Goal: Information Seeking & Learning: Find specific fact

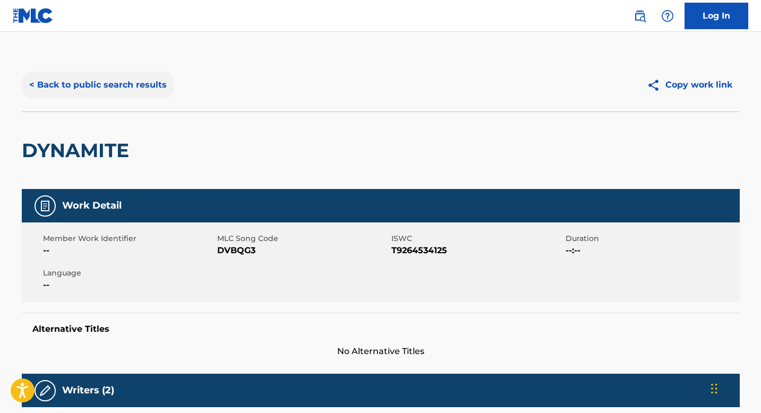
click at [111, 84] on button "< Back to public search results" at bounding box center [98, 85] width 152 height 27
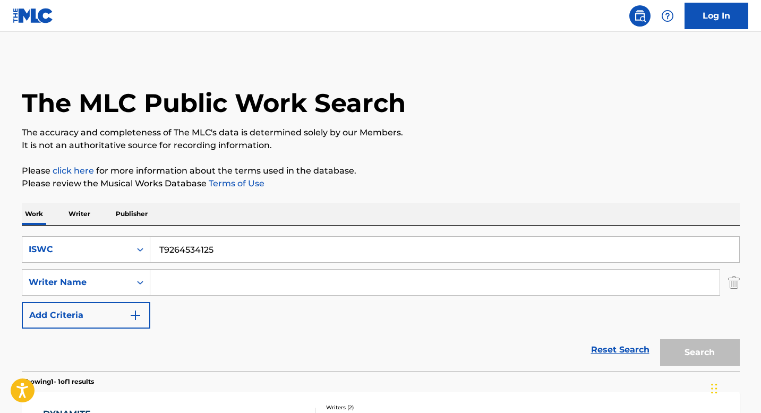
scroll to position [104, 0]
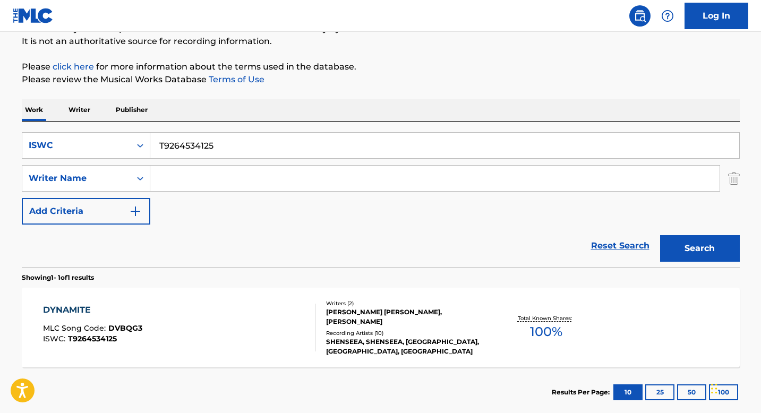
click at [197, 149] on input "T9264534125" at bounding box center [444, 145] width 589 height 25
click at [198, 149] on input "T9264534125" at bounding box center [444, 145] width 589 height 25
paste input "065311651"
type input "T9065311651"
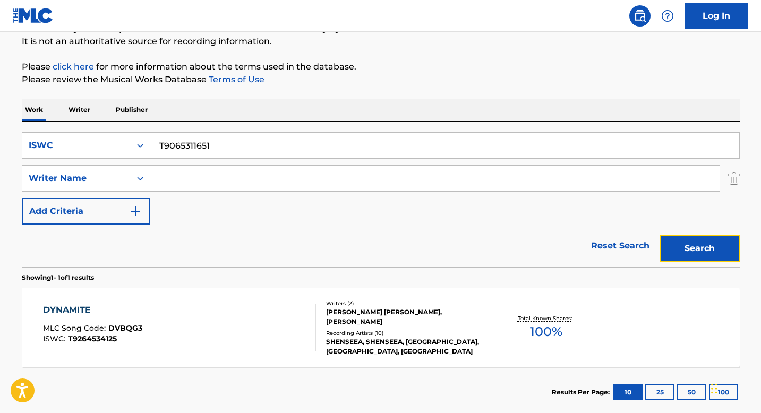
click at [723, 246] on button "Search" at bounding box center [700, 248] width 80 height 27
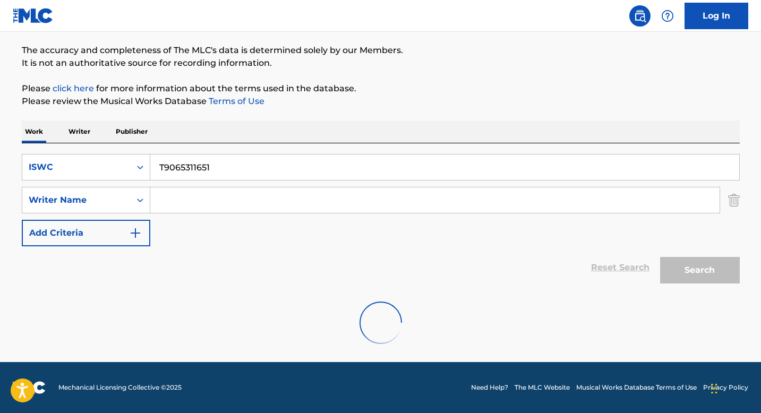
scroll to position [48, 0]
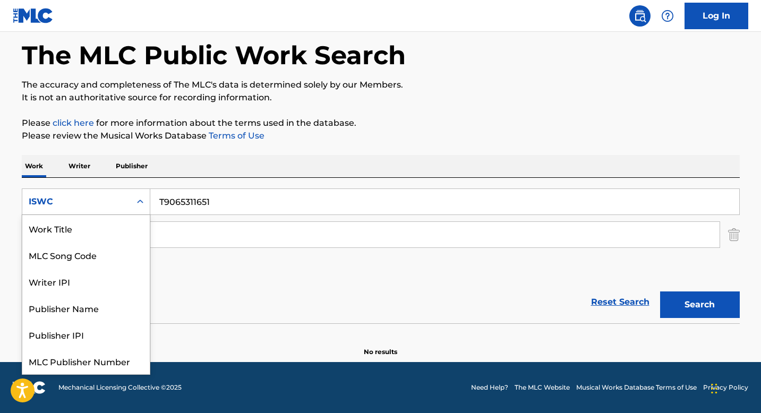
click at [134, 201] on div "Search Form" at bounding box center [140, 201] width 19 height 19
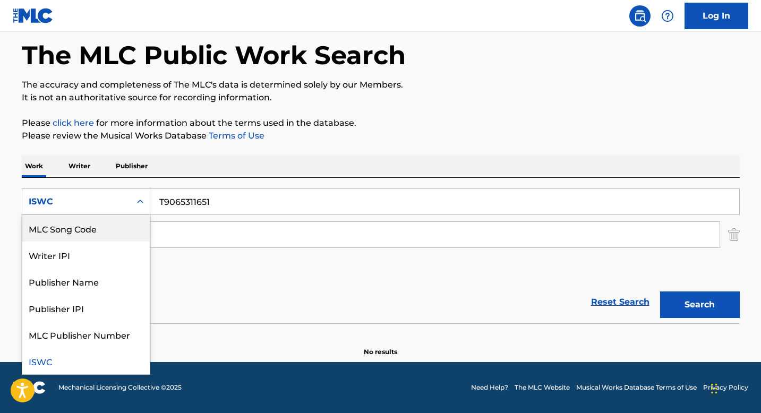
scroll to position [0, 0]
click at [86, 229] on div "Work Title" at bounding box center [85, 228] width 127 height 27
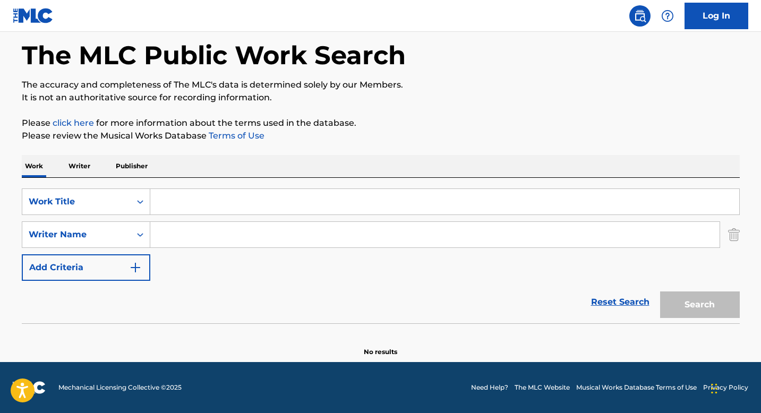
click at [173, 196] on input "Search Form" at bounding box center [444, 201] width 589 height 25
paste input "MY GIRL"
type input "MY GIRL"
click at [168, 237] on input "Search Form" at bounding box center [434, 234] width 569 height 25
paste input "[PERSON_NAME]"
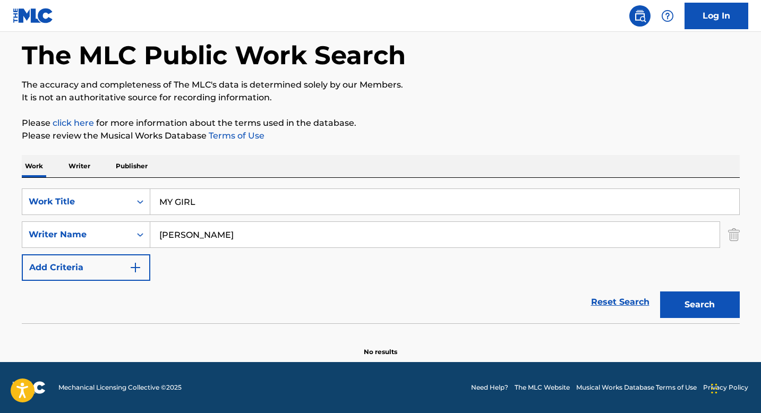
type input "[PERSON_NAME]"
click at [692, 317] on button "Search" at bounding box center [700, 304] width 80 height 27
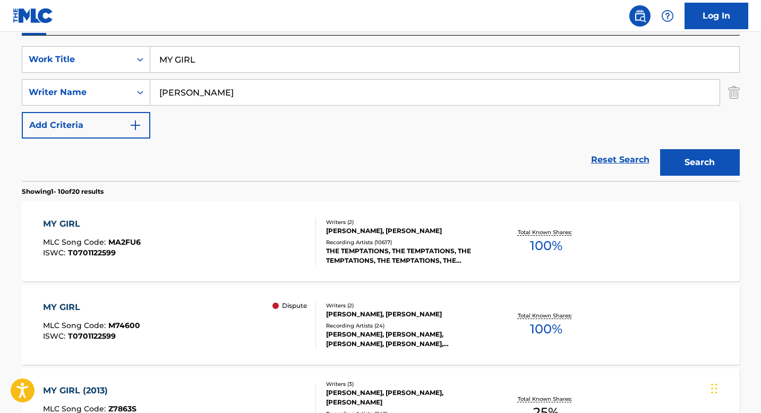
scroll to position [190, 0]
click at [341, 239] on div "Recording Artists ( 10617 )" at bounding box center [406, 242] width 160 height 8
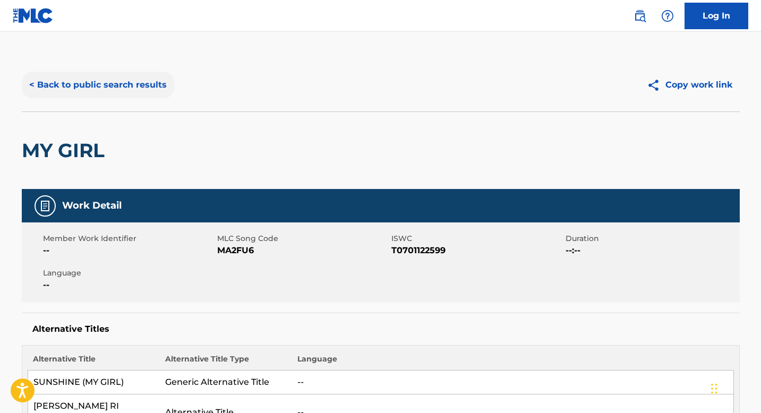
click at [89, 89] on button "< Back to public search results" at bounding box center [98, 85] width 152 height 27
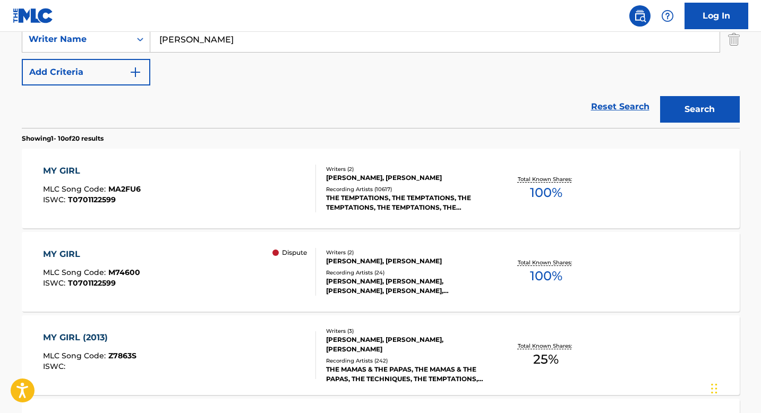
scroll to position [295, 0]
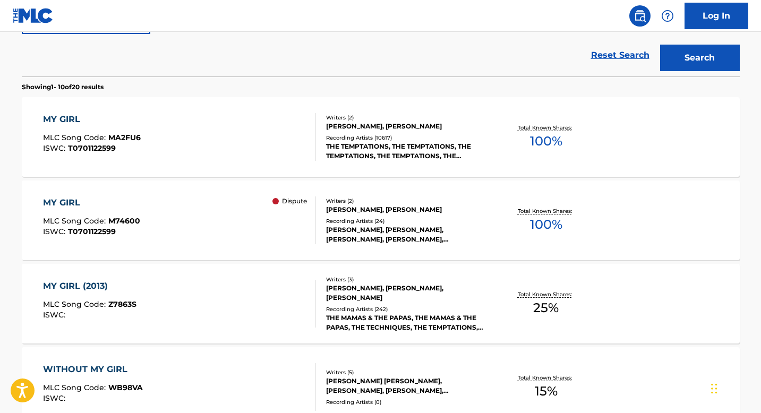
click at [343, 203] on div "Writers ( 2 )" at bounding box center [406, 201] width 160 height 8
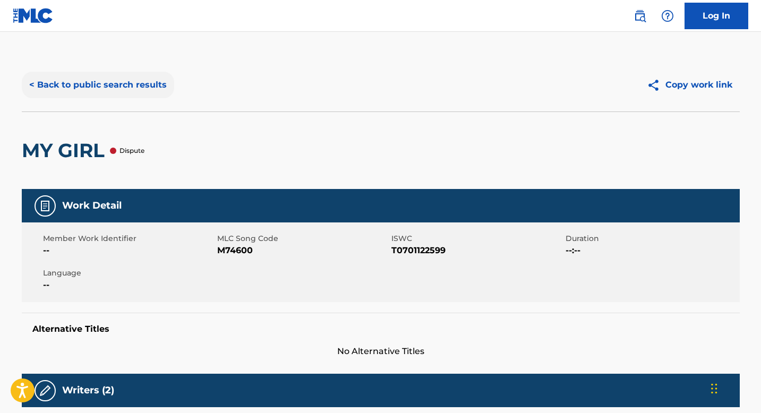
click at [112, 94] on button "< Back to public search results" at bounding box center [98, 85] width 152 height 27
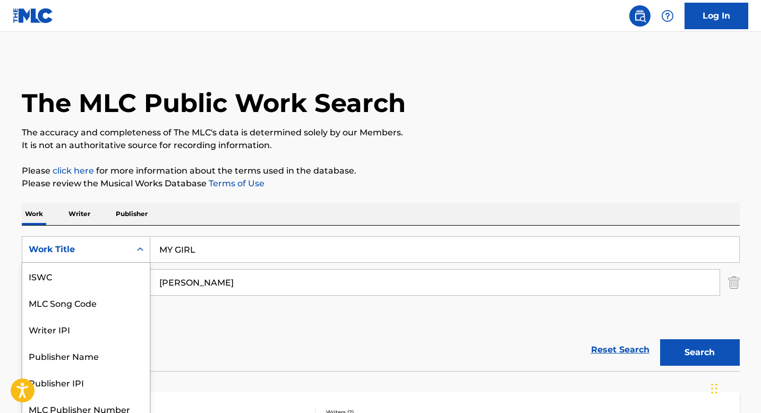
scroll to position [7, 0]
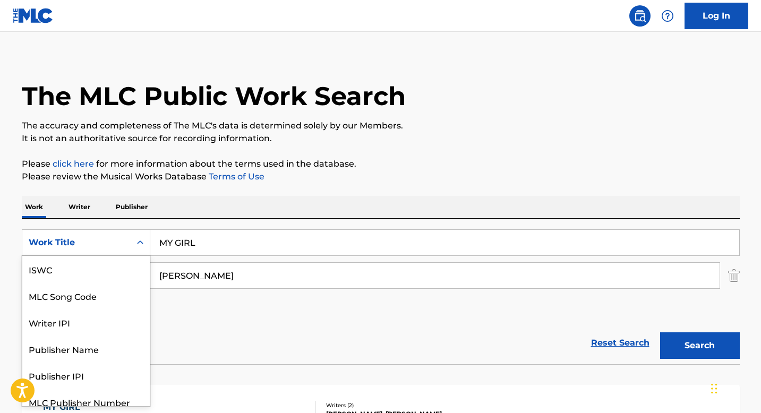
click at [136, 251] on div "Search Form" at bounding box center [140, 242] width 19 height 19
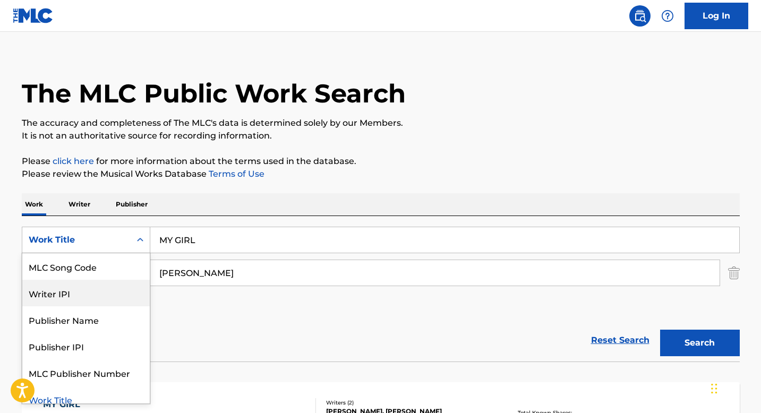
scroll to position [0, 0]
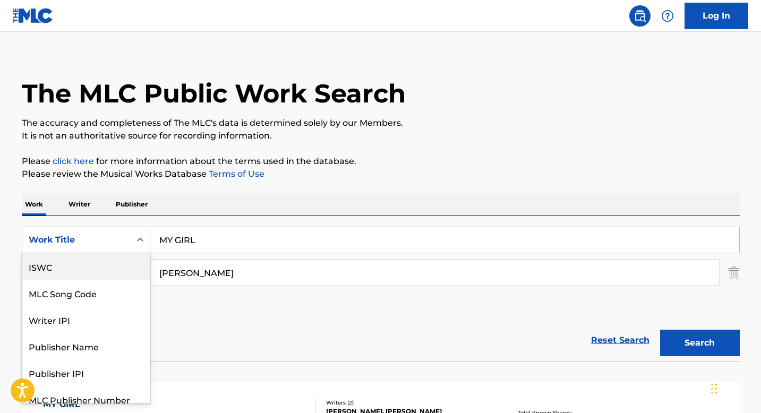
click at [113, 272] on div "ISWC" at bounding box center [85, 266] width 127 height 27
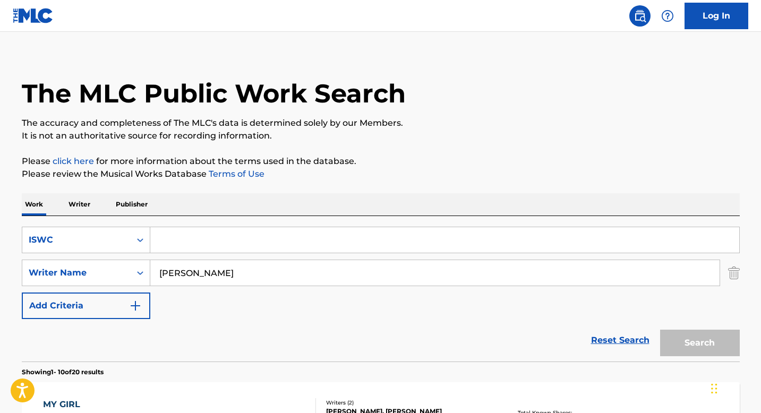
click at [200, 270] on input "[PERSON_NAME]" at bounding box center [434, 272] width 569 height 25
click at [189, 242] on input "Search Form" at bounding box center [444, 239] width 589 height 25
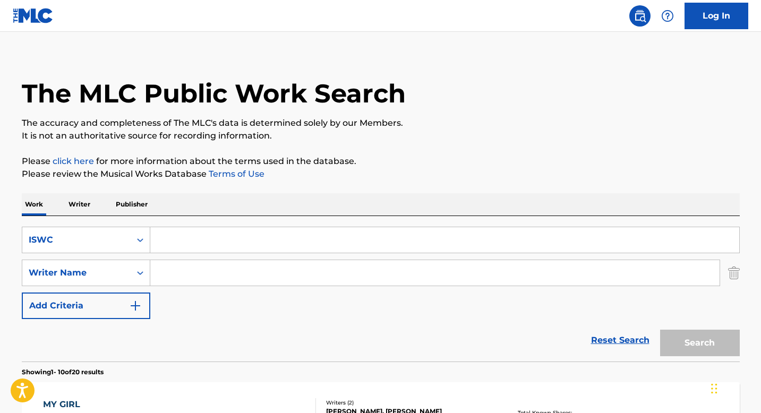
paste input "T9262330585"
type input "T9262330585"
click at [667, 338] on button "Search" at bounding box center [700, 343] width 80 height 27
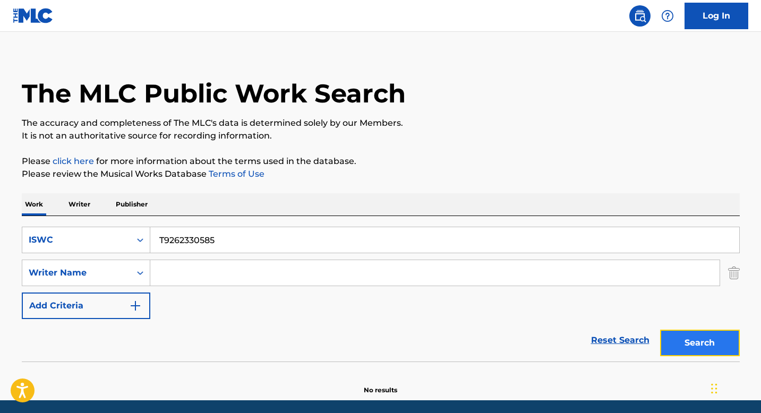
click at [675, 339] on button "Search" at bounding box center [700, 343] width 80 height 27
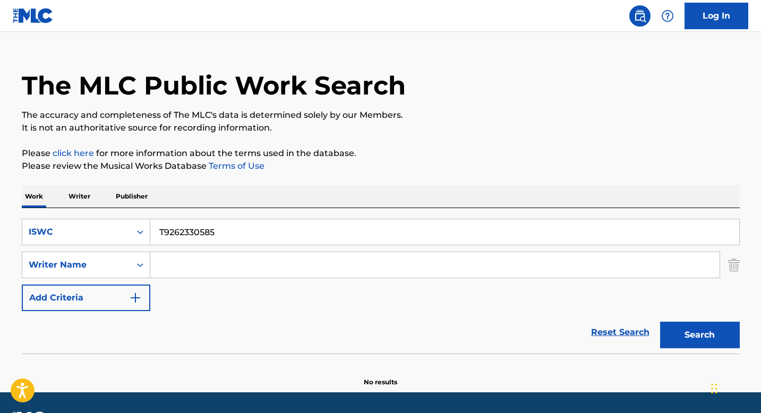
scroll to position [47, 0]
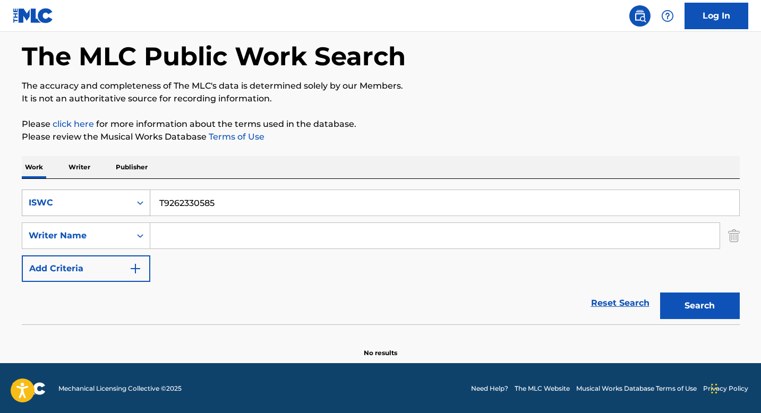
click at [138, 202] on icon "Search Form" at bounding box center [140, 203] width 6 height 4
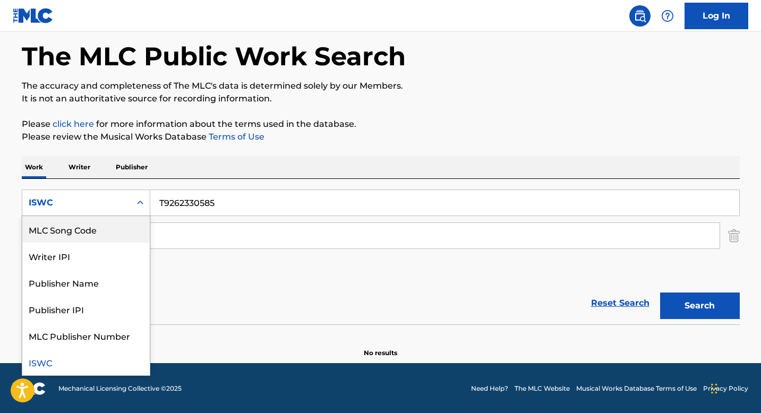
scroll to position [0, 0]
click at [111, 235] on div "Work Title" at bounding box center [85, 229] width 127 height 27
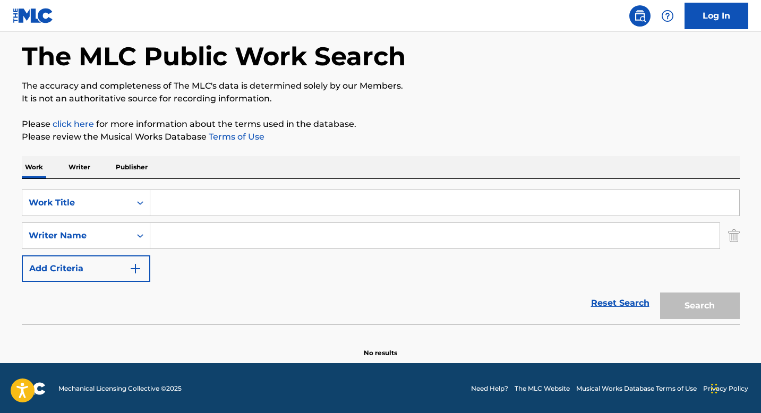
click at [184, 200] on input "Search Form" at bounding box center [444, 202] width 589 height 25
paste input "FIVE STAR REMIX"
type input "FIVE STAR REMIX"
click at [174, 232] on input "Search Form" at bounding box center [434, 235] width 569 height 25
paste input "[PERSON_NAME],"
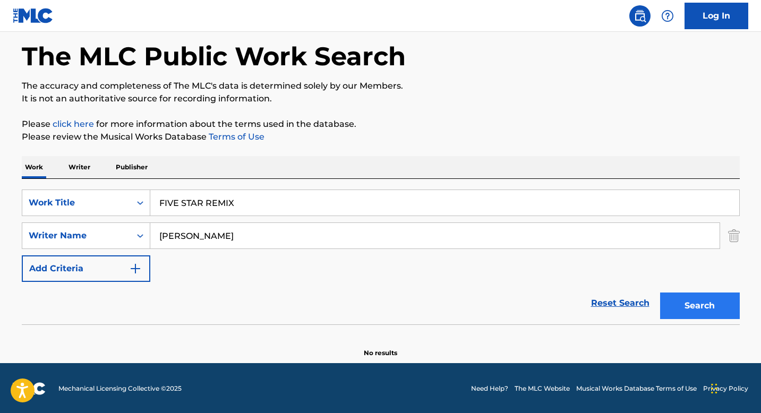
type input "[PERSON_NAME]"
click at [666, 297] on button "Search" at bounding box center [700, 305] width 80 height 27
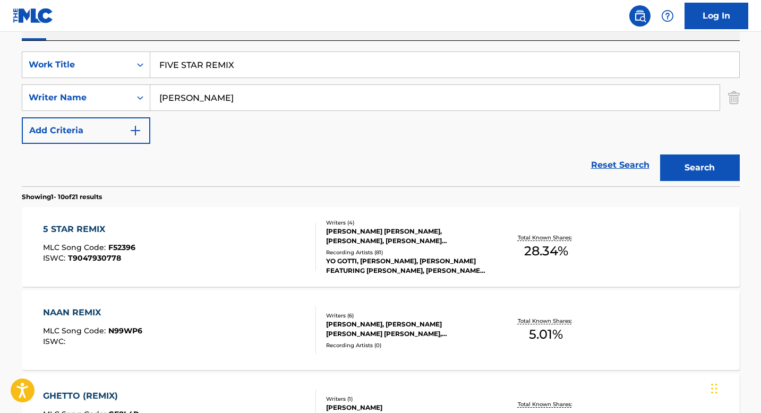
scroll to position [204, 0]
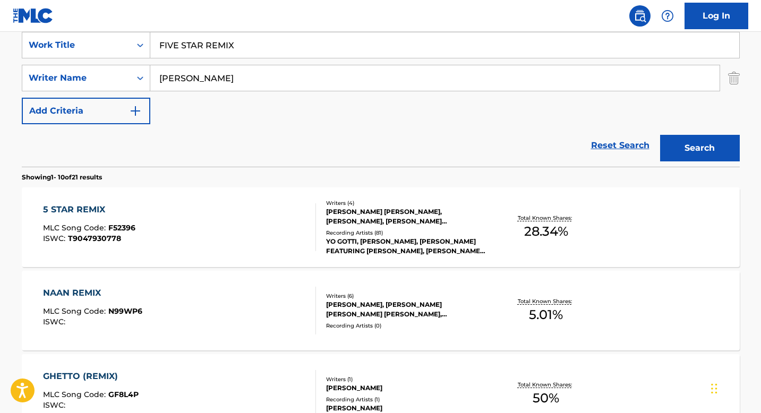
click at [328, 208] on div "[PERSON_NAME] [PERSON_NAME], [PERSON_NAME], [PERSON_NAME] [PERSON_NAME]" at bounding box center [406, 216] width 160 height 19
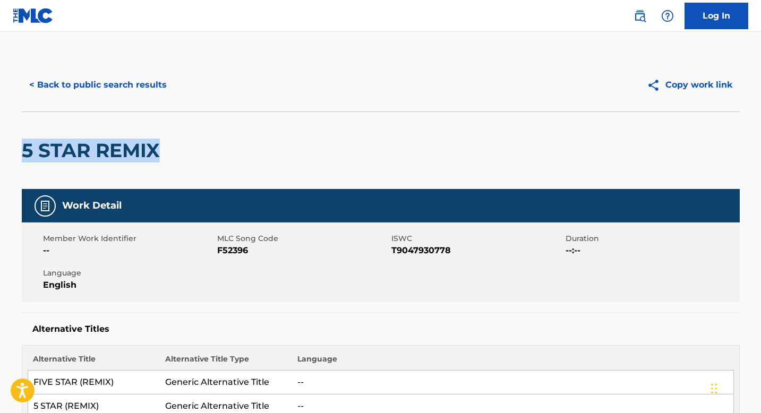
drag, startPoint x: 19, startPoint y: 152, endPoint x: 162, endPoint y: 147, distance: 142.9
copy h2 "5 STAR REMIX"
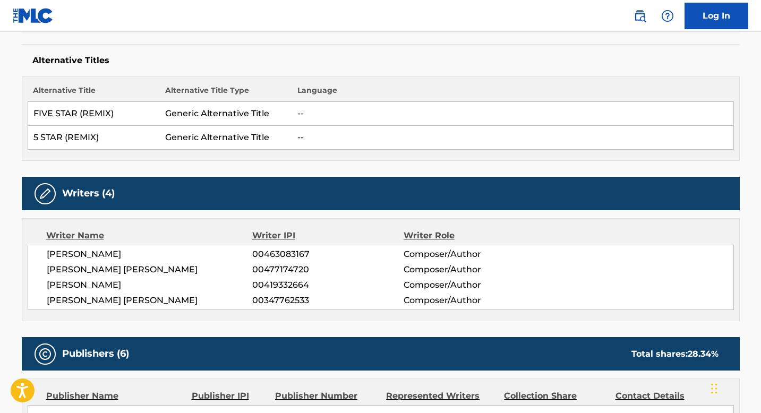
scroll to position [310, 0]
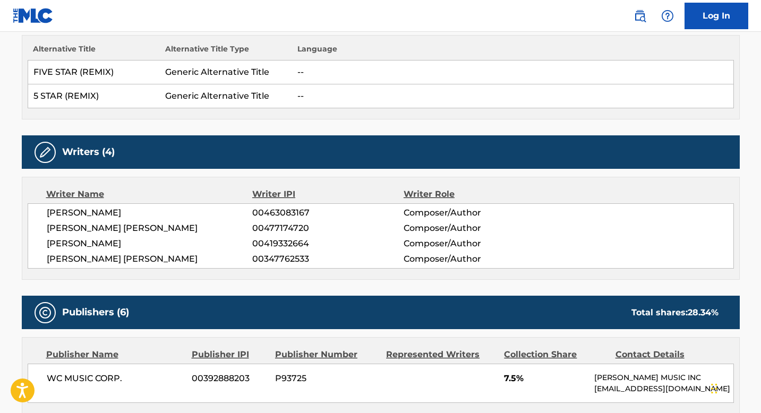
drag, startPoint x: 46, startPoint y: 243, endPoint x: 136, endPoint y: 242, distance: 89.7
click at [136, 242] on span "[PERSON_NAME]" at bounding box center [150, 243] width 206 height 13
copy span "[PERSON_NAME]"
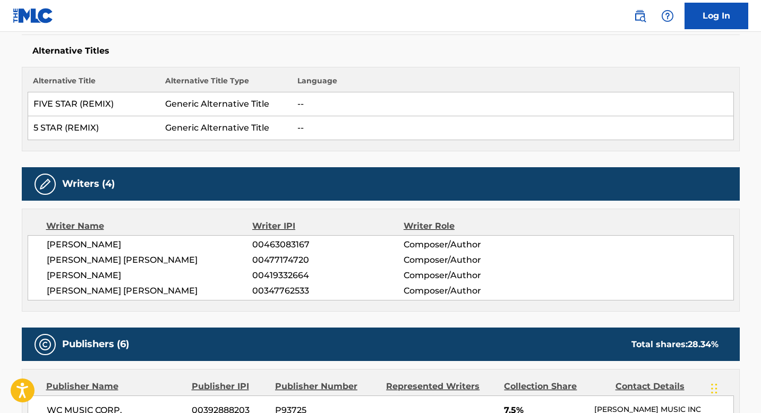
scroll to position [279, 0]
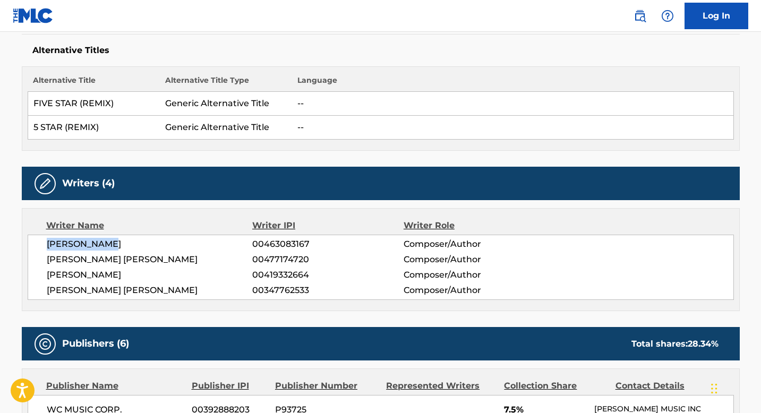
drag, startPoint x: 40, startPoint y: 242, endPoint x: 129, endPoint y: 245, distance: 88.7
click at [129, 245] on div "[PERSON_NAME] 00463083167 Composer/Author [PERSON_NAME] [PERSON_NAME] 004771747…" at bounding box center [381, 267] width 706 height 65
copy span "[PERSON_NAME]"
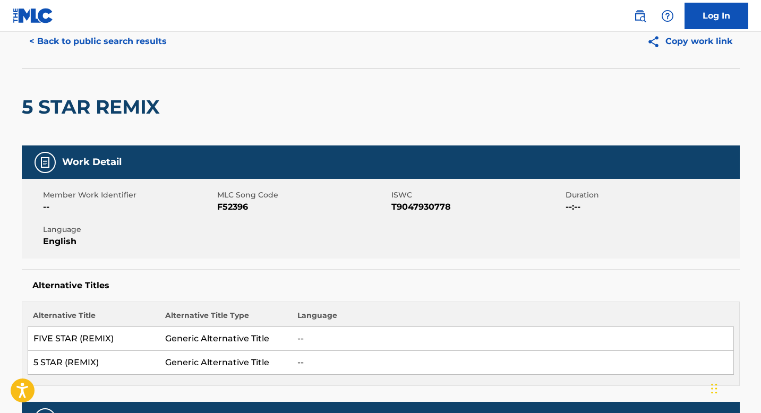
scroll to position [0, 0]
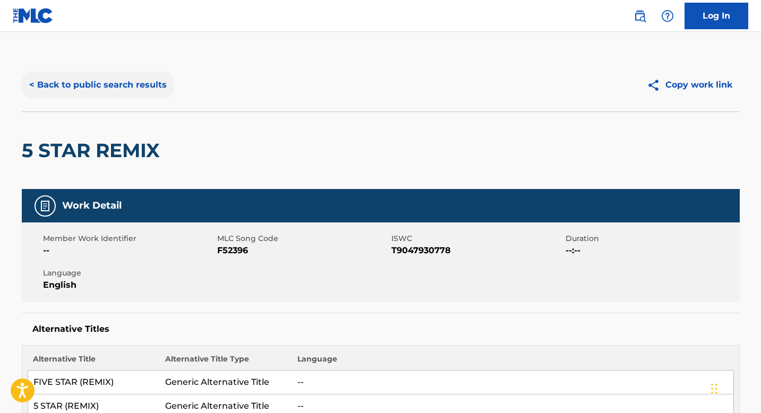
click at [111, 97] on button "< Back to public search results" at bounding box center [98, 85] width 152 height 27
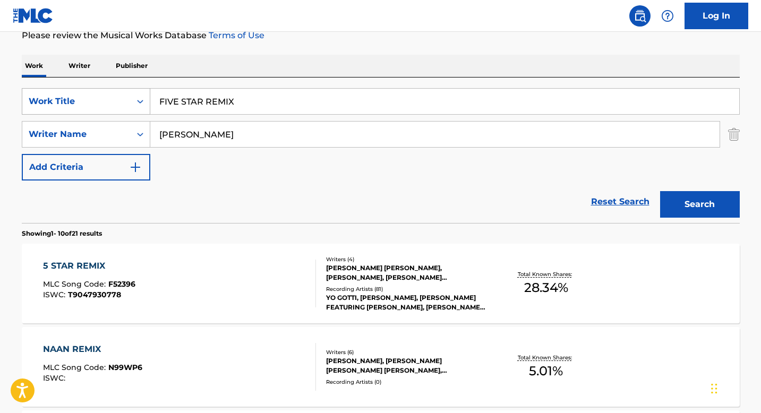
scroll to position [143, 0]
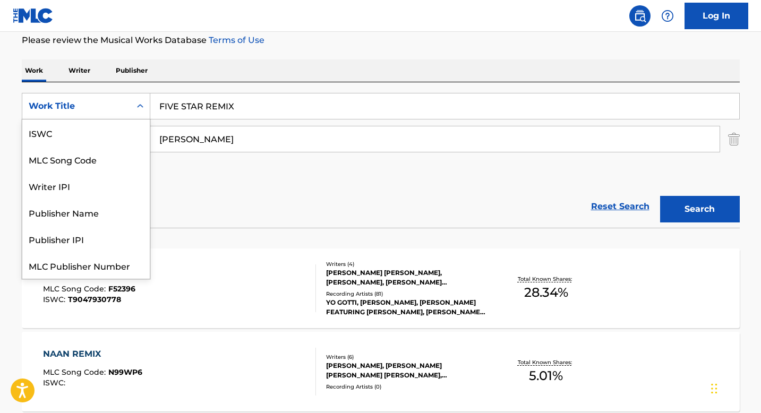
click at [142, 113] on div "Search Form" at bounding box center [140, 106] width 19 height 19
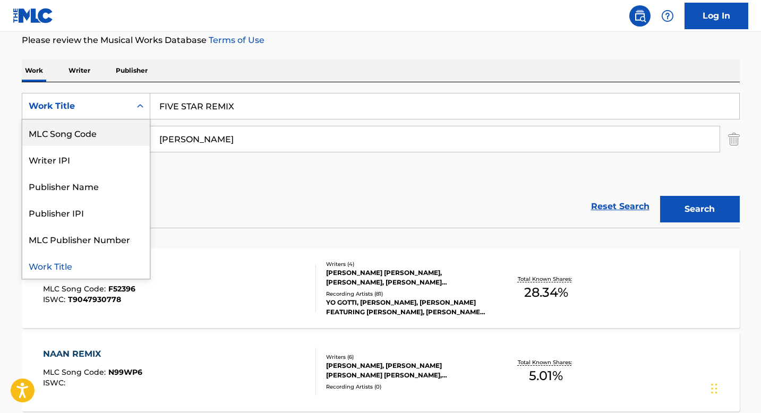
scroll to position [0, 0]
click at [101, 130] on div "ISWC" at bounding box center [85, 132] width 127 height 27
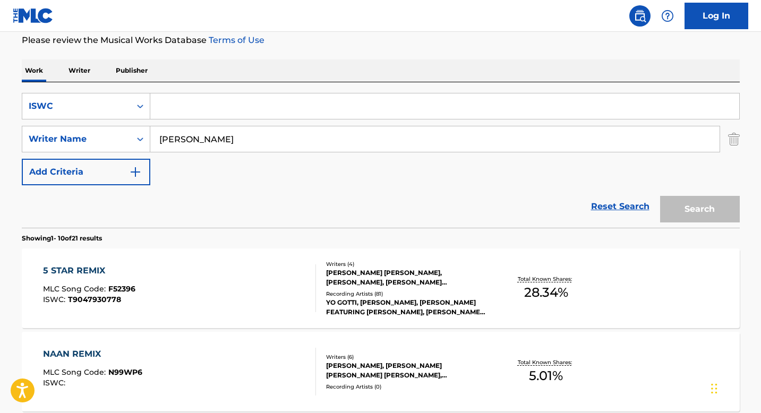
click at [195, 144] on input "[PERSON_NAME]" at bounding box center [434, 138] width 569 height 25
click at [195, 145] on input "[PERSON_NAME]" at bounding box center [434, 138] width 569 height 25
click at [182, 107] on input "Search Form" at bounding box center [444, 105] width 589 height 25
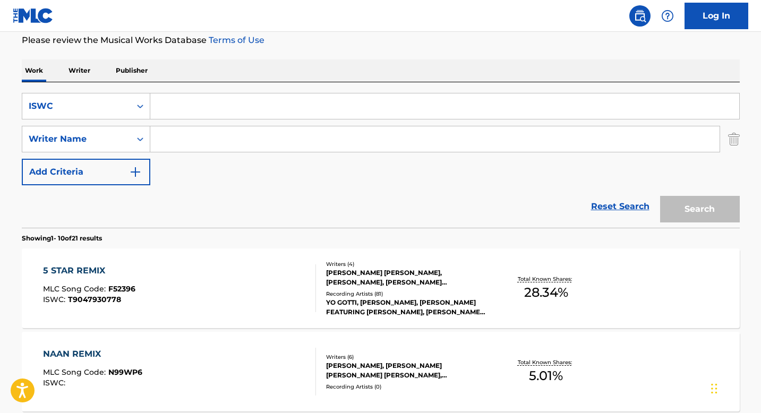
paste input "T3099486138"
type input "T3099486138"
click at [710, 204] on button "Search" at bounding box center [700, 209] width 80 height 27
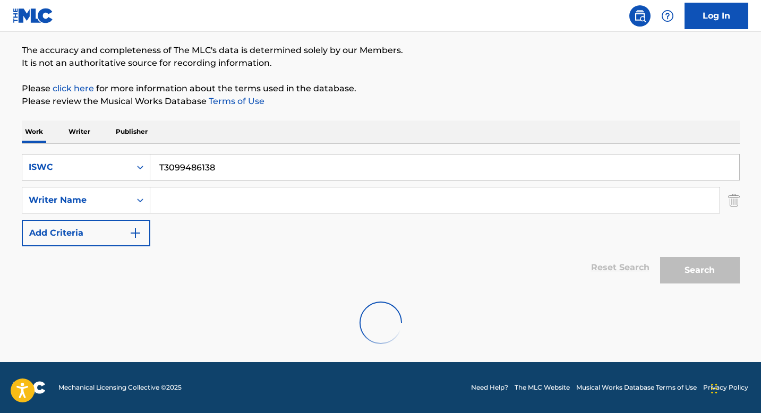
scroll to position [48, 0]
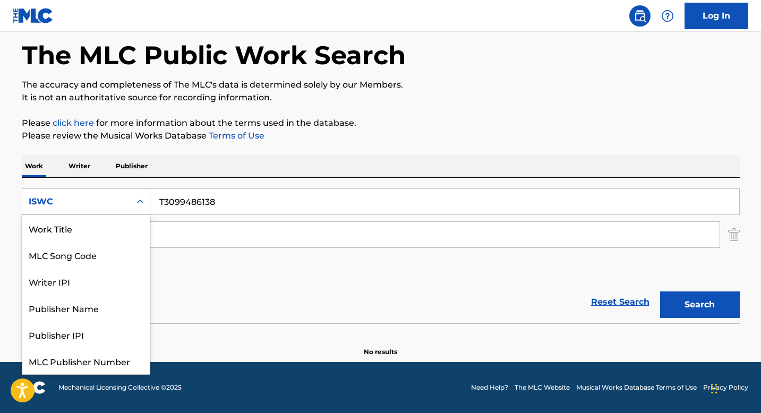
click at [135, 203] on icon "Search Form" at bounding box center [140, 201] width 11 height 11
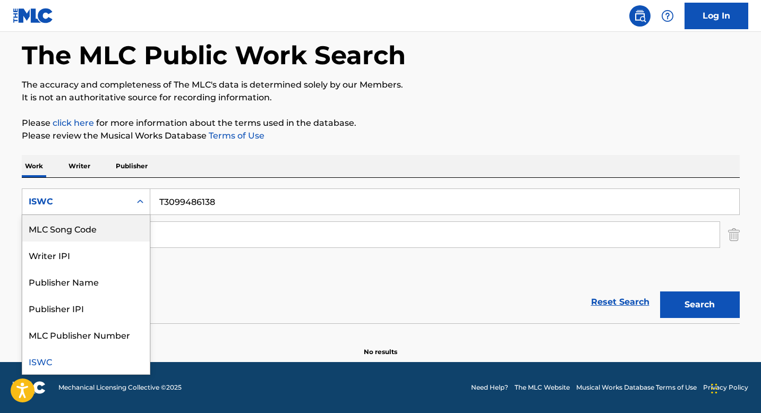
scroll to position [0, 0]
click at [106, 231] on div "Work Title" at bounding box center [85, 228] width 127 height 27
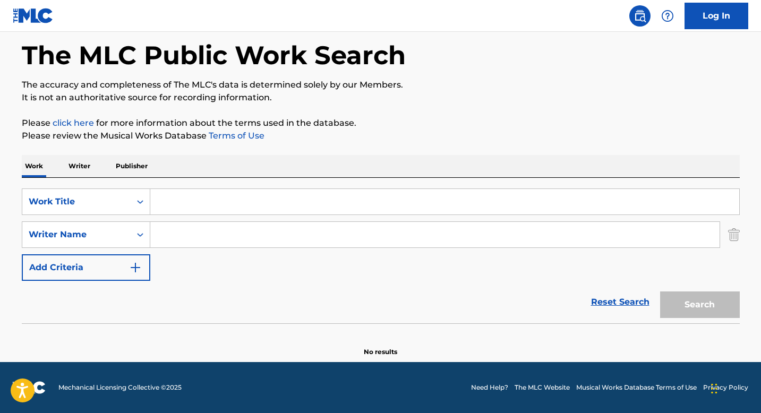
click at [187, 209] on input "Search Form" at bounding box center [444, 201] width 589 height 25
paste input "BARBARIAN"
type input "BARBARIAN"
click at [180, 242] on input "Search Form" at bounding box center [434, 234] width 569 height 25
paste input "[PERSON_NAME],"
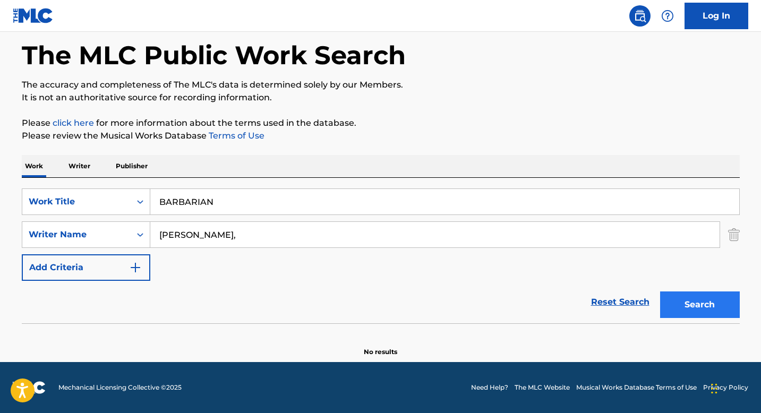
type input "[PERSON_NAME],"
click at [692, 300] on button "Search" at bounding box center [700, 304] width 80 height 27
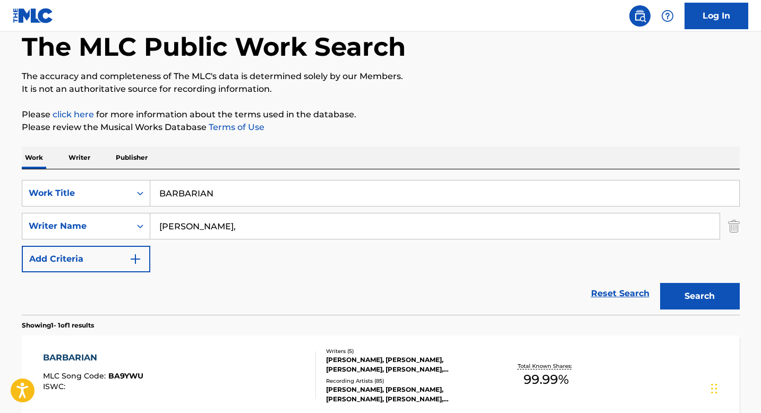
scroll to position [133, 0]
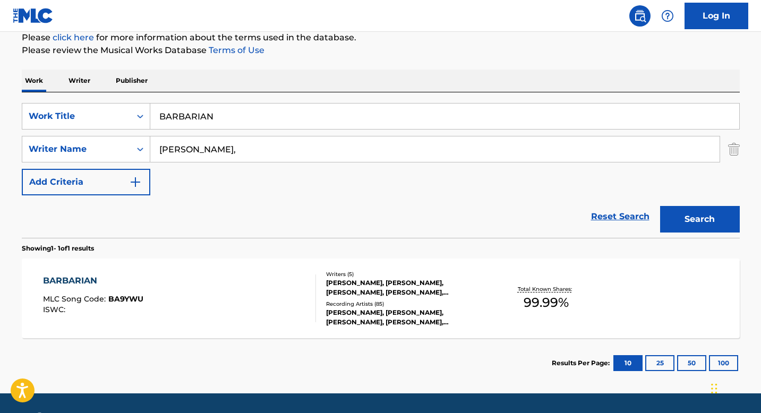
click at [320, 286] on div "Writers ( 5 ) [PERSON_NAME], [PERSON_NAME], [PERSON_NAME], [PERSON_NAME], [PERS…" at bounding box center [401, 298] width 170 height 57
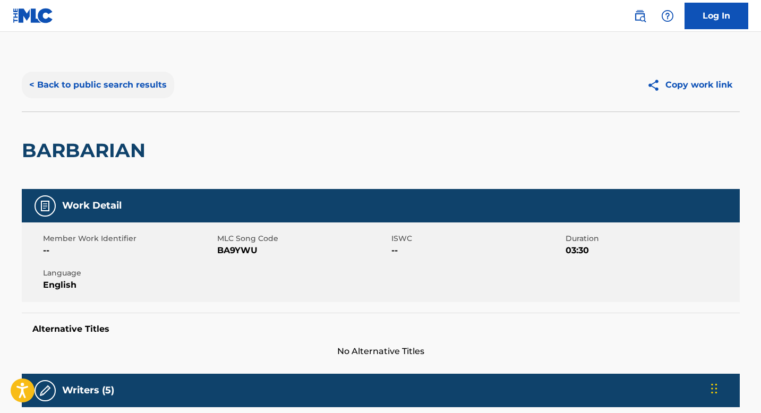
click at [120, 88] on button "< Back to public search results" at bounding box center [98, 85] width 152 height 27
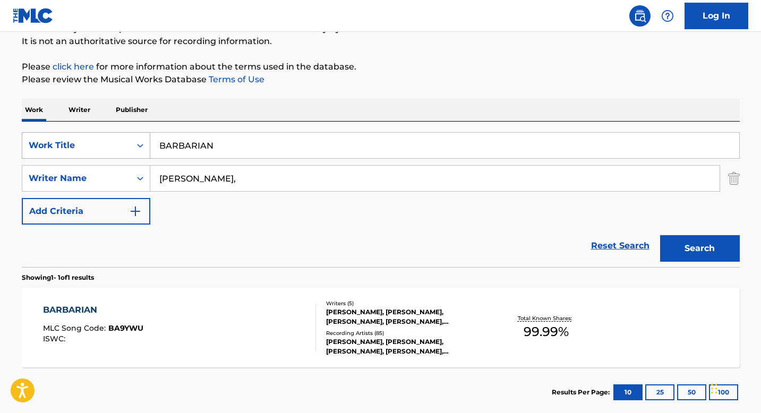
click at [140, 147] on icon "Search Form" at bounding box center [140, 145] width 11 height 11
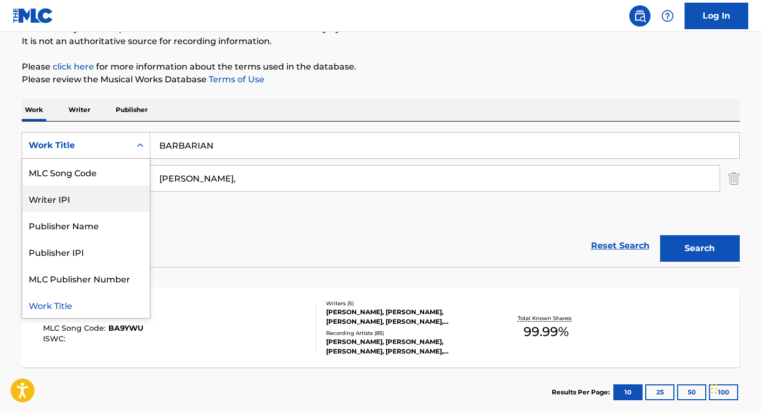
scroll to position [0, 0]
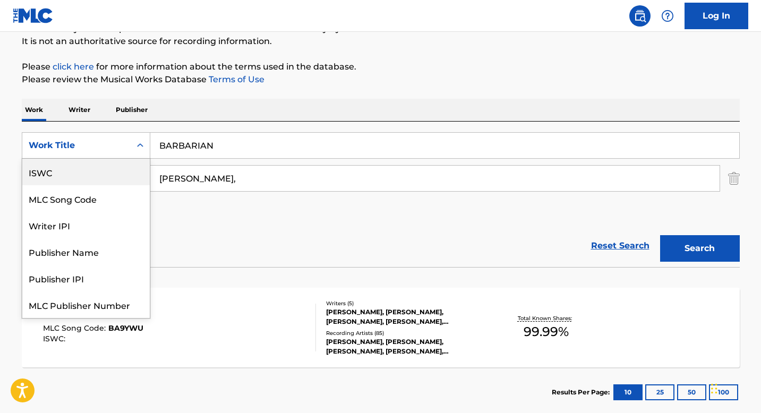
click at [101, 175] on div "ISWC" at bounding box center [85, 172] width 127 height 27
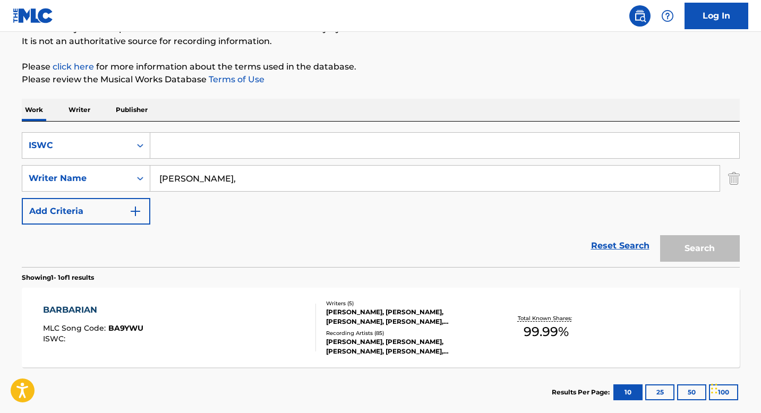
click at [189, 184] on input "[PERSON_NAME]," at bounding box center [434, 178] width 569 height 25
click at [189, 145] on input "Search Form" at bounding box center [444, 145] width 589 height 25
paste input "T9265128345"
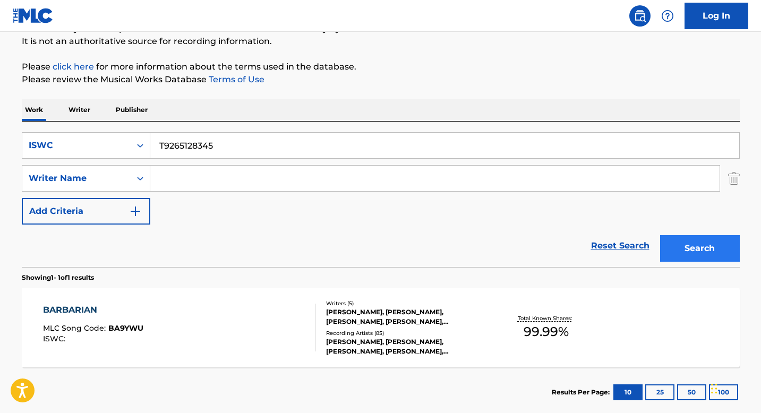
type input "T9265128345"
click at [688, 237] on button "Search" at bounding box center [700, 248] width 80 height 27
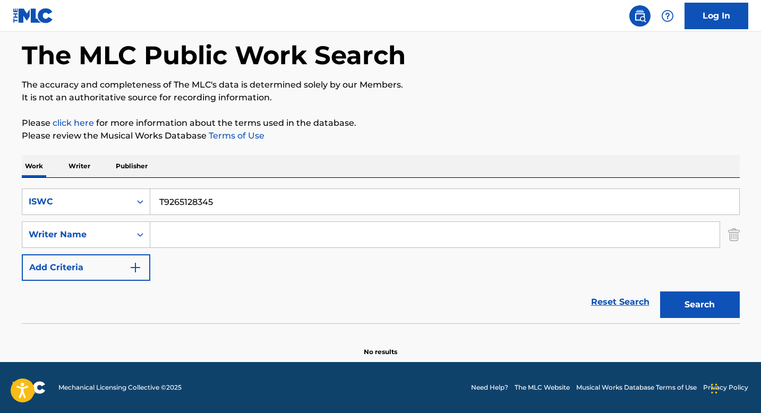
scroll to position [48, 0]
click at [130, 205] on div "ISWC" at bounding box center [76, 202] width 108 height 20
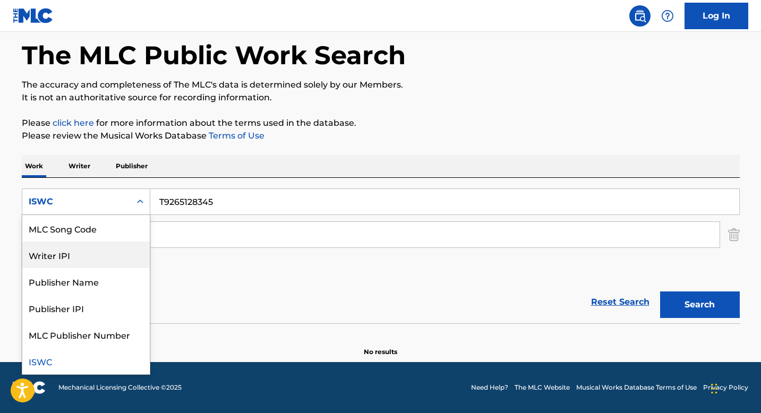
scroll to position [0, 0]
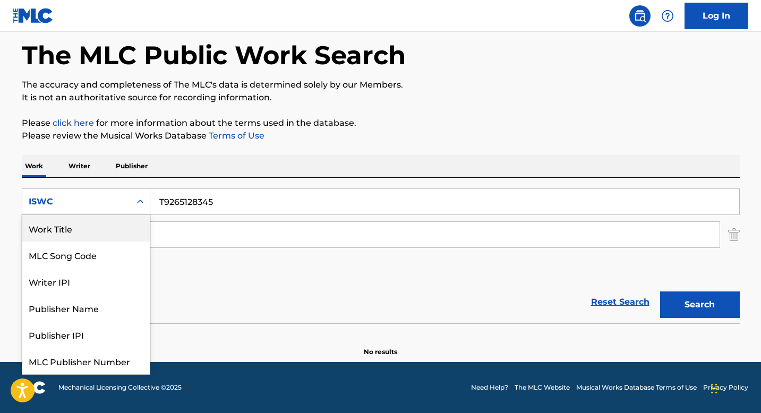
click at [90, 224] on div "Work Title" at bounding box center [85, 228] width 127 height 27
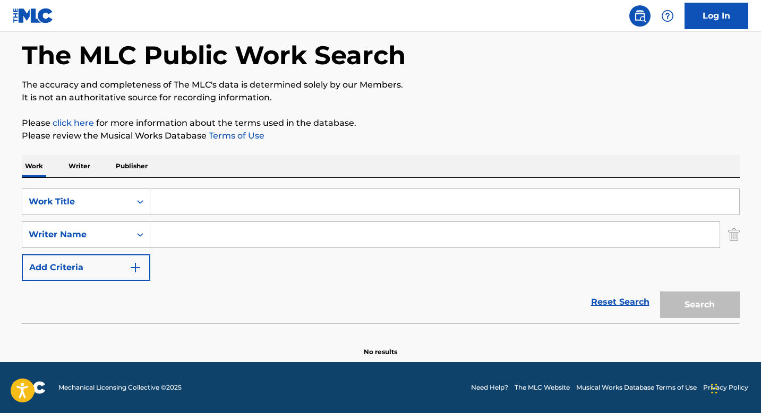
click at [188, 205] on input "Search Form" at bounding box center [444, 201] width 589 height 25
paste input "RUN IN HERE"
type input "RUN IN HERE"
click at [182, 240] on input "Search Form" at bounding box center [434, 234] width 569 height 25
paste input "[PERSON_NAME] [PERSON_NAME]"
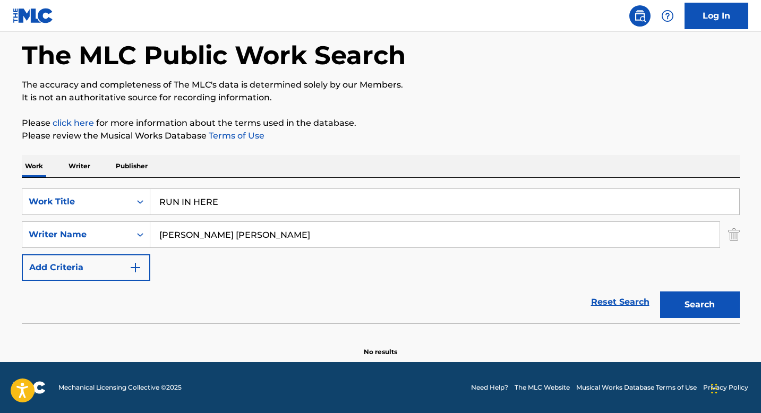
click at [760, 309] on html "Accessibility Screen-Reader Guide, Feedback, and Issue Reporting | New window C…" at bounding box center [380, 158] width 761 height 413
type input "[PERSON_NAME] [PERSON_NAME]"
click at [701, 307] on button "Search" at bounding box center [700, 304] width 80 height 27
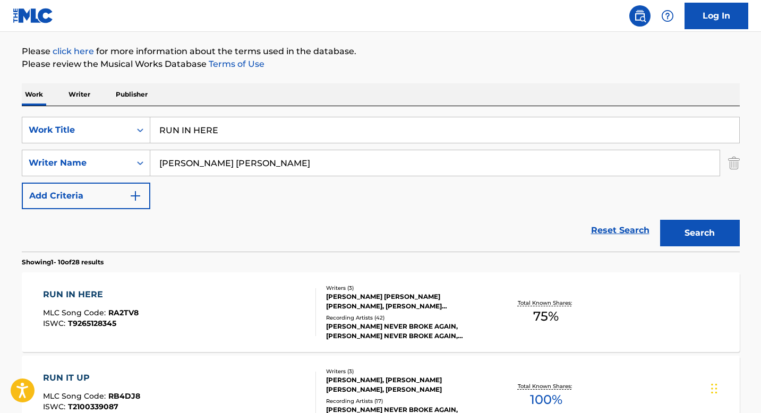
scroll to position [205, 0]
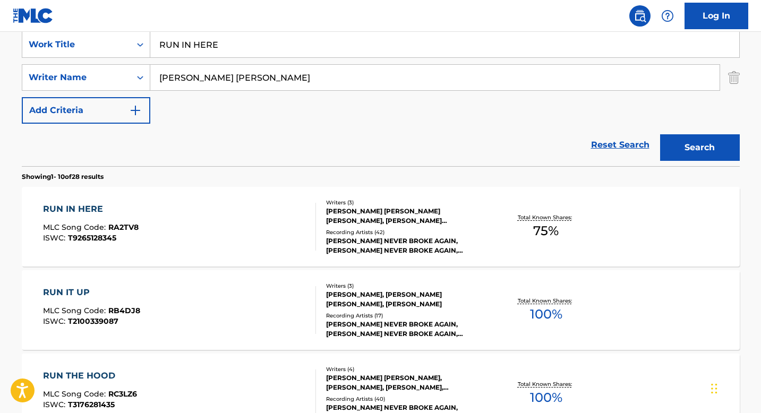
click at [331, 218] on div "[PERSON_NAME] [PERSON_NAME] [PERSON_NAME], [PERSON_NAME] [PERSON_NAME]" at bounding box center [406, 215] width 160 height 19
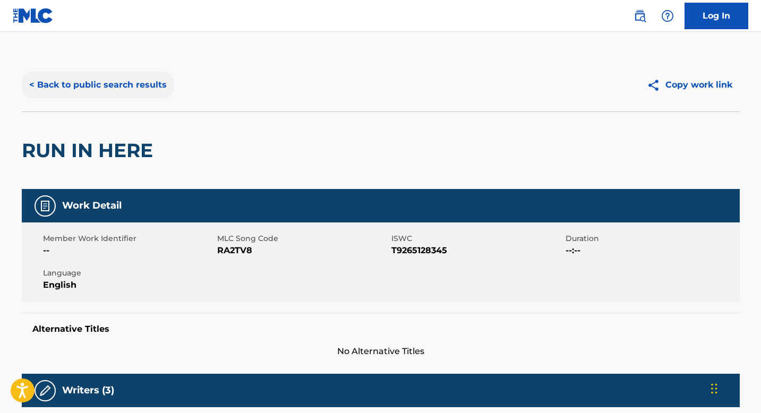
click at [87, 83] on button "< Back to public search results" at bounding box center [98, 85] width 152 height 27
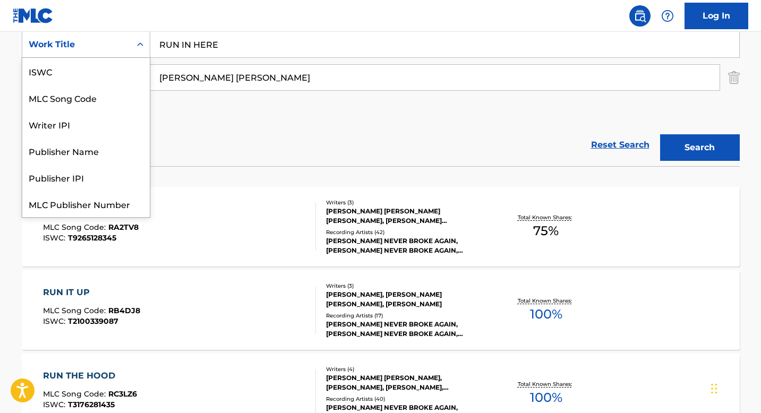
click at [128, 47] on div "Work Title" at bounding box center [76, 45] width 108 height 20
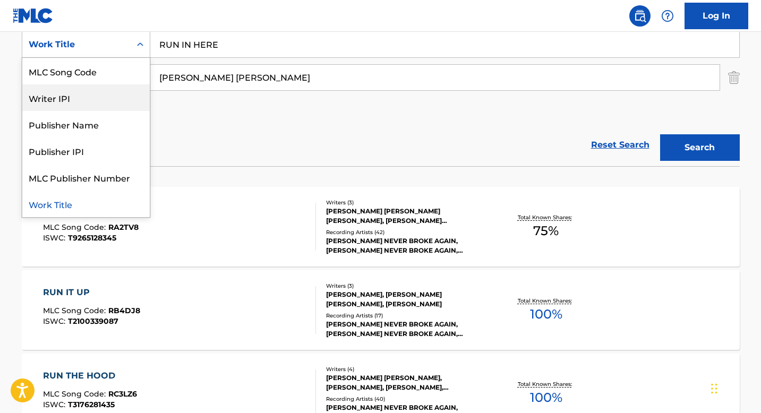
scroll to position [0, 0]
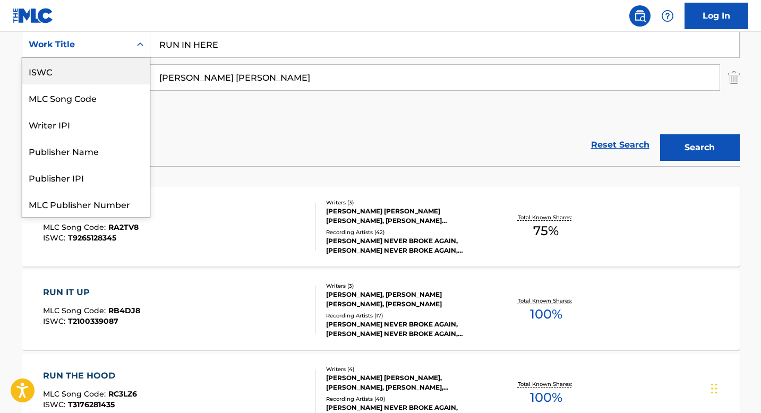
click at [104, 76] on div "ISWC" at bounding box center [85, 71] width 127 height 27
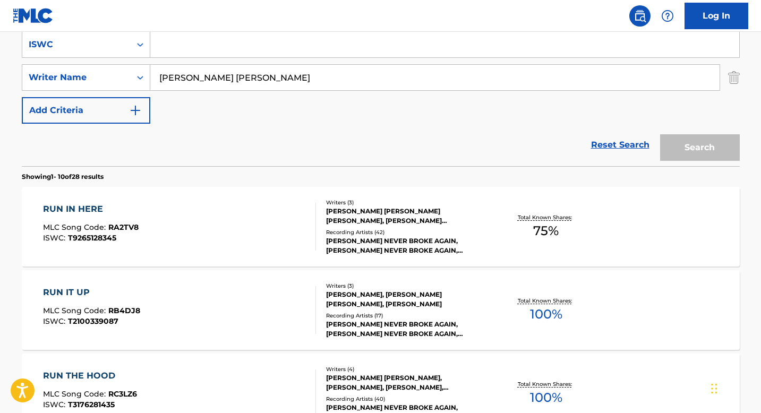
click at [178, 83] on input "[PERSON_NAME] [PERSON_NAME]" at bounding box center [434, 77] width 569 height 25
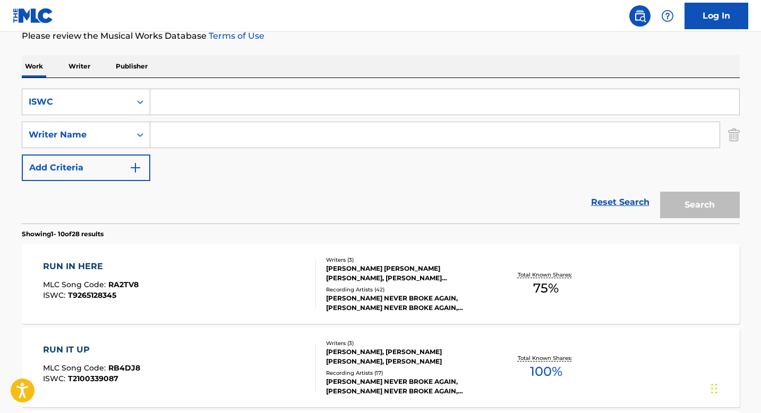
scroll to position [146, 0]
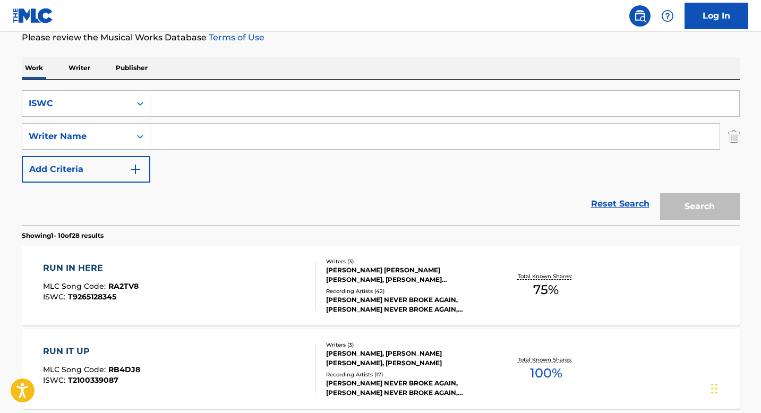
click at [168, 100] on input "Search Form" at bounding box center [444, 103] width 589 height 25
paste input "T3071864176"
type input "T3071864176"
click at [687, 208] on button "Search" at bounding box center [700, 206] width 80 height 27
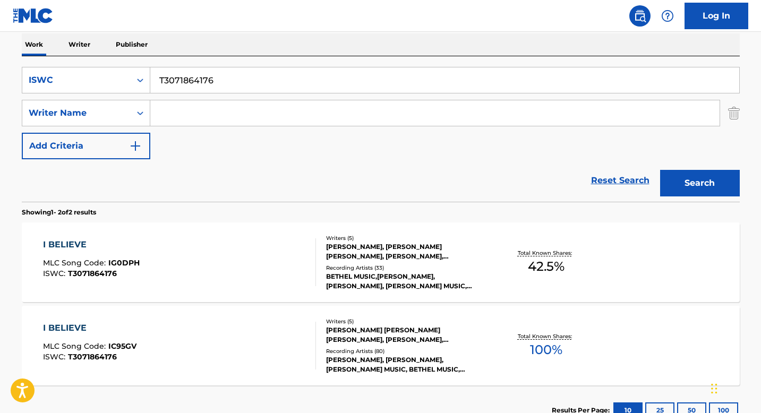
scroll to position [219, 0]
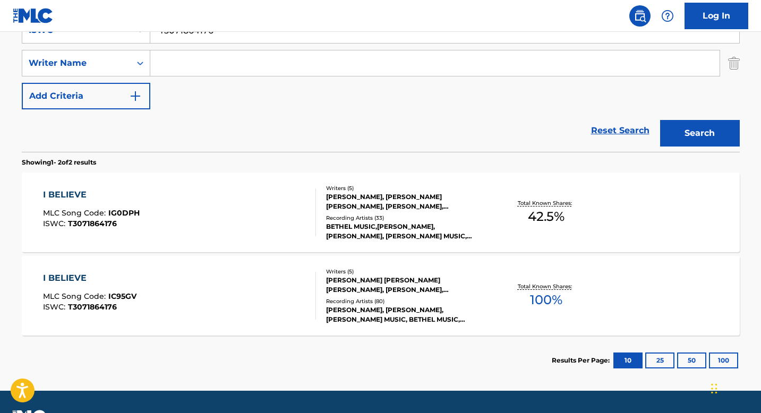
click at [353, 212] on div "Writers ( 5 ) [PERSON_NAME], [PERSON_NAME] [PERSON_NAME], [PERSON_NAME], [PERSO…" at bounding box center [401, 212] width 170 height 57
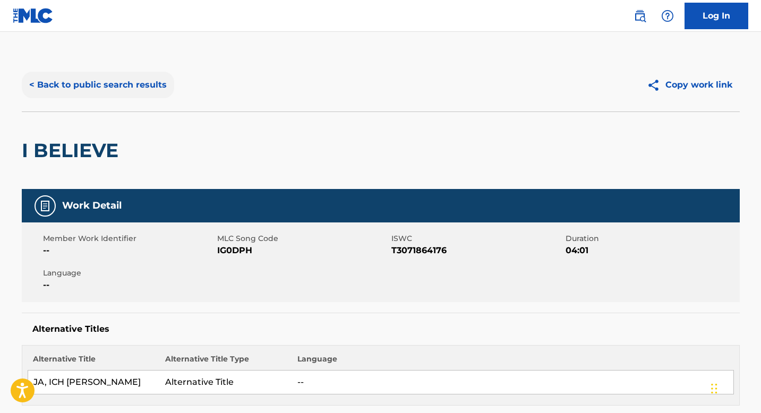
click at [132, 78] on button "< Back to public search results" at bounding box center [98, 85] width 152 height 27
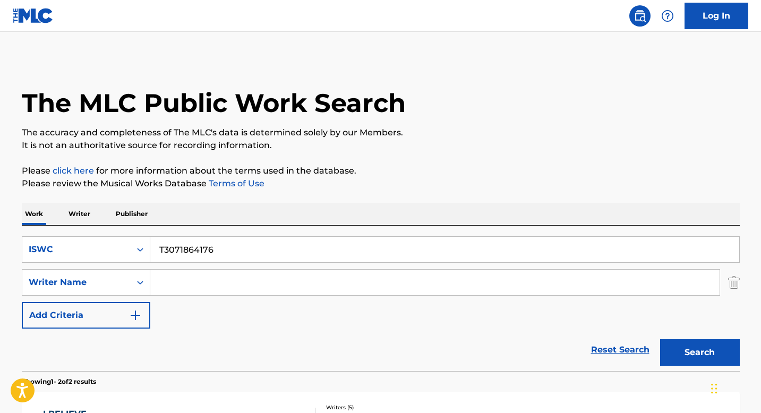
scroll to position [187, 0]
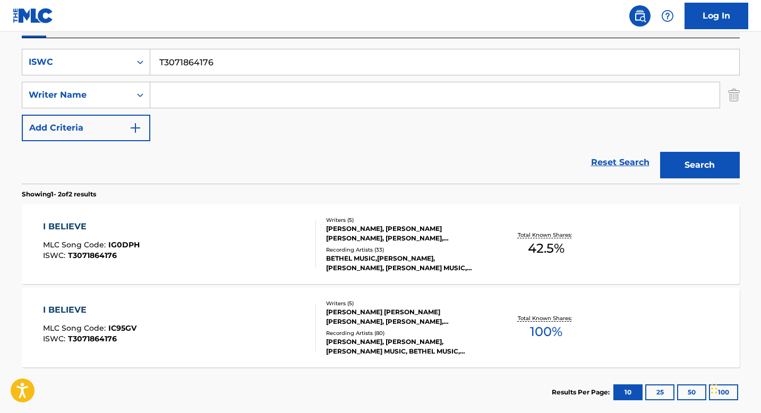
click at [202, 71] on input "T3071864176" at bounding box center [444, 61] width 589 height 25
paste input "9295297960"
type input "T9295297960"
click at [685, 165] on button "Search" at bounding box center [700, 165] width 80 height 27
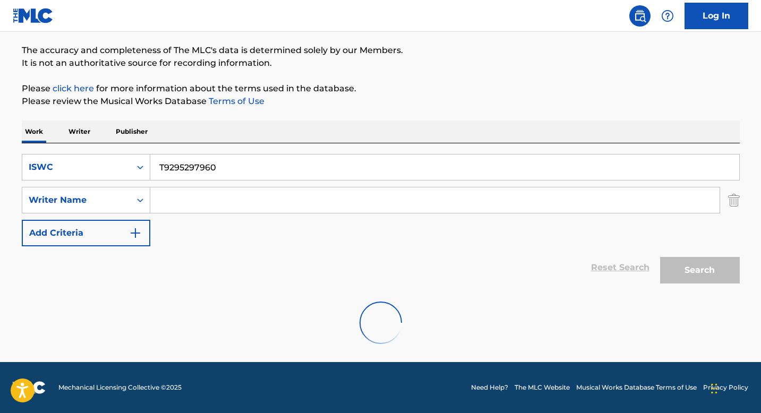
scroll to position [165, 0]
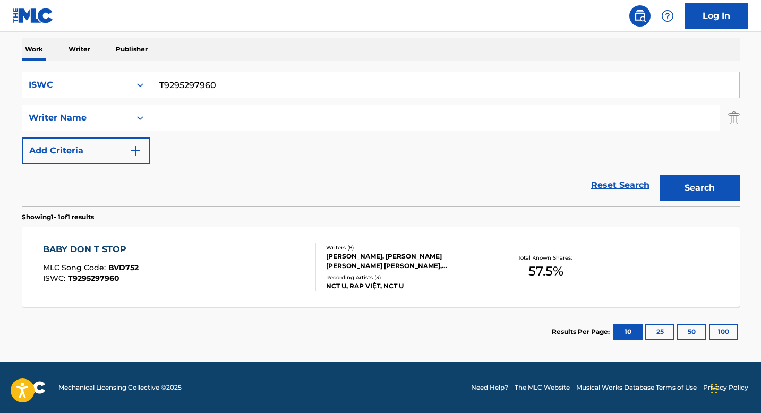
click at [230, 261] on div "BABY DON T STOP MLC Song Code : BVD752 ISWC : T9295297960" at bounding box center [179, 267] width 273 height 48
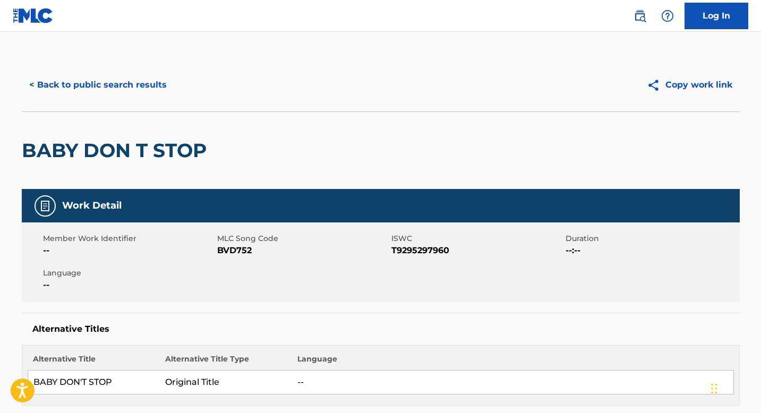
click at [101, 102] on div "< Back to public search results Copy work link" at bounding box center [381, 84] width 718 height 53
click at [103, 94] on button "< Back to public search results" at bounding box center [98, 85] width 152 height 27
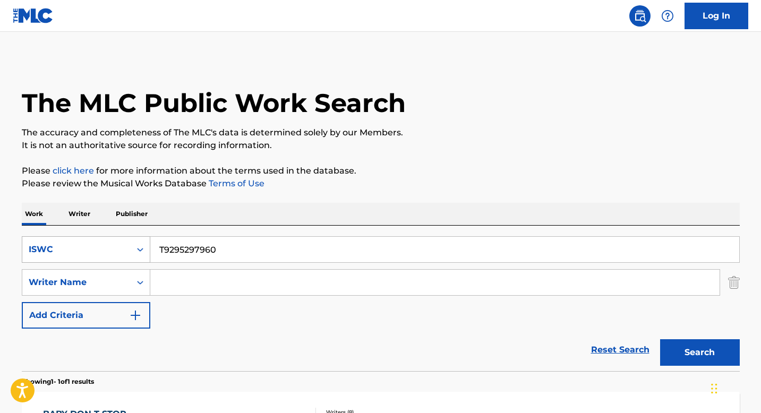
scroll to position [104, 0]
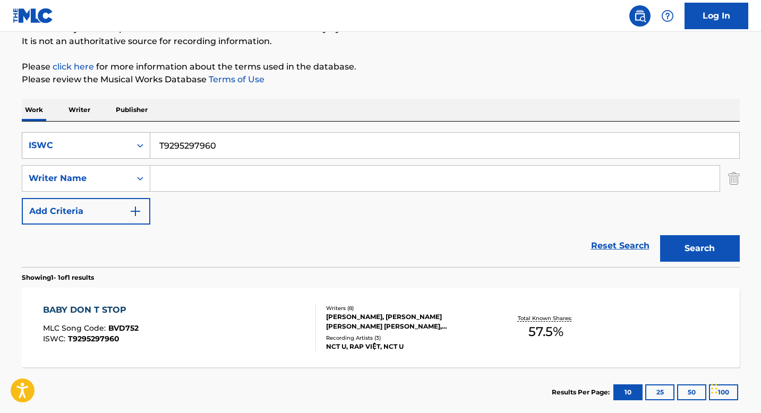
click at [145, 141] on div "Search Form" at bounding box center [140, 145] width 19 height 19
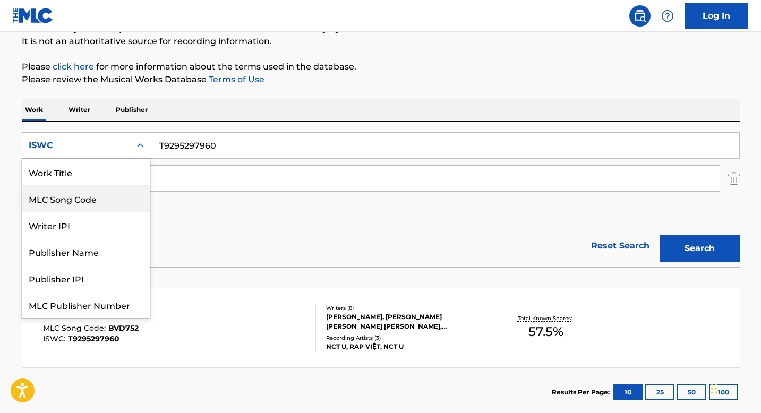
scroll to position [0, 0]
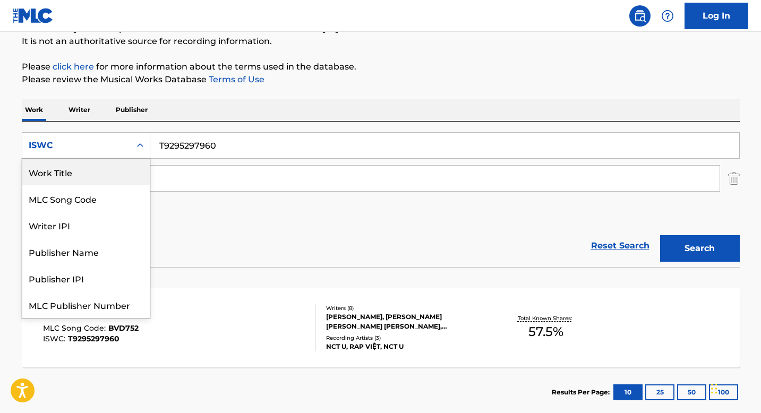
click at [102, 176] on div "Work Title" at bounding box center [85, 172] width 127 height 27
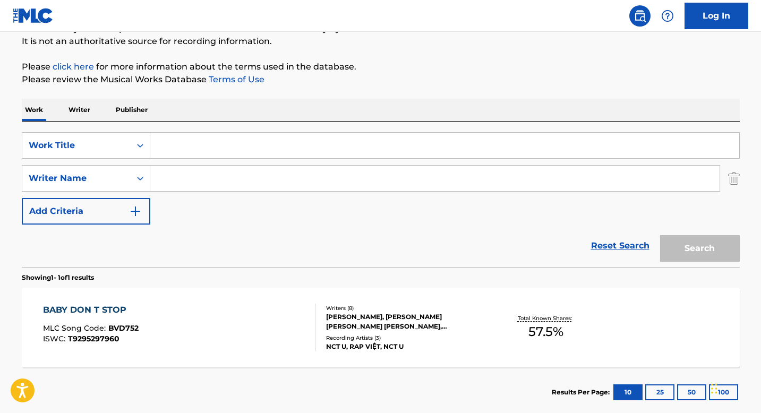
click at [202, 150] on input "Search Form" at bounding box center [444, 145] width 589 height 25
paste input "FREAK BEDROOM EYES"
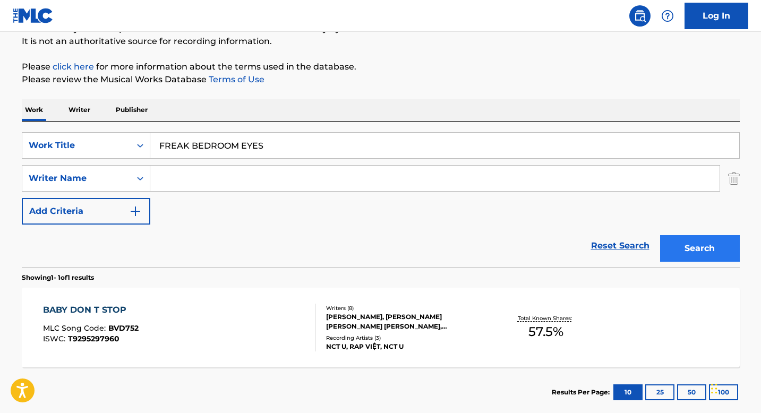
type input "FREAK BEDROOM EYES"
click at [672, 246] on button "Search" at bounding box center [700, 248] width 80 height 27
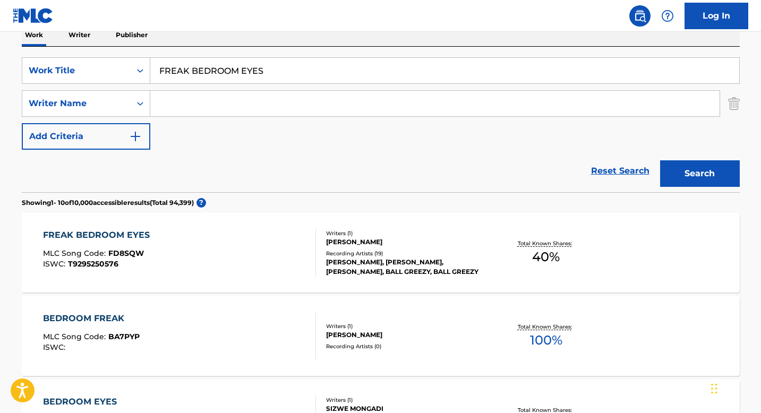
scroll to position [180, 0]
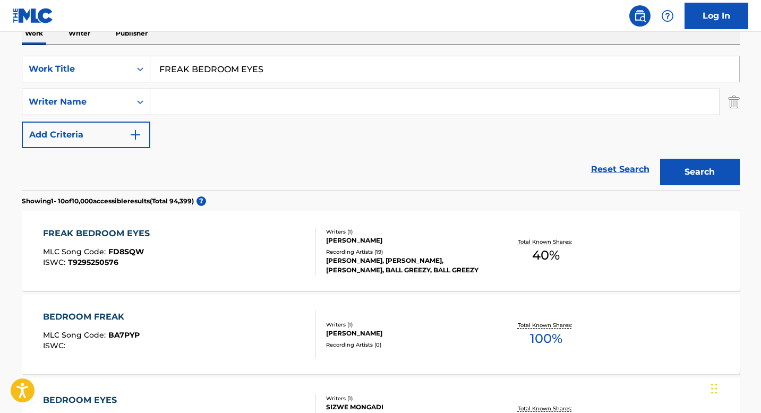
click at [321, 248] on div "Writers ( 1 ) [PERSON_NAME] Recording Artists ( 19 ) [PERSON_NAME], [PERSON_NAM…" at bounding box center [401, 251] width 170 height 47
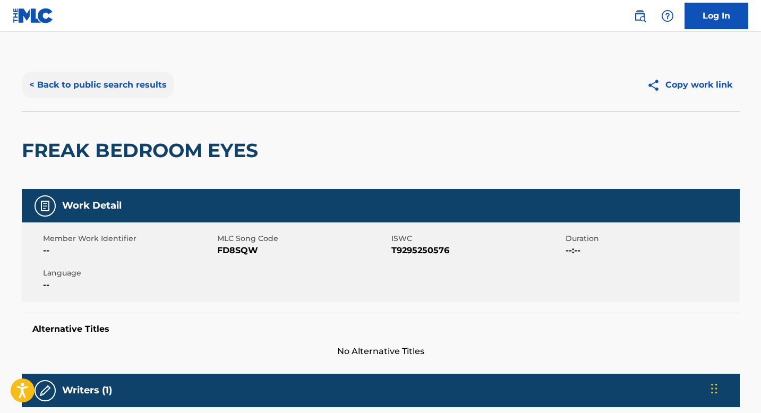
click at [125, 88] on button "< Back to public search results" at bounding box center [98, 85] width 152 height 27
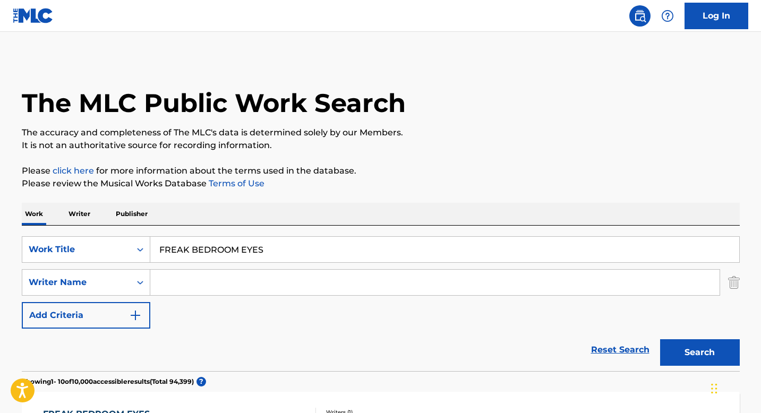
scroll to position [180, 0]
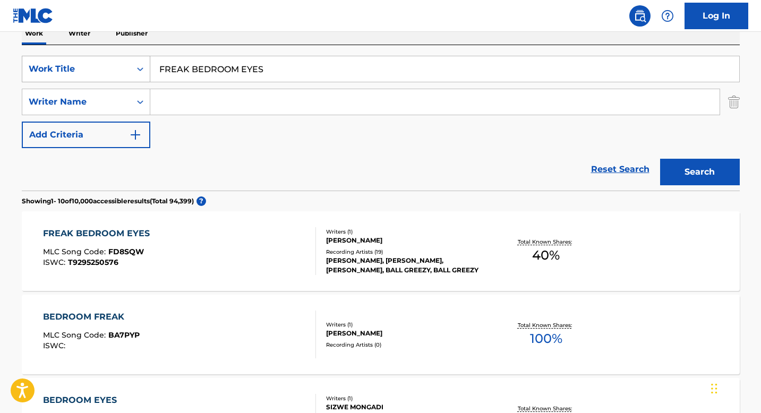
click at [132, 74] on div "Search Form" at bounding box center [140, 68] width 19 height 19
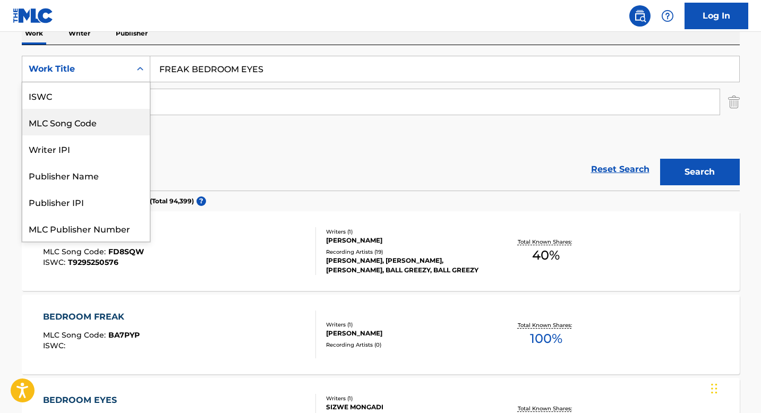
scroll to position [0, 0]
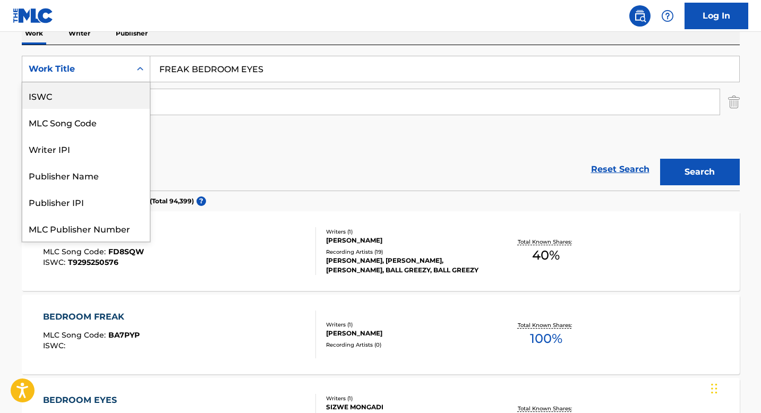
click at [101, 94] on div "ISWC" at bounding box center [85, 95] width 127 height 27
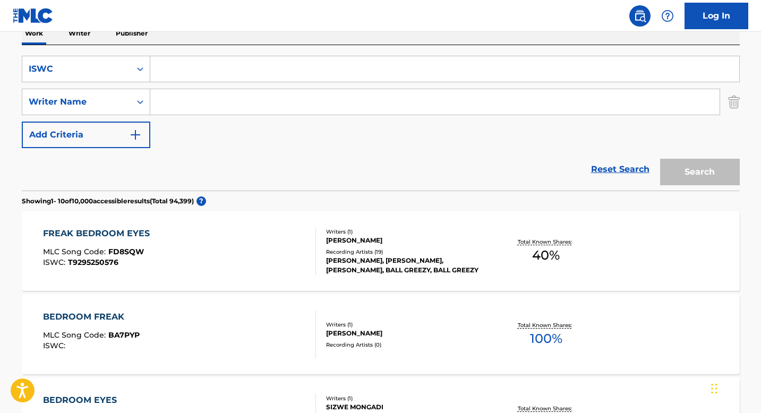
click at [209, 72] on input "Search Form" at bounding box center [444, 68] width 589 height 25
paste input "T3296993976"
type input "T3296993976"
click at [695, 176] on button "Search" at bounding box center [700, 172] width 80 height 27
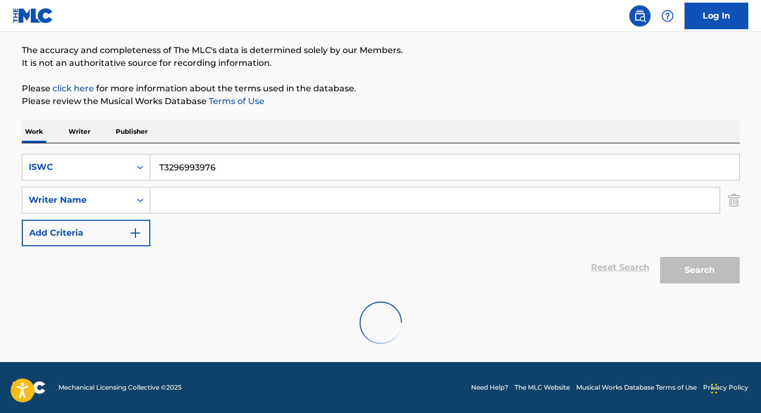
scroll to position [48, 0]
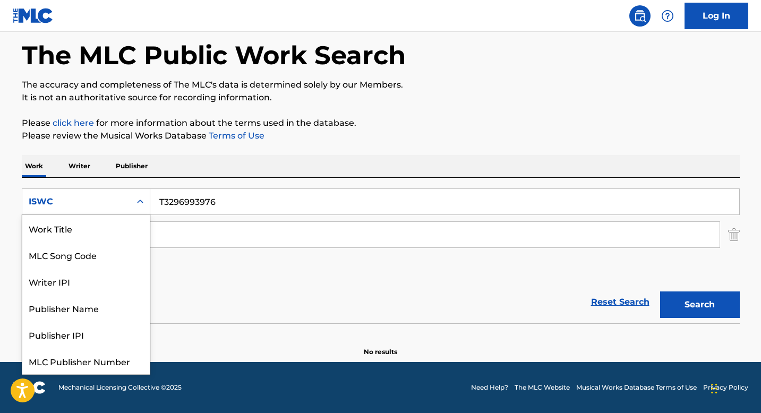
click at [127, 202] on div "ISWC" at bounding box center [76, 202] width 108 height 20
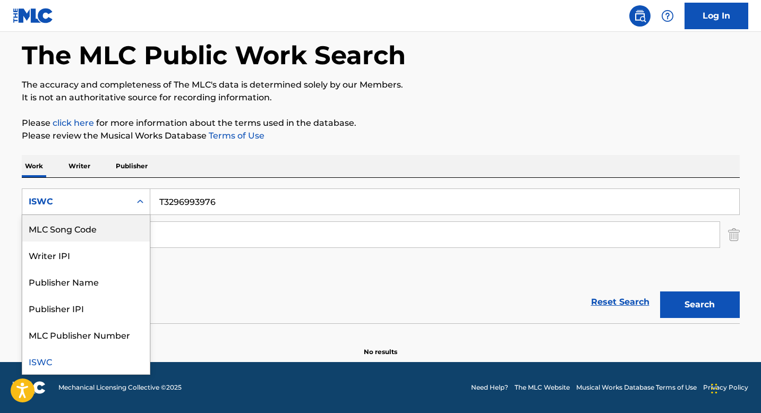
scroll to position [0, 0]
click at [105, 225] on div "Work Title" at bounding box center [85, 228] width 127 height 27
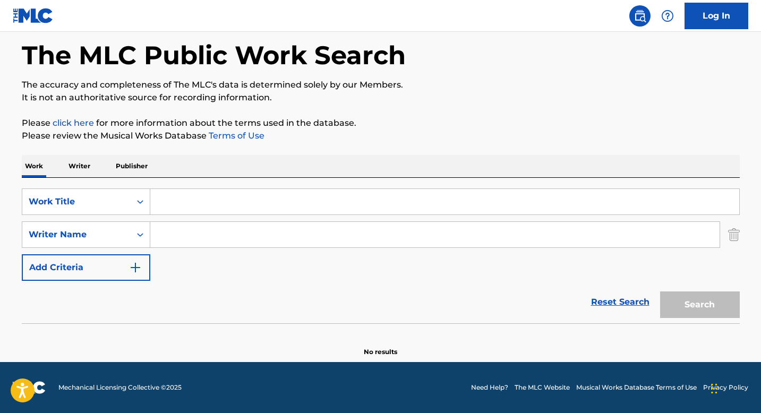
click at [192, 203] on input "Search Form" at bounding box center [444, 201] width 589 height 25
paste input "STILL LIT"
type input "STILL LIT"
click at [188, 235] on input "Search Form" at bounding box center [434, 234] width 569 height 25
paste input "[PERSON_NAME]"
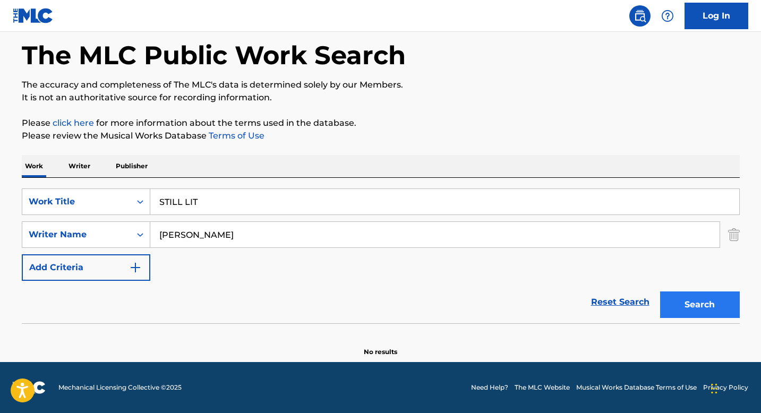
type input "[PERSON_NAME]"
click at [672, 298] on button "Search" at bounding box center [700, 304] width 80 height 27
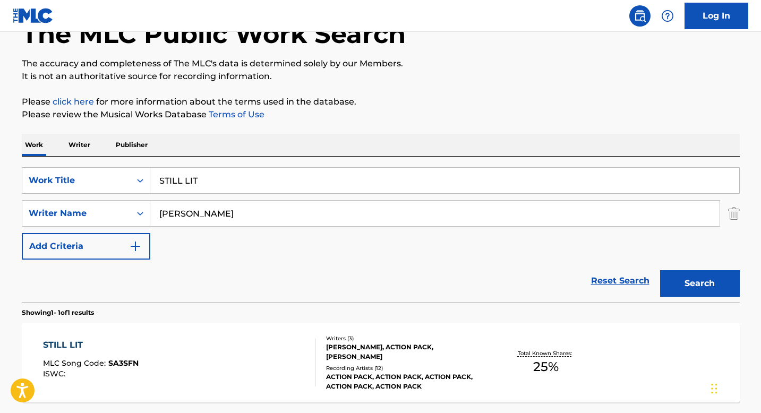
scroll to position [116, 0]
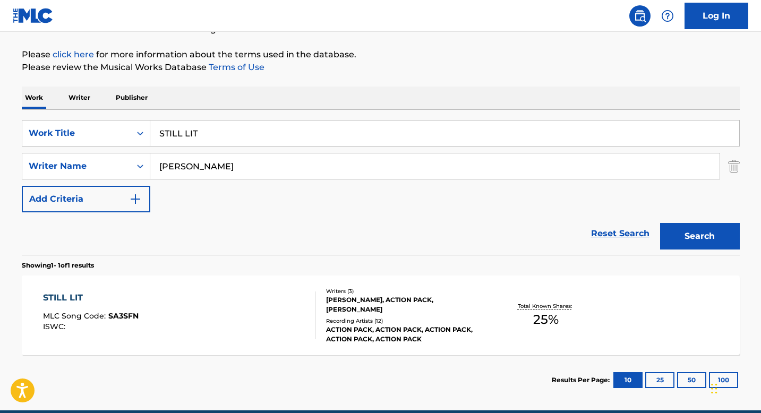
click at [308, 309] on div at bounding box center [311, 315] width 8 height 48
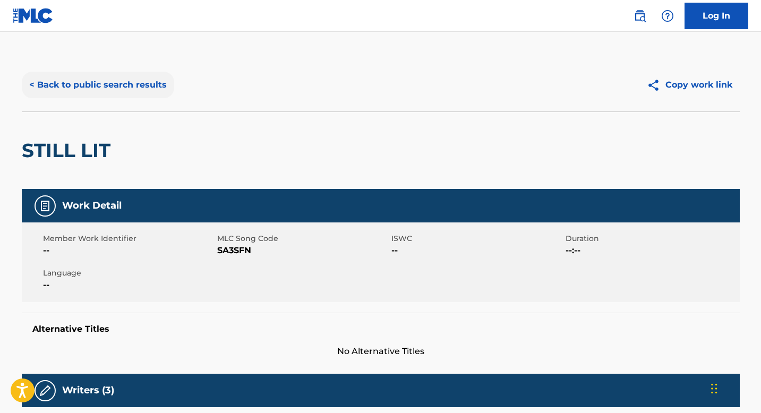
click at [84, 88] on button "< Back to public search results" at bounding box center [98, 85] width 152 height 27
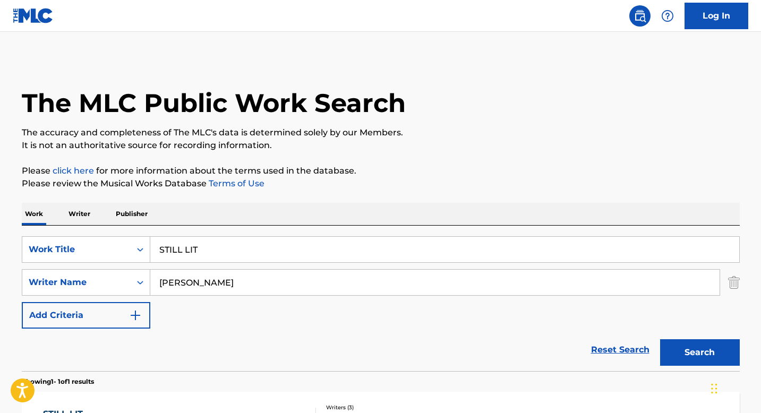
scroll to position [104, 0]
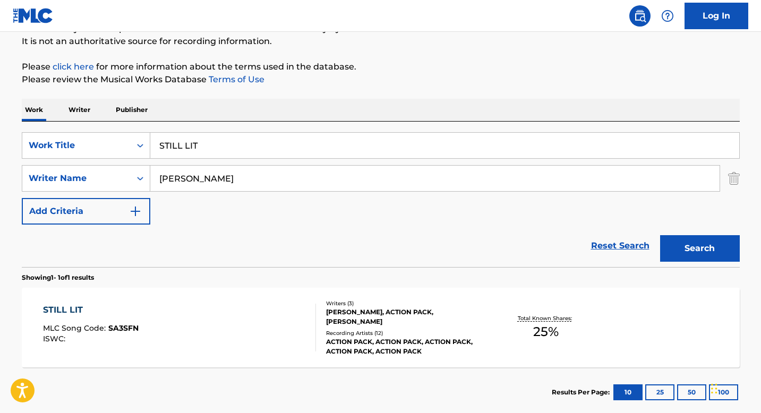
click at [169, 142] on input "STILL LIT" at bounding box center [444, 145] width 589 height 25
paste input "A VIBE"
type input "A VIBE"
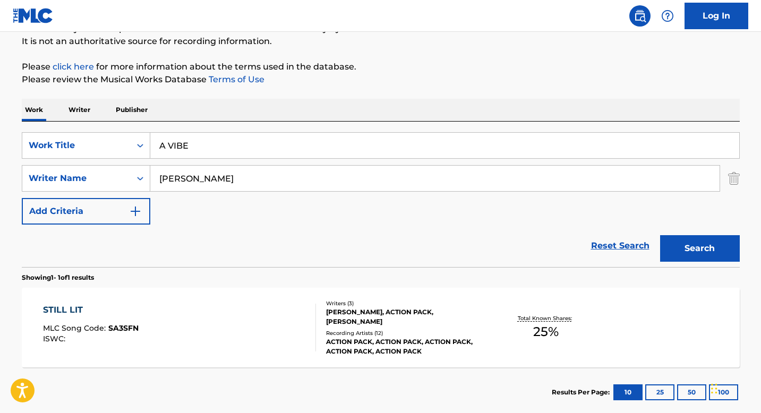
click at [202, 184] on input "[PERSON_NAME]" at bounding box center [434, 178] width 569 height 25
paste input "[PERSON_NAME]"
type input "[PERSON_NAME]"
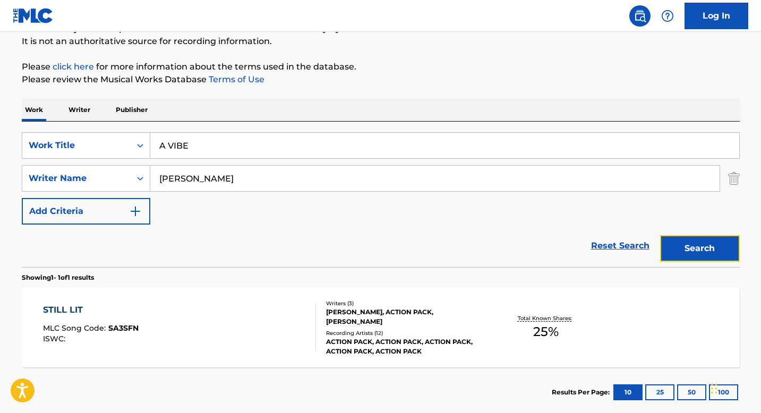
click at [694, 244] on button "Search" at bounding box center [700, 248] width 80 height 27
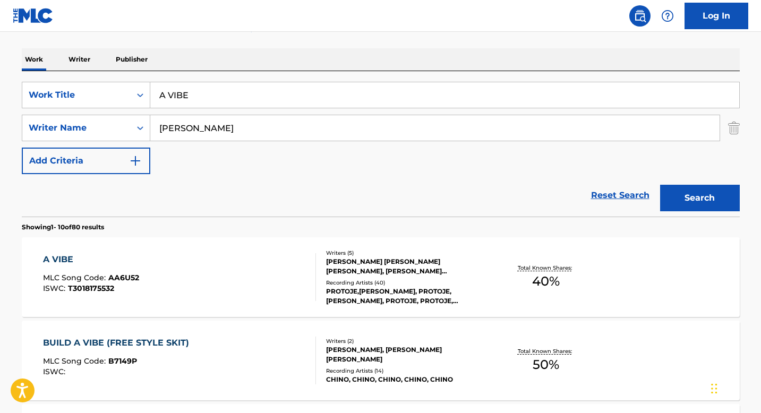
scroll to position [155, 0]
click at [344, 264] on div "[PERSON_NAME] [PERSON_NAME] [PERSON_NAME], [PERSON_NAME] [PERSON_NAME]-QUEE, [P…" at bounding box center [406, 265] width 160 height 19
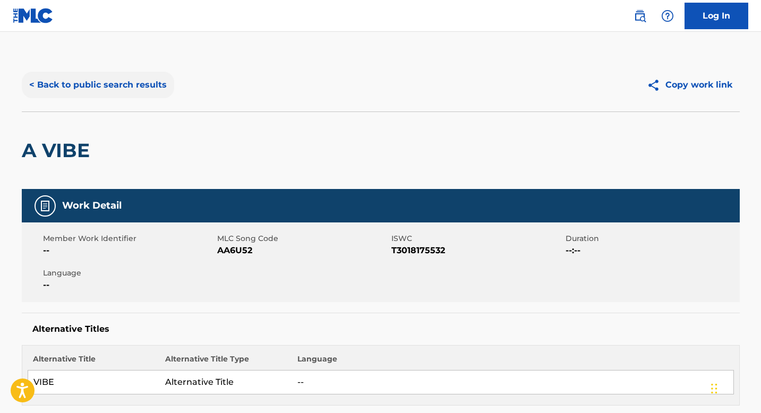
click at [104, 90] on button "< Back to public search results" at bounding box center [98, 85] width 152 height 27
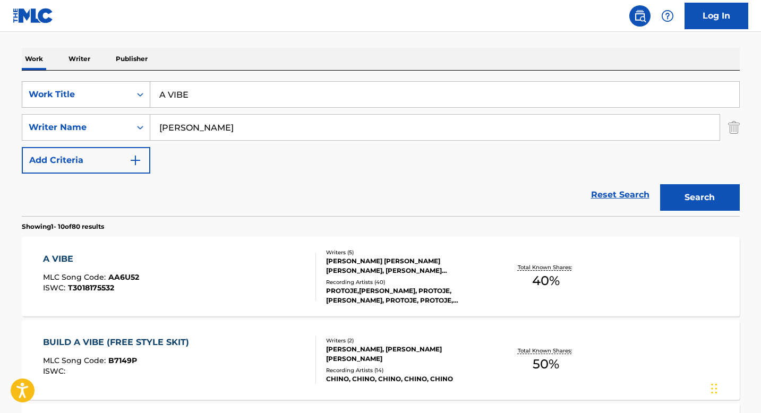
click at [139, 107] on div "SearchWithCriteria153e66ad-b7ca-4914-a482-0326211087cd Work Title A VIBE Search…" at bounding box center [381, 127] width 718 height 92
click at [139, 102] on div "Search Form" at bounding box center [140, 94] width 19 height 19
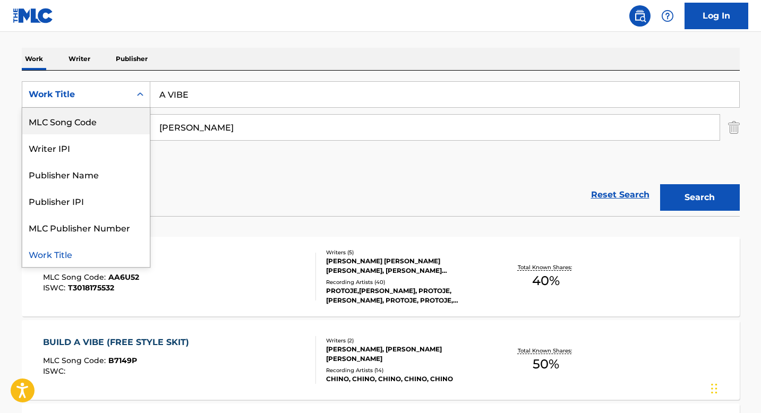
scroll to position [0, 0]
click at [97, 124] on div "ISWC" at bounding box center [85, 121] width 127 height 27
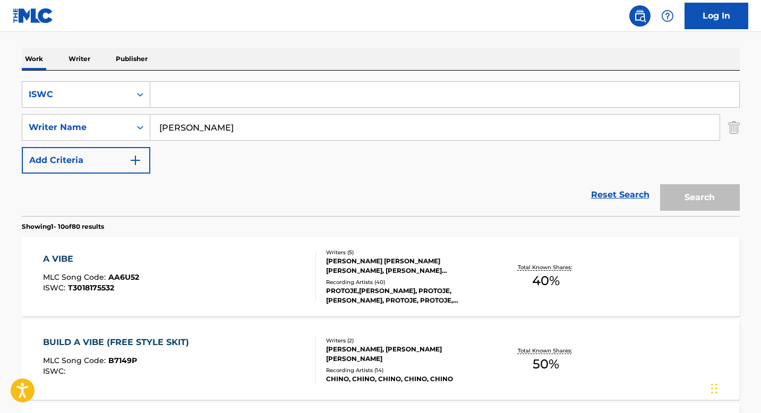
click at [169, 126] on input "[PERSON_NAME]" at bounding box center [434, 127] width 569 height 25
click at [171, 96] on input "Search Form" at bounding box center [444, 94] width 589 height 25
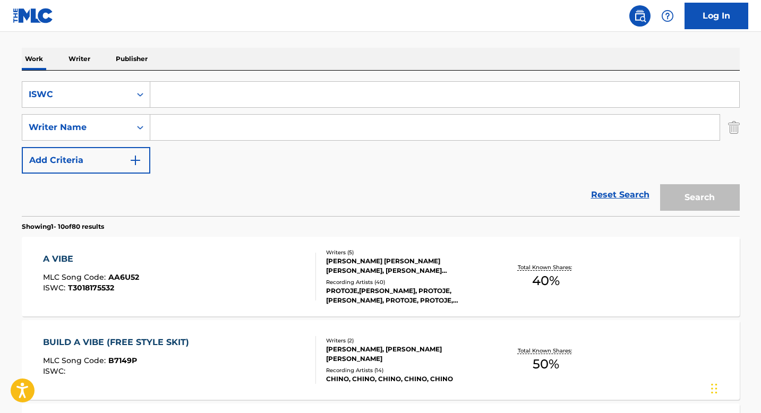
paste input "T9148775717"
type input "T9148775717"
click at [686, 196] on button "Search" at bounding box center [700, 197] width 80 height 27
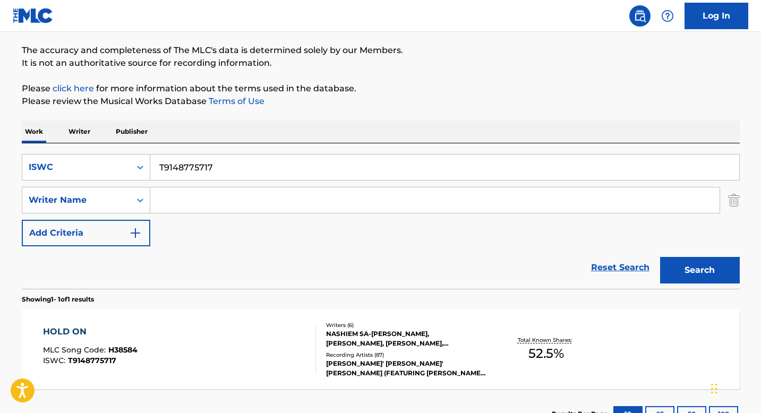
scroll to position [155, 0]
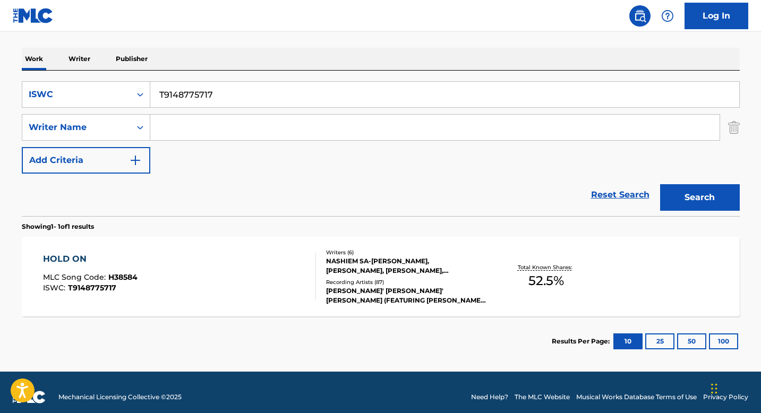
click at [365, 271] on div "NASHIEM SA-[PERSON_NAME], [PERSON_NAME], [PERSON_NAME], [PERSON_NAME] SA [PERSO…" at bounding box center [406, 265] width 160 height 19
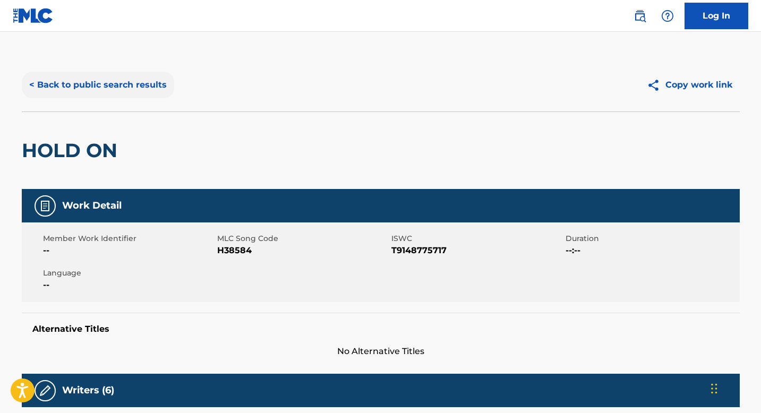
click at [101, 85] on button "< Back to public search results" at bounding box center [98, 85] width 152 height 27
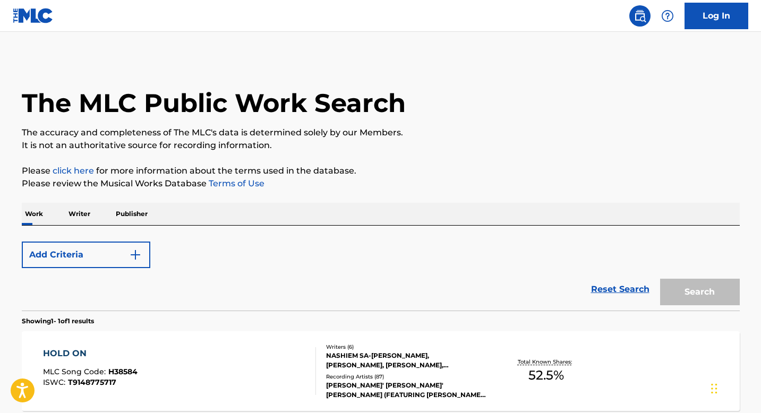
scroll to position [104, 0]
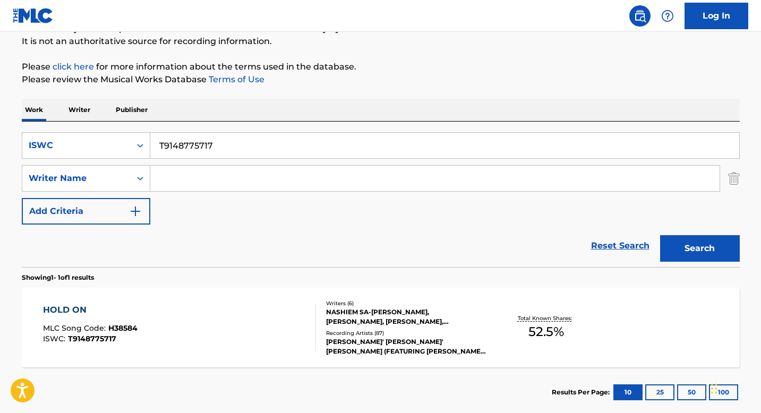
click at [167, 148] on input "T9148775717" at bounding box center [444, 145] width 589 height 25
paste input "0503953363"
type input "T0503953363"
click at [674, 246] on button "Search" at bounding box center [700, 248] width 80 height 27
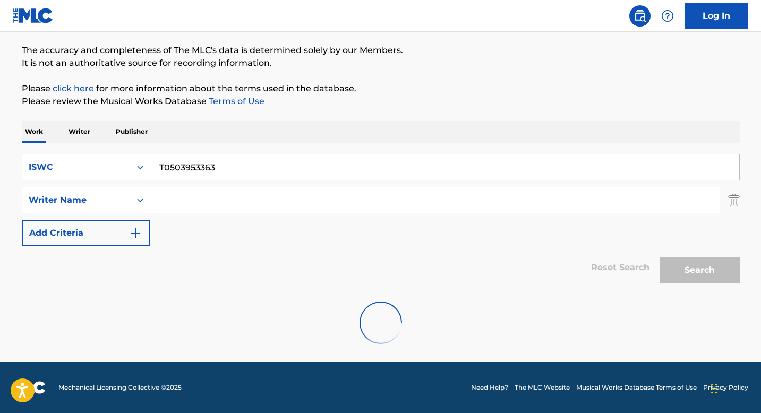
scroll to position [48, 0]
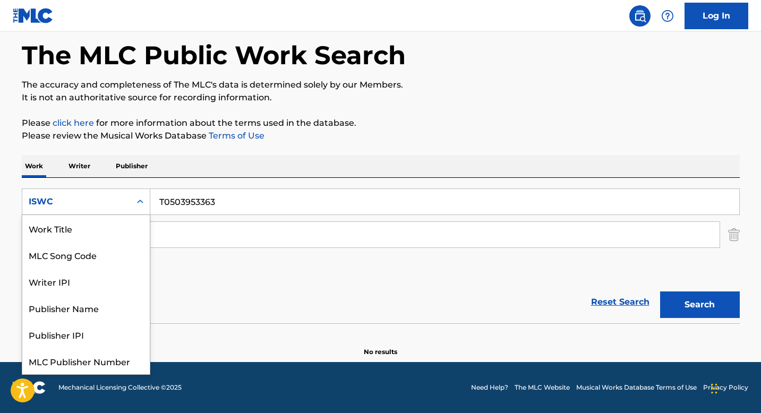
click at [133, 201] on div "Search Form" at bounding box center [140, 201] width 19 height 19
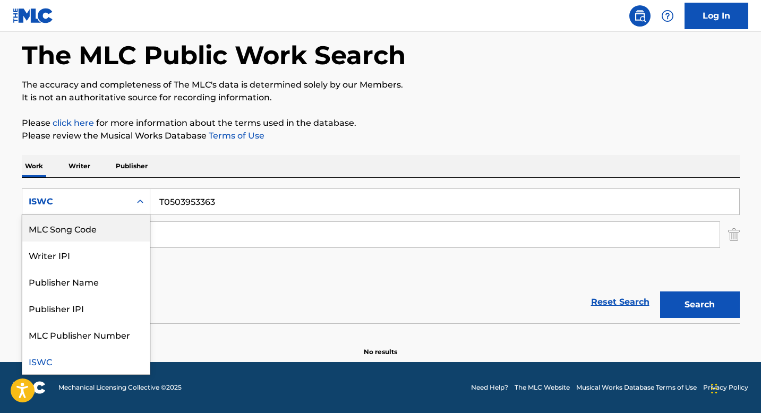
scroll to position [0, 0]
click at [88, 230] on div "Work Title" at bounding box center [85, 228] width 127 height 27
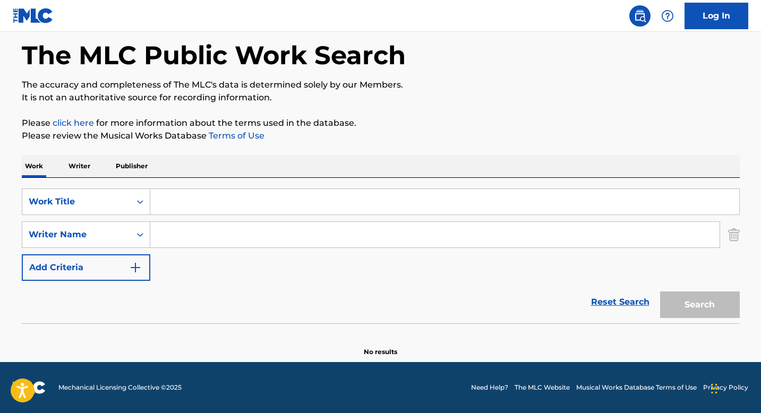
click at [171, 205] on input "Search Form" at bounding box center [444, 201] width 589 height 25
paste input "PARCE QUE TU CROIS"
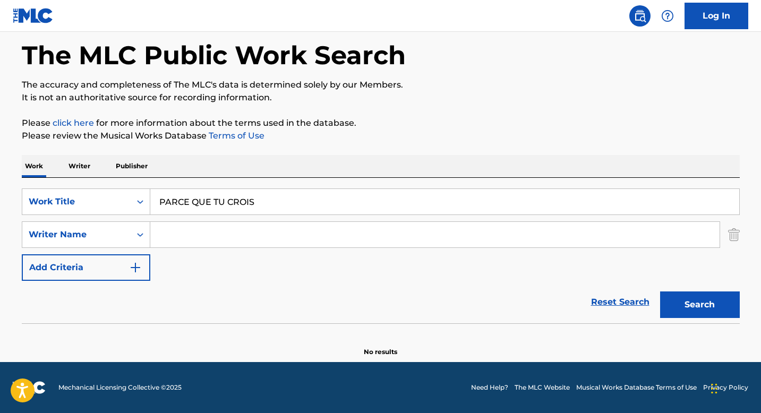
type input "PARCE QUE TU CROIS"
click at [184, 238] on input "Search Form" at bounding box center [434, 234] width 569 height 25
paste input "[PERSON_NAME]"
type input "[PERSON_NAME]"
click at [731, 306] on button "Search" at bounding box center [700, 304] width 80 height 27
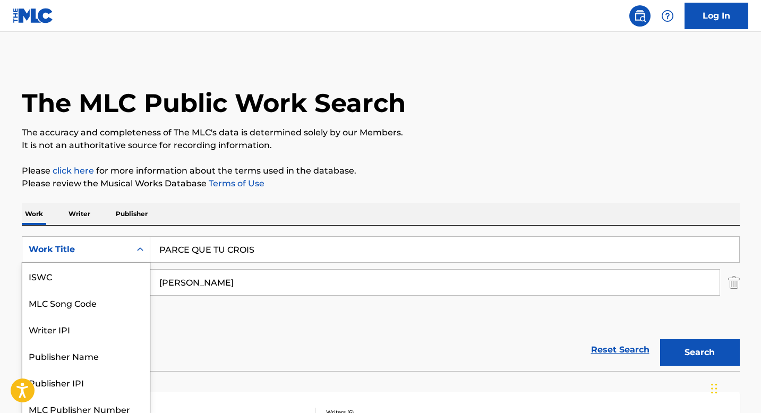
drag, startPoint x: 140, startPoint y: 253, endPoint x: 126, endPoint y: 260, distance: 16.1
click at [140, 253] on div "Search Form" at bounding box center [140, 249] width 19 height 25
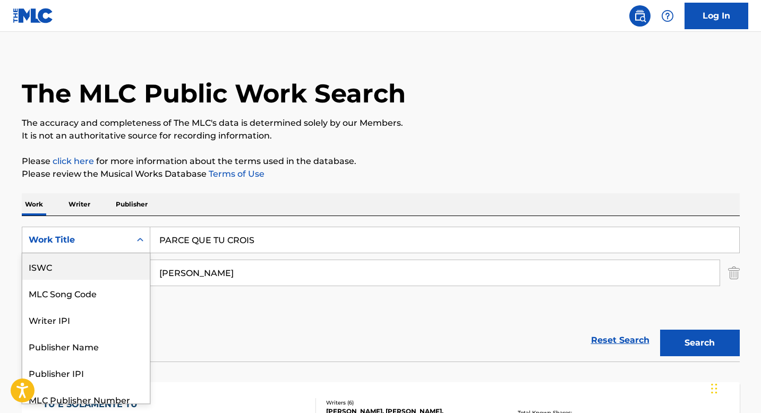
click at [93, 277] on div "ISWC" at bounding box center [85, 266] width 127 height 27
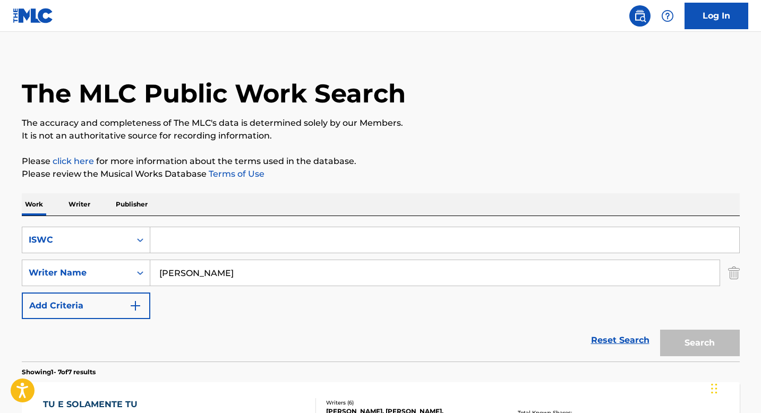
click at [192, 272] on input "[PERSON_NAME]" at bounding box center [434, 272] width 569 height 25
click at [191, 247] on input "Search Form" at bounding box center [444, 239] width 589 height 25
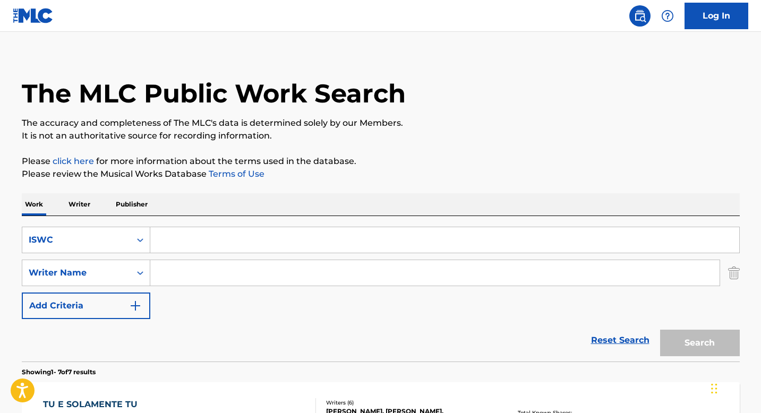
paste input "T3051806583"
type input "T3051806583"
click at [685, 341] on button "Search" at bounding box center [700, 343] width 80 height 27
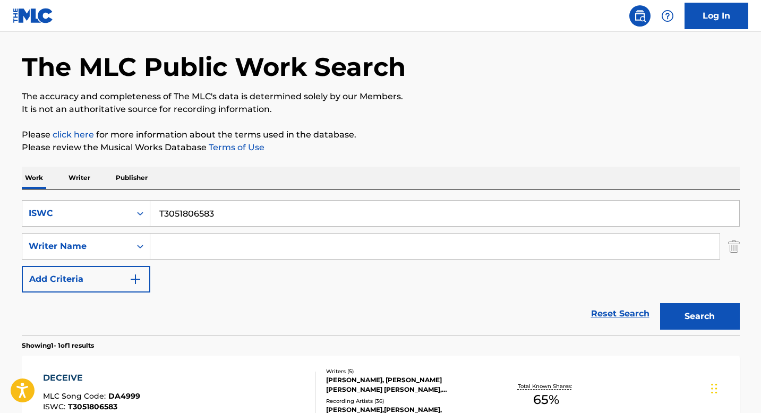
scroll to position [165, 0]
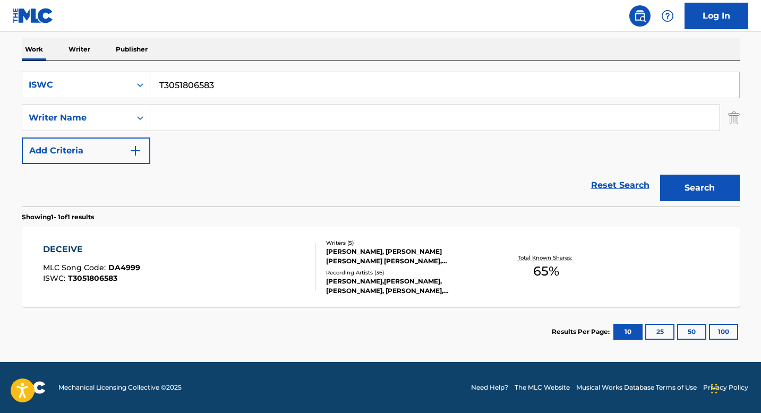
click at [324, 246] on div "Writers ( 5 ) [PERSON_NAME], [PERSON_NAME] [PERSON_NAME] [PERSON_NAME], [PERSON…" at bounding box center [401, 267] width 170 height 57
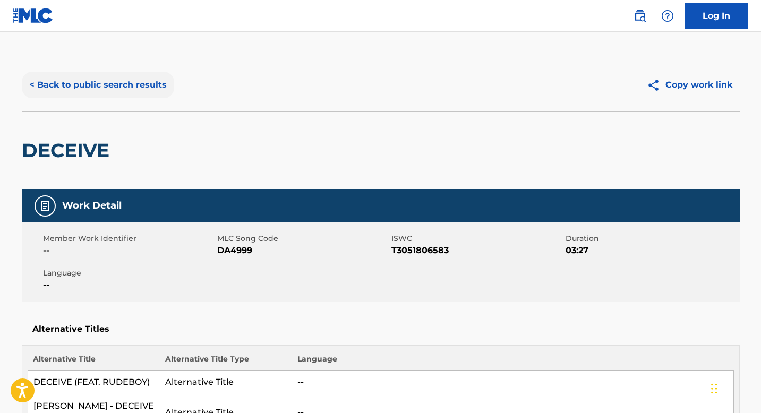
click at [120, 93] on button "< Back to public search results" at bounding box center [98, 85] width 152 height 27
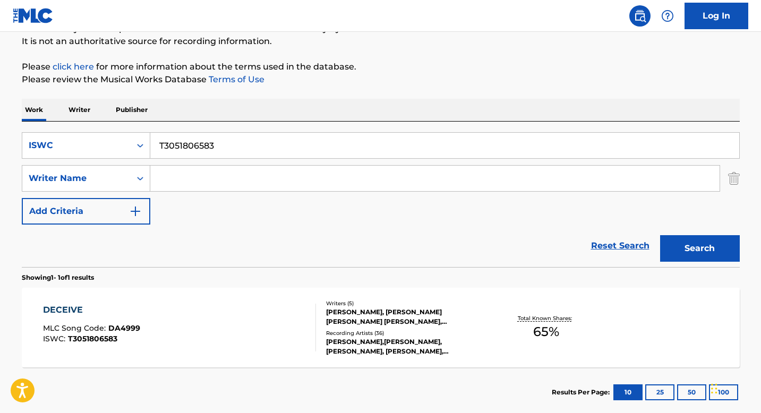
click at [192, 146] on input "T3051806583" at bounding box center [444, 145] width 589 height 25
paste input "64475947"
type input "T3064475947"
click at [675, 247] on button "Search" at bounding box center [700, 248] width 80 height 27
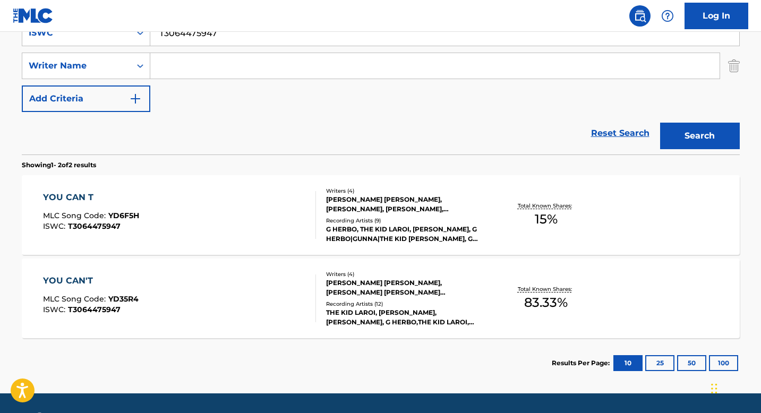
scroll to position [218, 0]
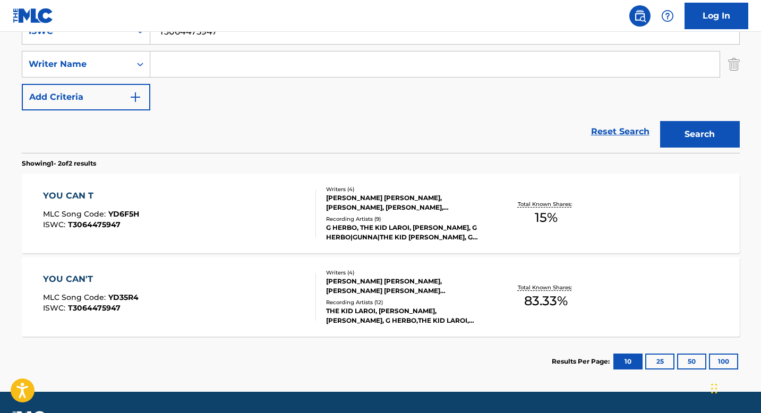
click at [335, 201] on div "[PERSON_NAME] [PERSON_NAME], [PERSON_NAME], [PERSON_NAME], [PERSON_NAME]" at bounding box center [406, 202] width 160 height 19
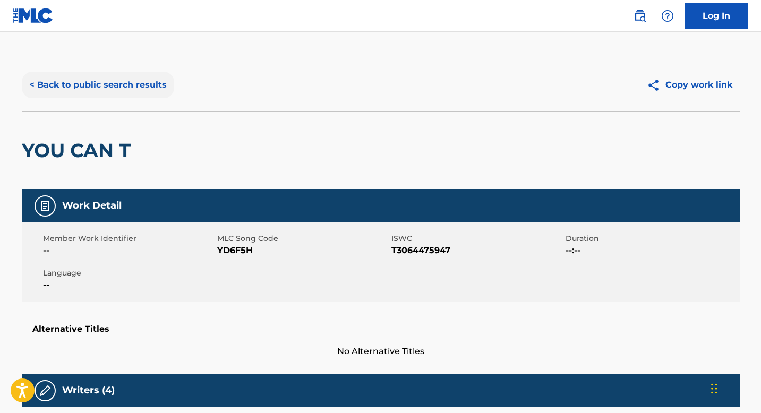
click at [111, 77] on button "< Back to public search results" at bounding box center [98, 85] width 152 height 27
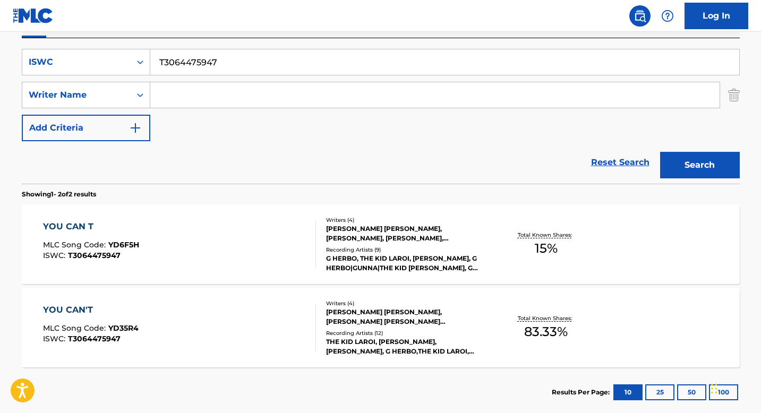
click at [351, 321] on div "[PERSON_NAME] [PERSON_NAME], [PERSON_NAME] [PERSON_NAME] [PERSON_NAME], [PERSON…" at bounding box center [406, 316] width 160 height 19
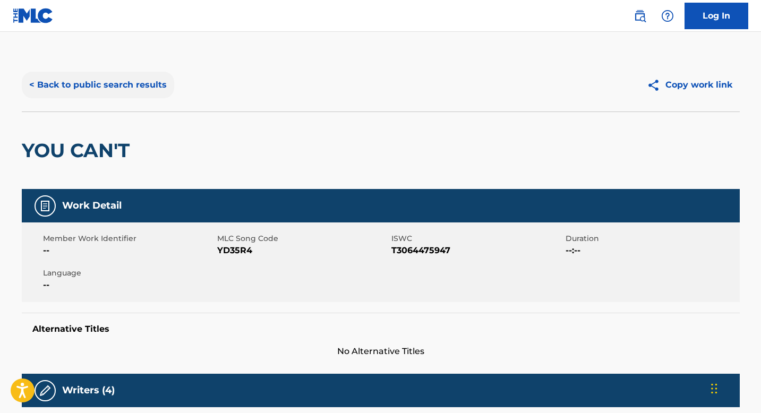
click at [102, 86] on button "< Back to public search results" at bounding box center [98, 85] width 152 height 27
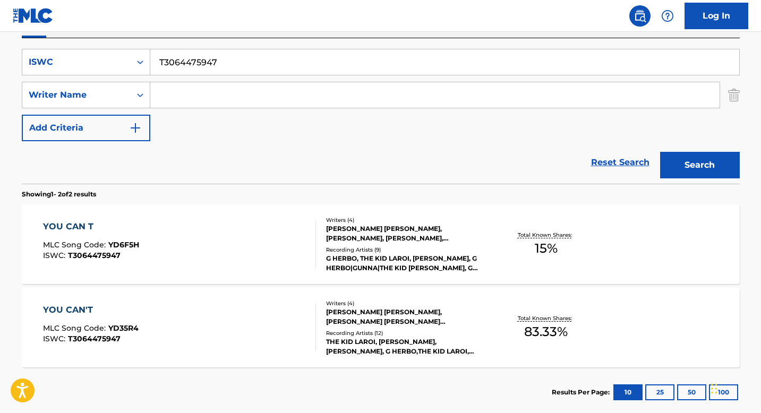
click at [203, 73] on input "T3064475947" at bounding box center [444, 61] width 589 height 25
paste input "0702479422"
type input "T0702479422"
click at [737, 160] on button "Search" at bounding box center [700, 165] width 80 height 27
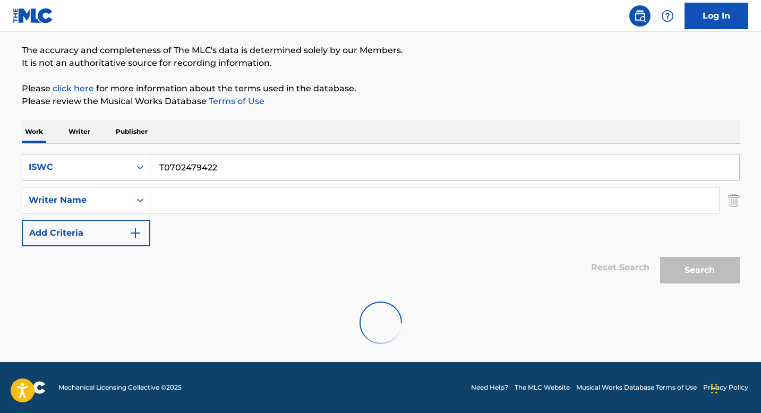
scroll to position [165, 0]
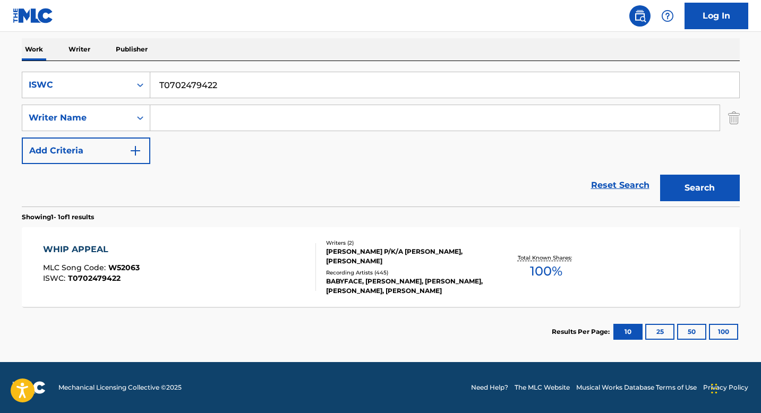
click at [336, 264] on div "[PERSON_NAME] P/K/A [PERSON_NAME], [PERSON_NAME]" at bounding box center [406, 256] width 160 height 19
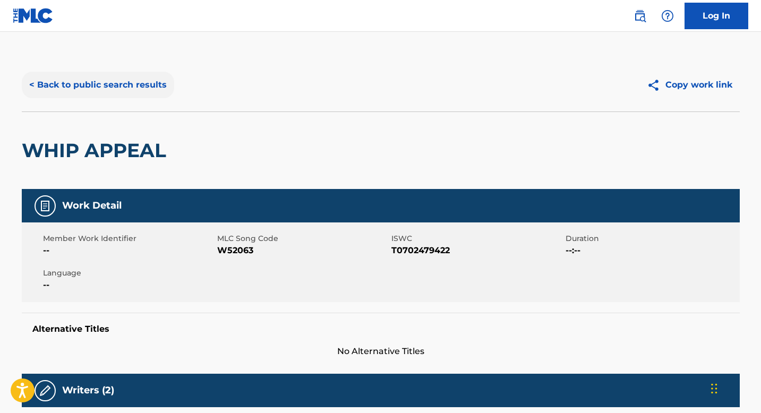
click at [113, 94] on button "< Back to public search results" at bounding box center [98, 85] width 152 height 27
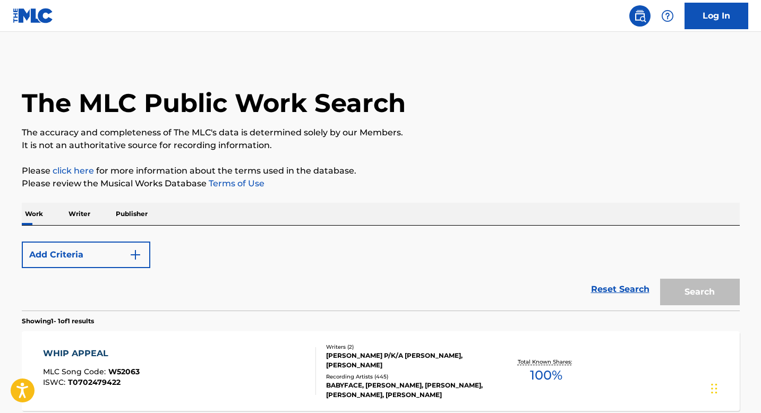
scroll to position [104, 0]
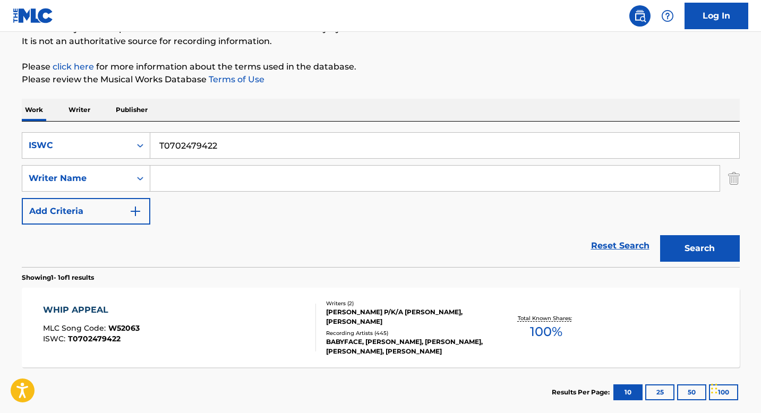
click at [195, 150] on input "T0702479422" at bounding box center [444, 145] width 589 height 25
paste input "T9090936995"
type input "T9090936995"
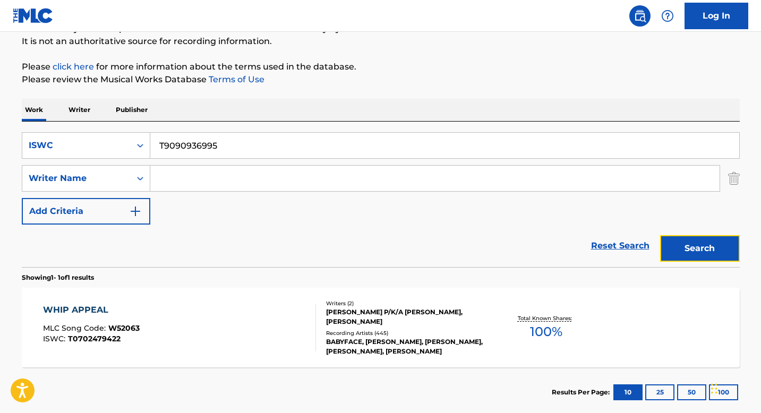
click at [666, 240] on button "Search" at bounding box center [700, 248] width 80 height 27
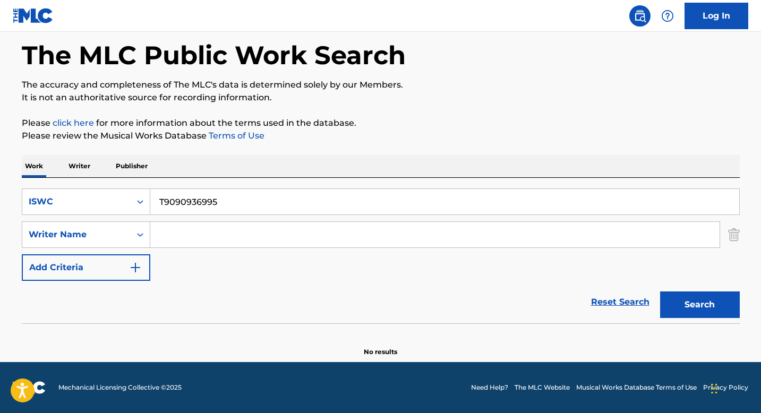
scroll to position [48, 0]
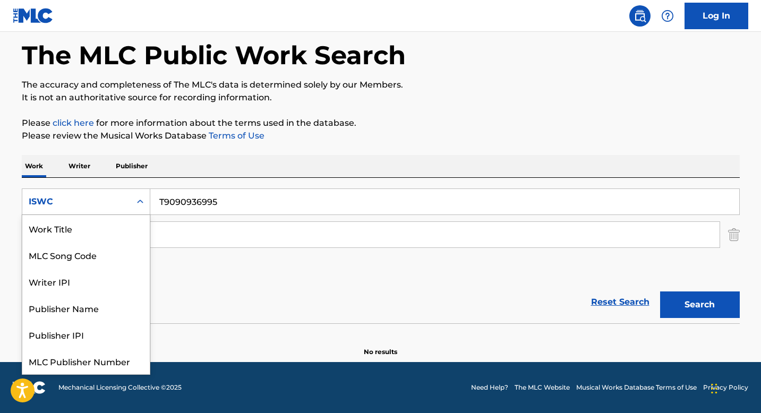
click at [130, 208] on div "ISWC" at bounding box center [76, 202] width 108 height 20
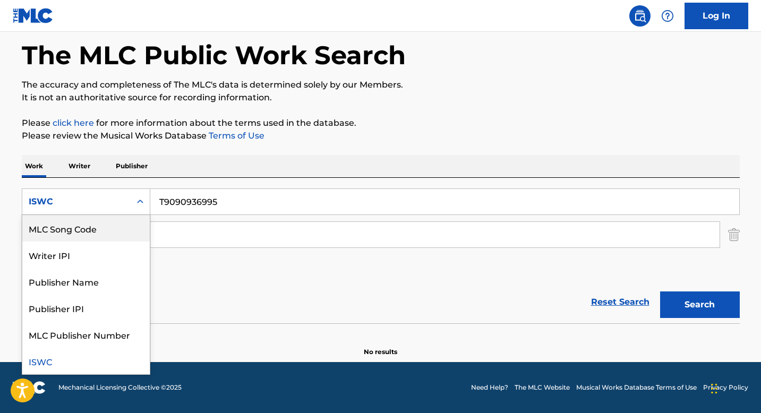
scroll to position [0, 0]
click at [102, 230] on div "Work Title" at bounding box center [85, 228] width 127 height 27
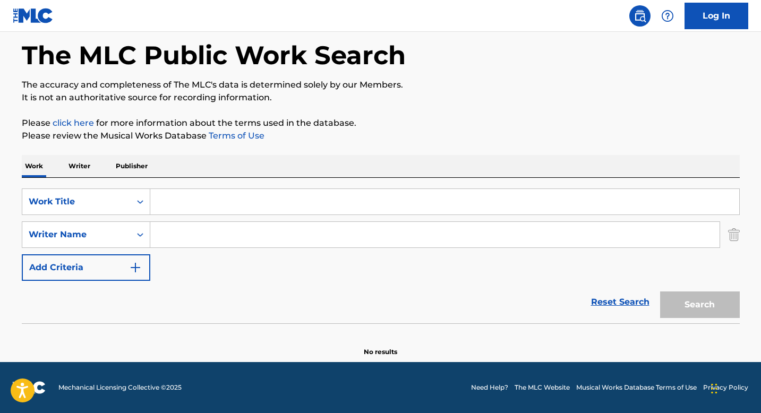
click at [191, 199] on input "Search Form" at bounding box center [444, 201] width 589 height 25
paste input "BEAUTIFUL"
type input "BEAUTIFUL"
click at [184, 237] on input "Search Form" at bounding box center [434, 234] width 569 height 25
paste input "[PERSON_NAME]"
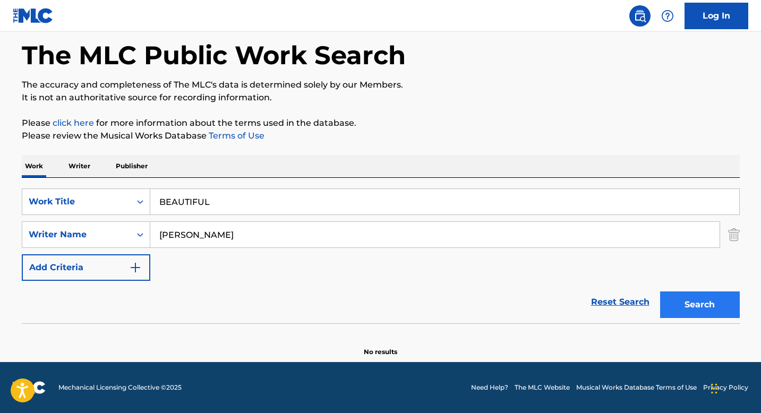
type input "[PERSON_NAME]"
click at [697, 292] on button "Search" at bounding box center [700, 304] width 80 height 27
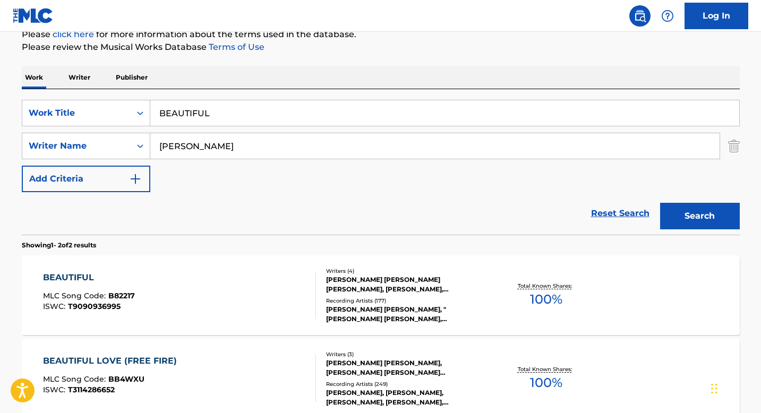
scroll to position [192, 0]
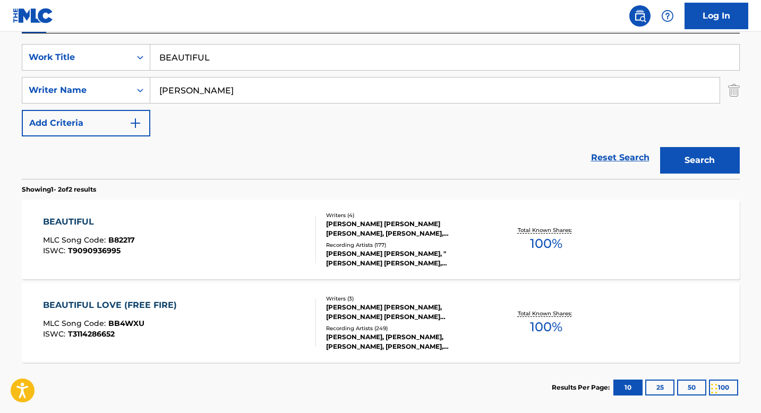
click at [342, 232] on div "[PERSON_NAME] [PERSON_NAME] [PERSON_NAME], [PERSON_NAME], [PERSON_NAME] [PERSON…" at bounding box center [406, 228] width 160 height 19
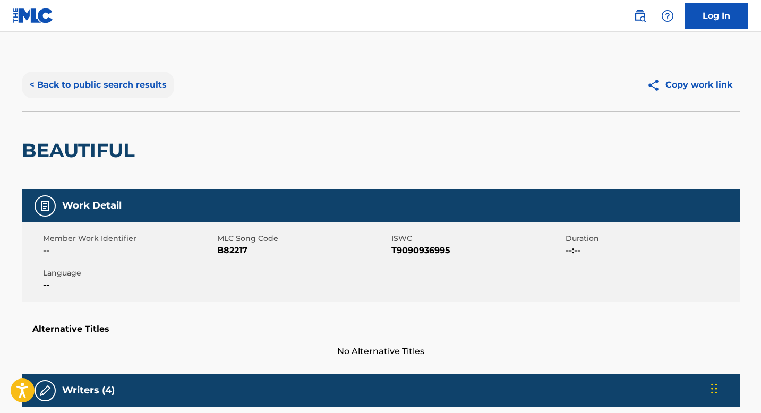
click at [99, 86] on button "< Back to public search results" at bounding box center [98, 85] width 152 height 27
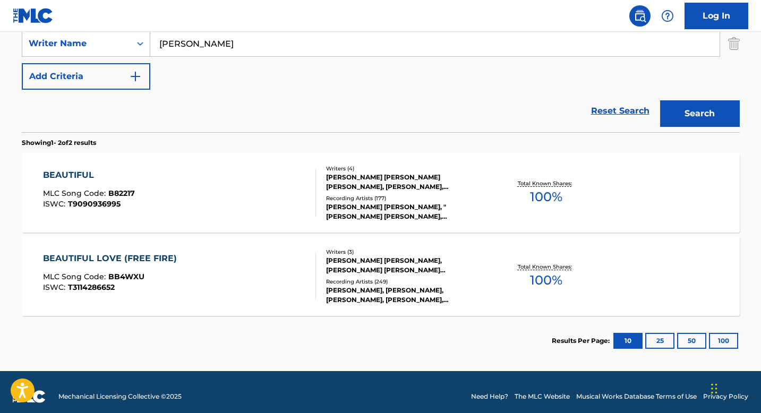
scroll to position [248, 0]
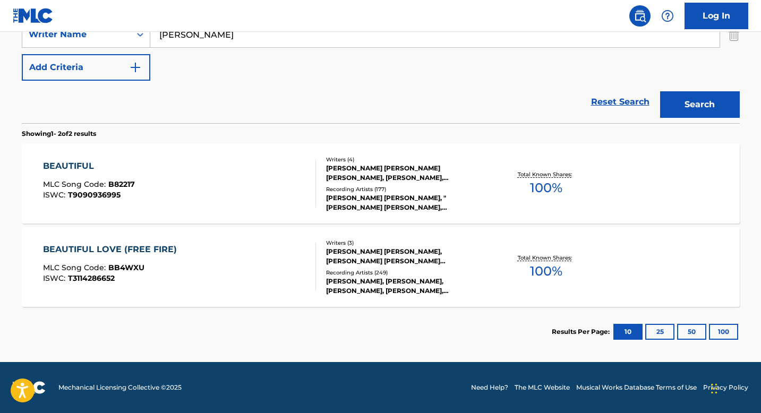
click at [345, 253] on div "[PERSON_NAME] [PERSON_NAME], [PERSON_NAME] [PERSON_NAME] [PERSON_NAME] BIEBER" at bounding box center [406, 256] width 160 height 19
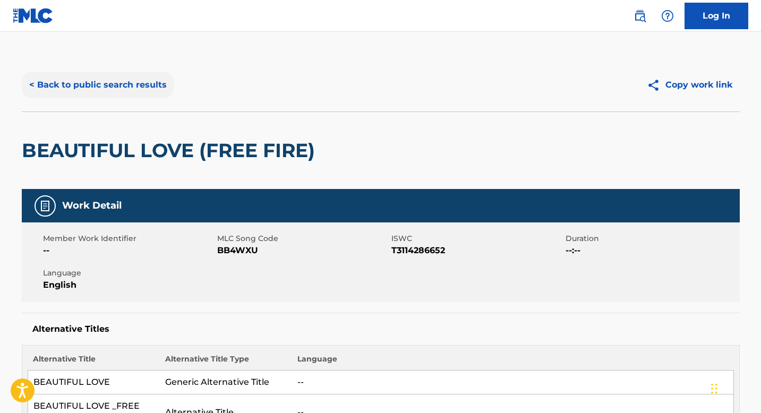
click at [111, 82] on button "< Back to public search results" at bounding box center [98, 85] width 152 height 27
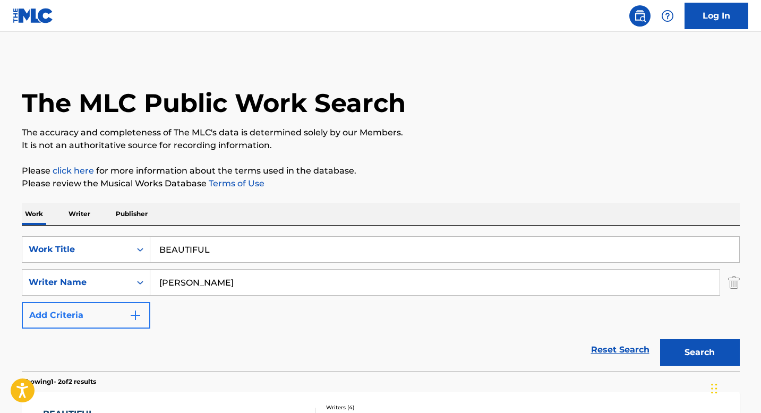
scroll to position [187, 0]
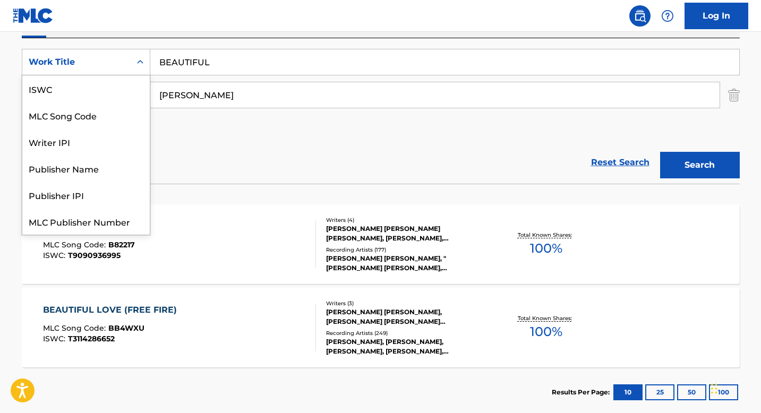
click at [139, 63] on icon "Search Form" at bounding box center [140, 62] width 11 height 11
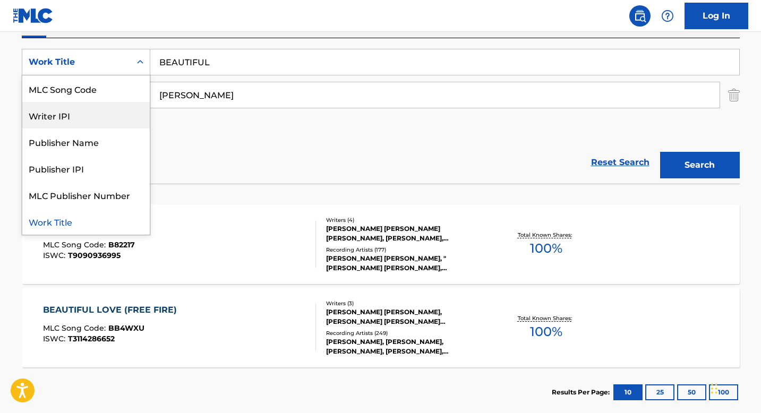
scroll to position [0, 0]
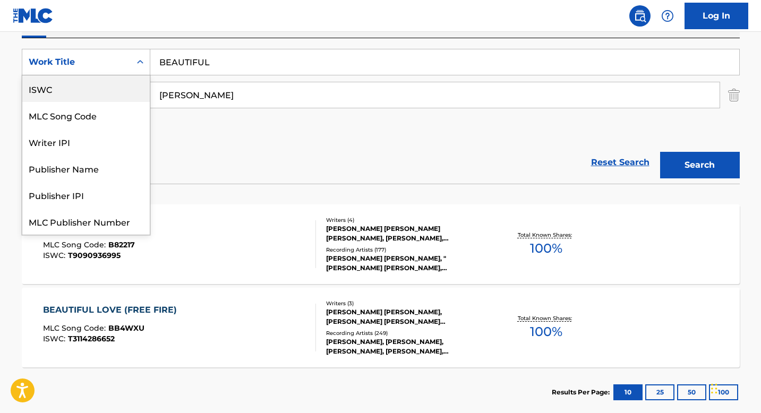
click at [105, 85] on div "ISWC" at bounding box center [85, 88] width 127 height 27
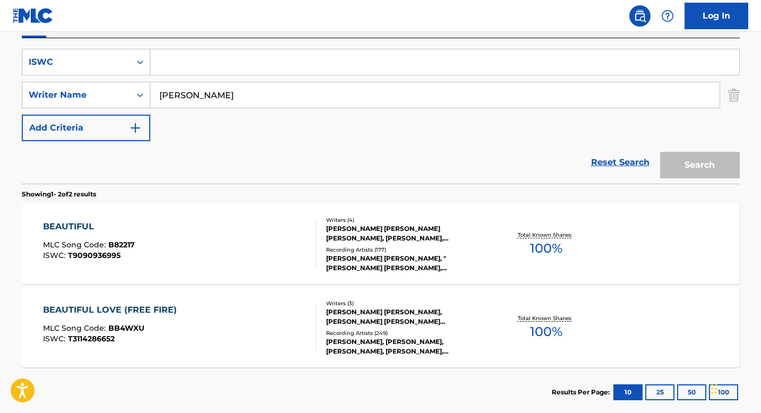
click at [190, 95] on input "[PERSON_NAME]" at bounding box center [434, 94] width 569 height 25
click at [191, 95] on input "[PERSON_NAME]" at bounding box center [434, 94] width 569 height 25
click at [184, 64] on input "Search Form" at bounding box center [444, 61] width 589 height 25
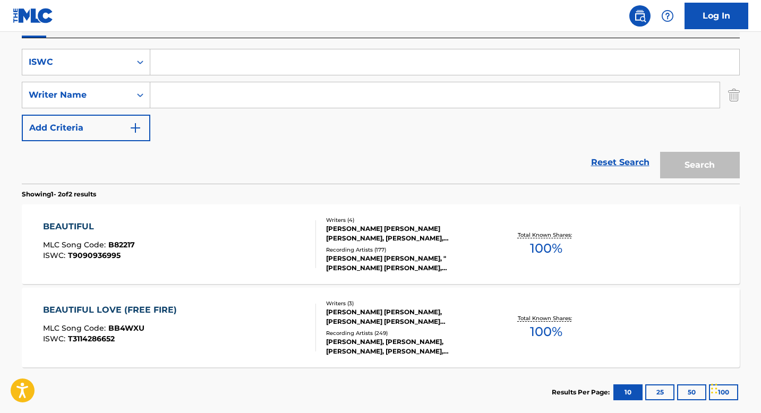
paste input "T3027863583"
type input "T3027863583"
click at [663, 160] on button "Search" at bounding box center [700, 165] width 80 height 27
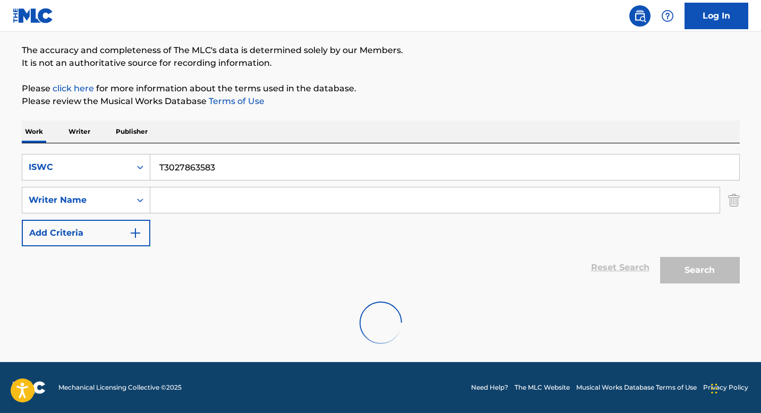
scroll to position [165, 0]
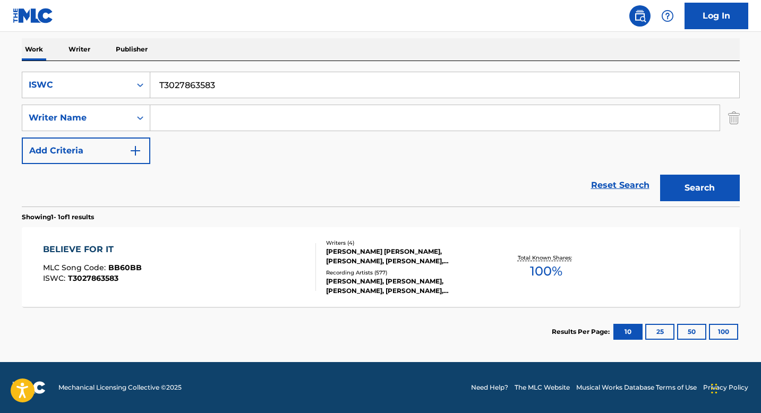
click at [348, 249] on div "[PERSON_NAME] [PERSON_NAME], [PERSON_NAME], [PERSON_NAME], [PERSON_NAME]" at bounding box center [406, 256] width 160 height 19
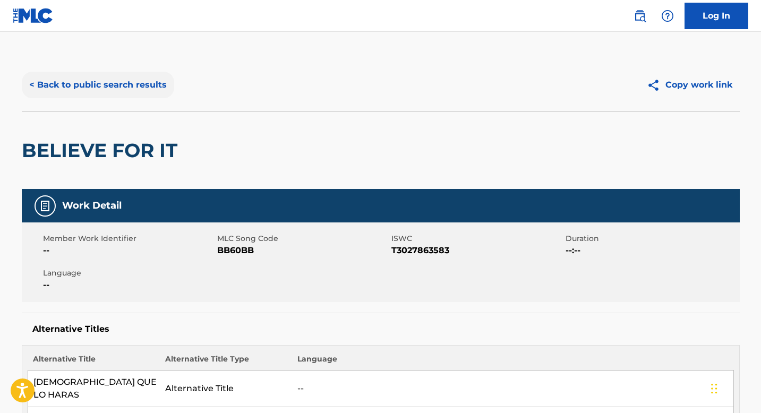
click at [114, 88] on button "< Back to public search results" at bounding box center [98, 85] width 152 height 27
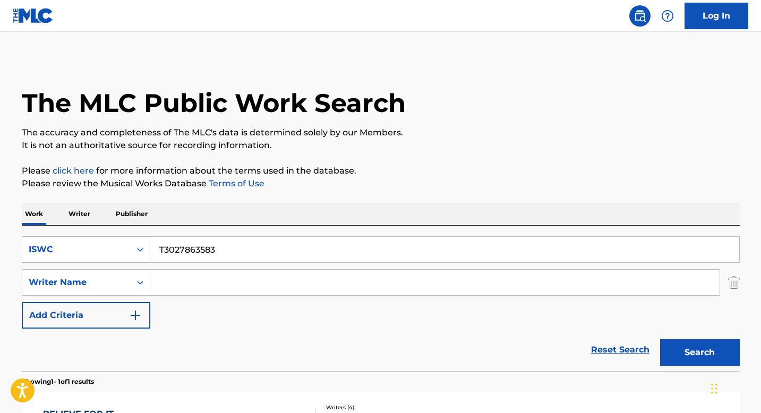
scroll to position [104, 0]
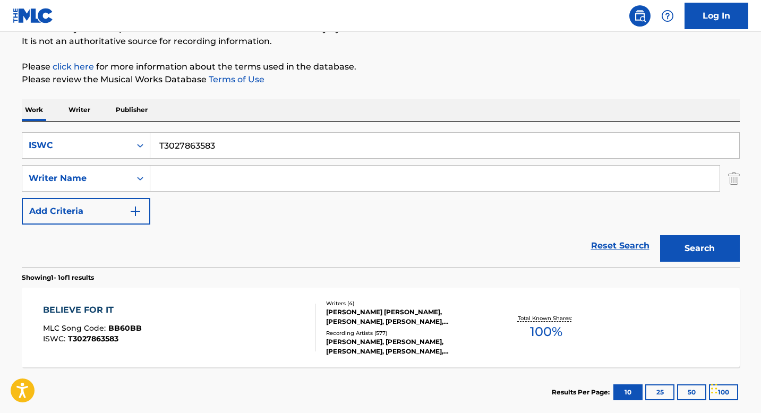
click at [204, 147] on input "T3027863583" at bounding box center [444, 145] width 589 height 25
paste input "9198817684"
type input "T9198817684"
click at [677, 241] on button "Search" at bounding box center [700, 248] width 80 height 27
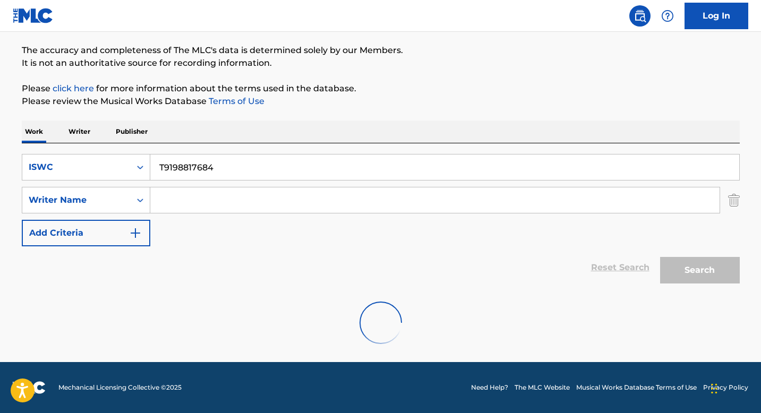
scroll to position [48, 0]
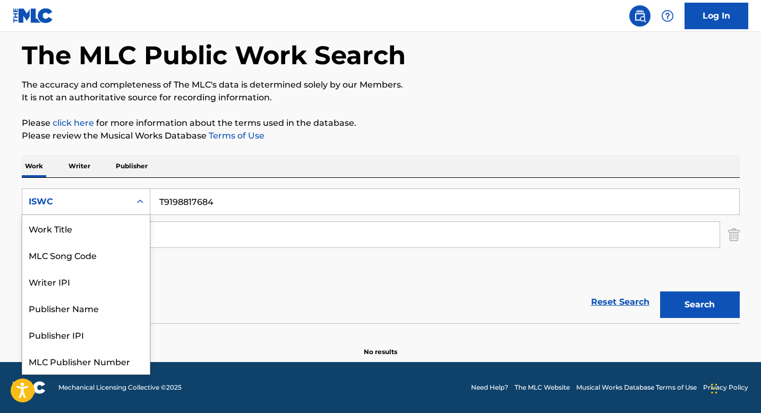
click at [131, 208] on div "Search Form" at bounding box center [140, 201] width 19 height 19
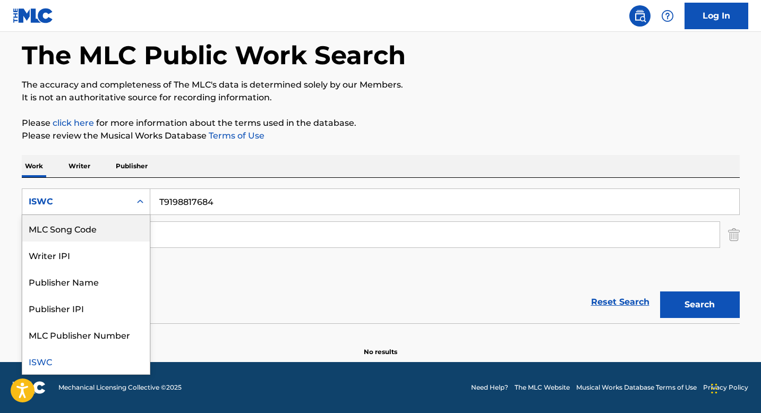
scroll to position [0, 0]
click at [108, 228] on div "Work Title" at bounding box center [85, 228] width 127 height 27
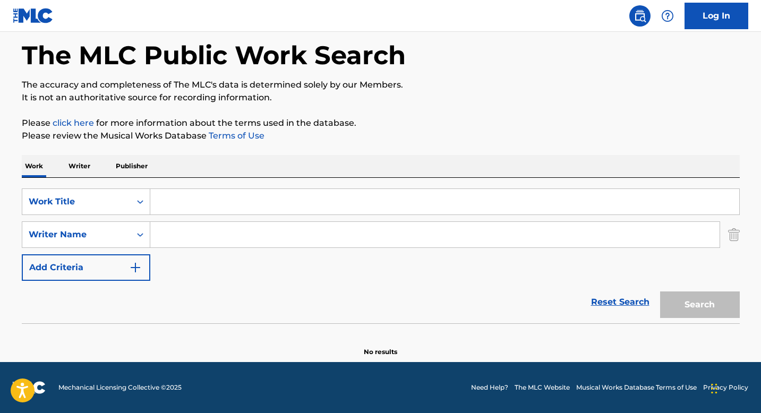
click at [198, 202] on input "Search Form" at bounding box center [444, 201] width 589 height 25
paste input "EL CONVOY DEL PELO CHINO"
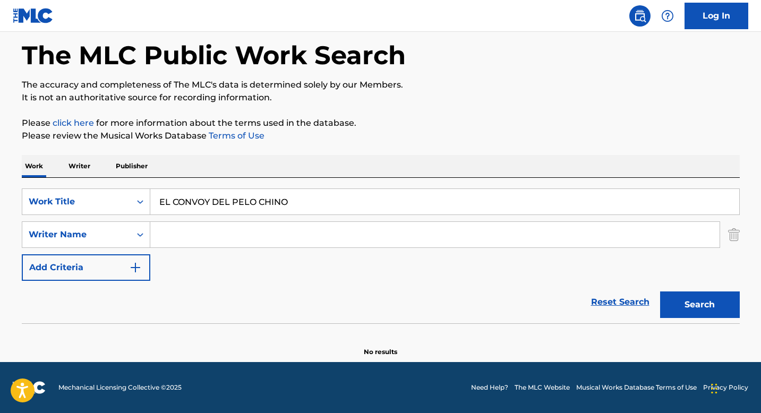
type input "EL CONVOY DEL PELO CHINO"
click at [175, 246] on input "Search Form" at bounding box center [434, 234] width 569 height 25
paste input "[PERSON_NAME]"
type input "[PERSON_NAME]"
click at [687, 306] on button "Search" at bounding box center [700, 304] width 80 height 27
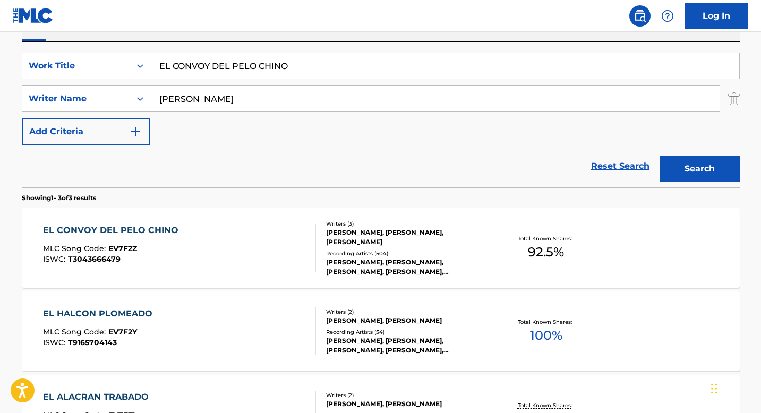
scroll to position [208, 0]
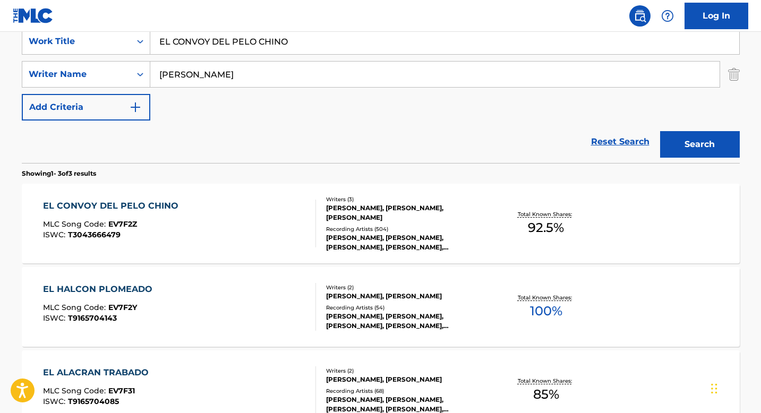
click at [333, 219] on div "[PERSON_NAME], [PERSON_NAME], [PERSON_NAME]" at bounding box center [406, 212] width 160 height 19
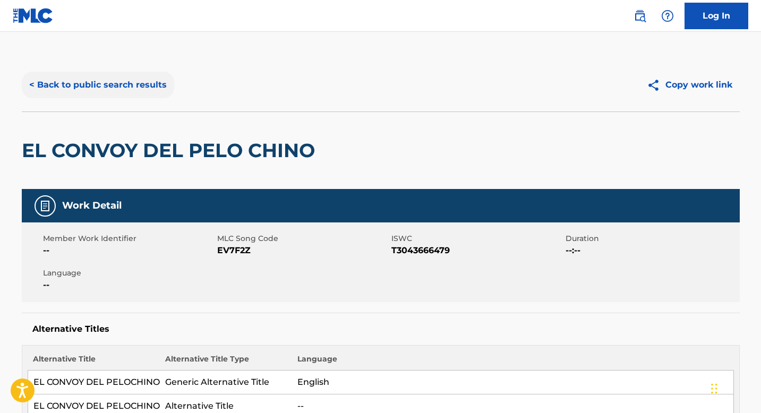
click at [113, 96] on button "< Back to public search results" at bounding box center [98, 85] width 152 height 27
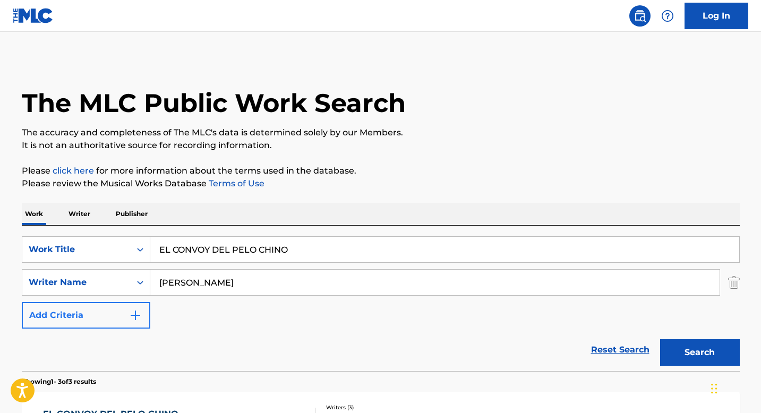
scroll to position [208, 0]
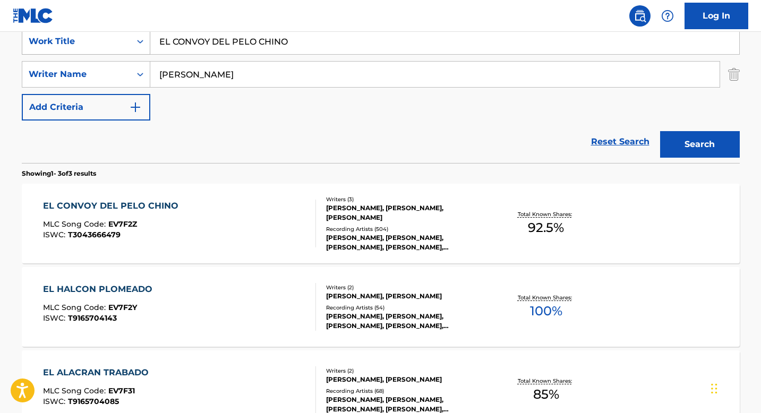
click at [139, 49] on div "Search Form" at bounding box center [140, 41] width 19 height 19
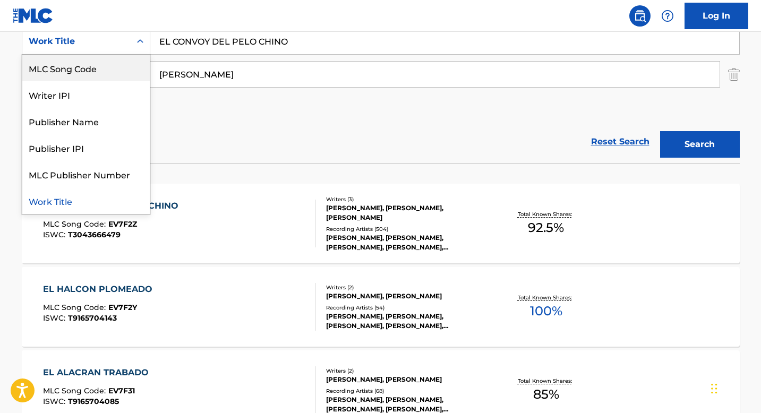
scroll to position [0, 0]
click at [104, 66] on div "ISWC" at bounding box center [85, 68] width 127 height 27
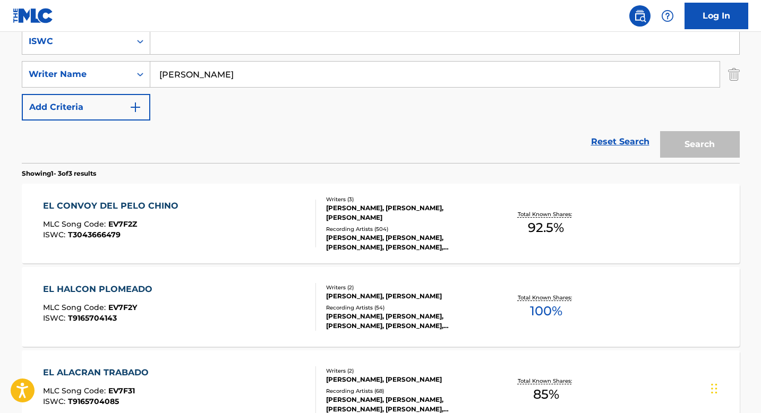
click at [204, 71] on input "[PERSON_NAME]" at bounding box center [434, 74] width 569 height 25
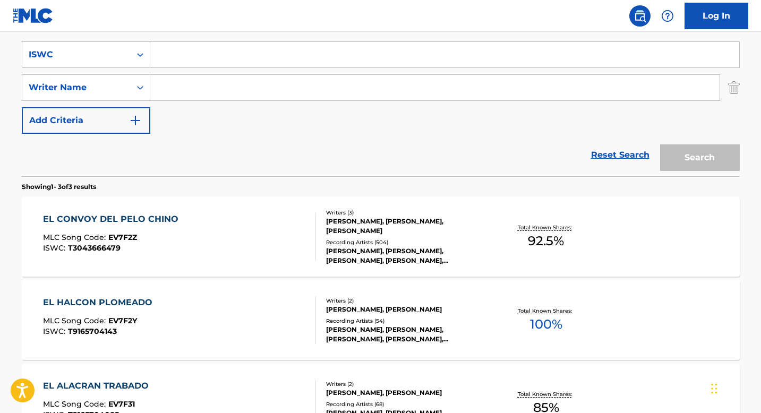
click at [197, 61] on input "Search Form" at bounding box center [444, 54] width 589 height 25
paste input "T7038504688"
type input "T7038504688"
click at [673, 153] on button "Search" at bounding box center [700, 157] width 80 height 27
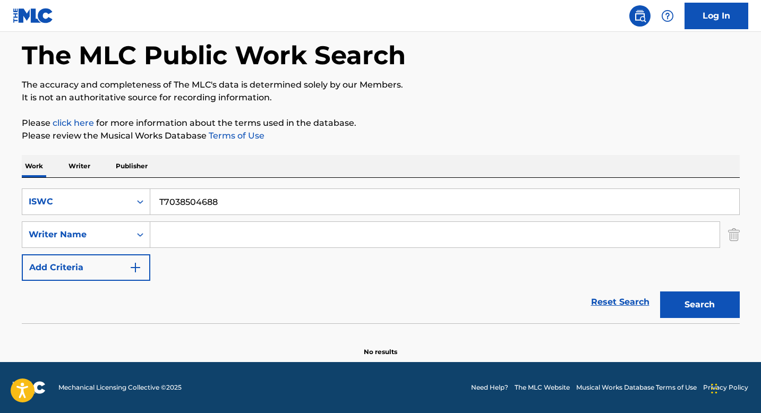
scroll to position [48, 0]
drag, startPoint x: 139, startPoint y: 208, endPoint x: 128, endPoint y: 213, distance: 12.3
click at [139, 208] on div "Search Form" at bounding box center [140, 201] width 19 height 19
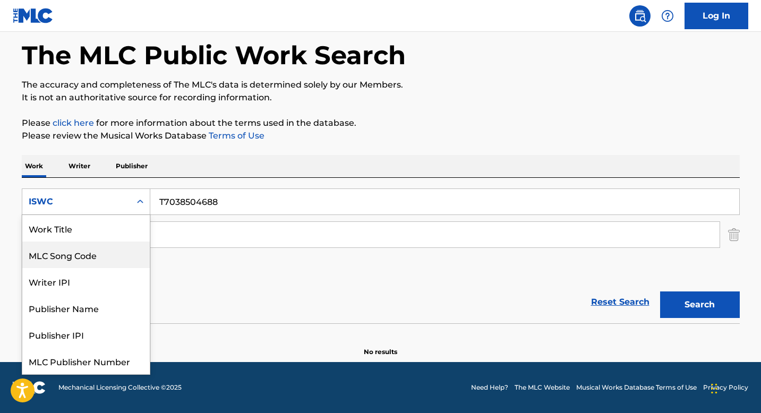
scroll to position [0, 0]
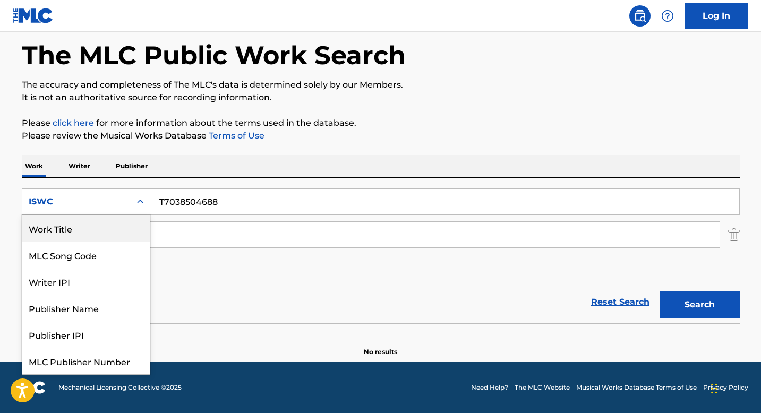
drag, startPoint x: 97, startPoint y: 228, endPoint x: 109, endPoint y: 228, distance: 11.7
click at [97, 228] on div "Work Title" at bounding box center [85, 228] width 127 height 27
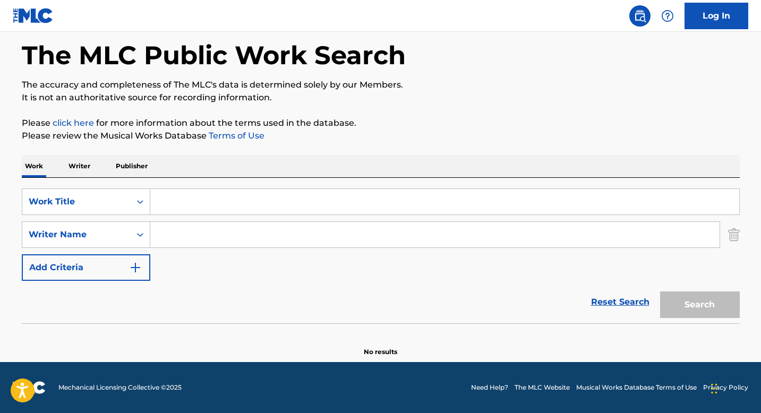
click at [214, 192] on input "Search Form" at bounding box center [444, 201] width 589 height 25
paste input "LA LUMIERE"
type input "LA LUMIERE"
click at [128, 209] on div "Work Title" at bounding box center [76, 202] width 108 height 20
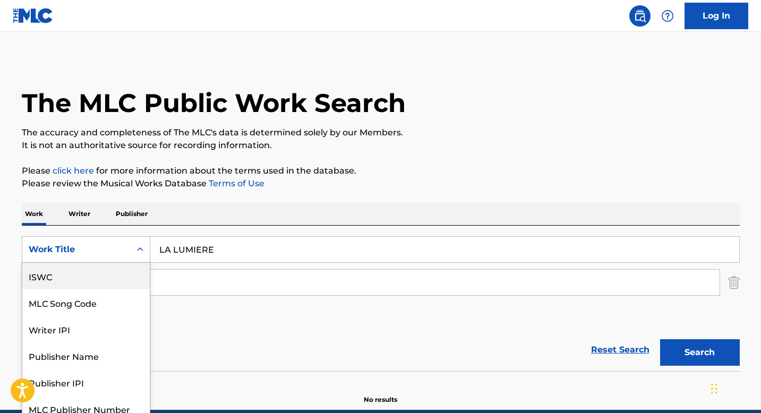
click at [90, 278] on div "ISWC" at bounding box center [85, 276] width 127 height 27
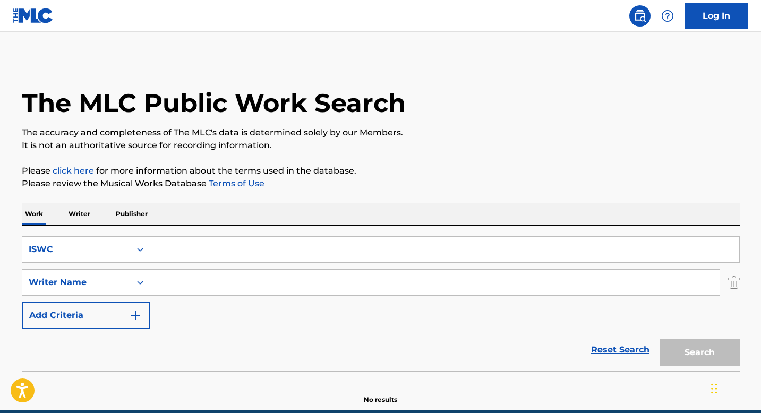
click at [179, 249] on input "Search Form" at bounding box center [444, 249] width 589 height 25
paste input "T9056092547"
type input "T9056092547"
click at [665, 349] on button "Search" at bounding box center [700, 352] width 80 height 27
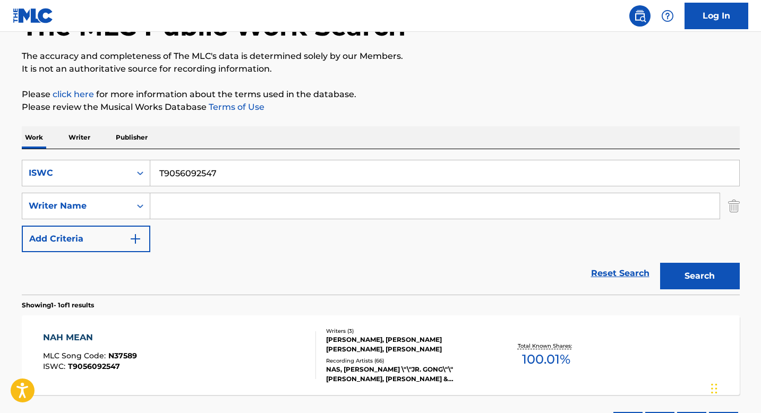
scroll to position [165, 0]
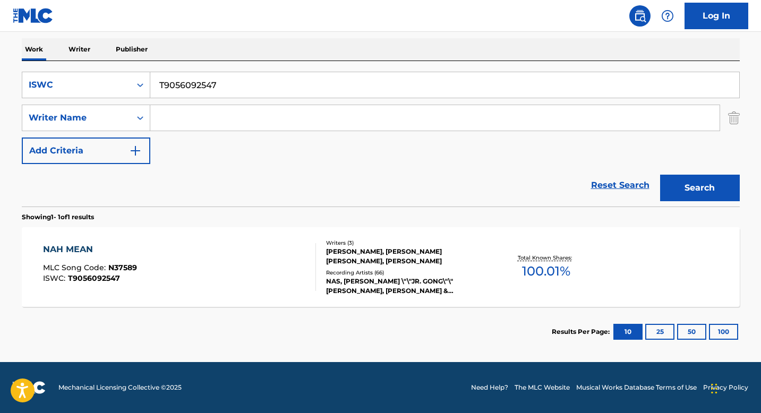
click at [345, 264] on div "[PERSON_NAME], [PERSON_NAME] [PERSON_NAME], [PERSON_NAME]" at bounding box center [406, 256] width 160 height 19
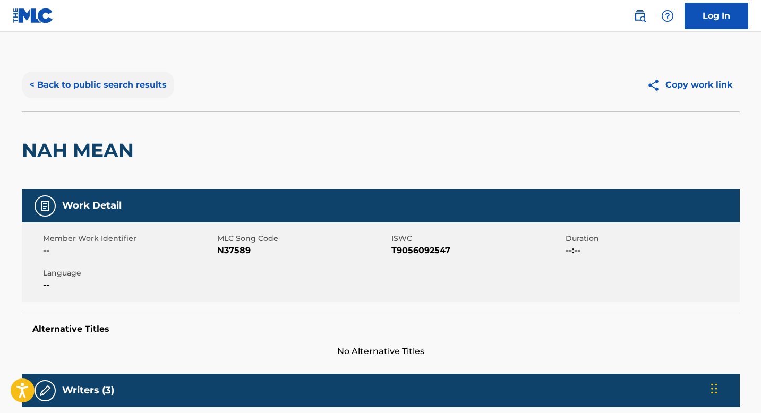
click at [131, 89] on button "< Back to public search results" at bounding box center [98, 85] width 152 height 27
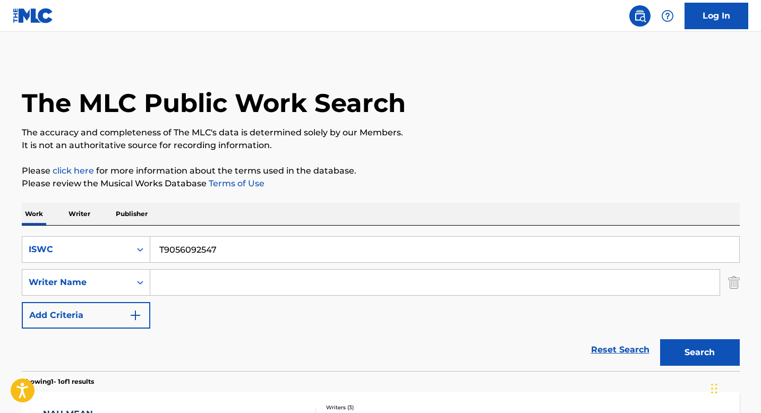
scroll to position [104, 0]
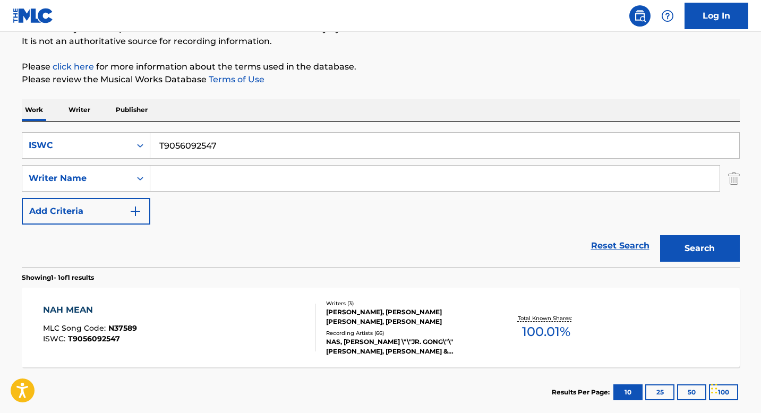
click at [195, 149] on input "T9056092547" at bounding box center [444, 145] width 589 height 25
paste input "3146489552"
type input "T3146489552"
click at [677, 246] on button "Search" at bounding box center [700, 248] width 80 height 27
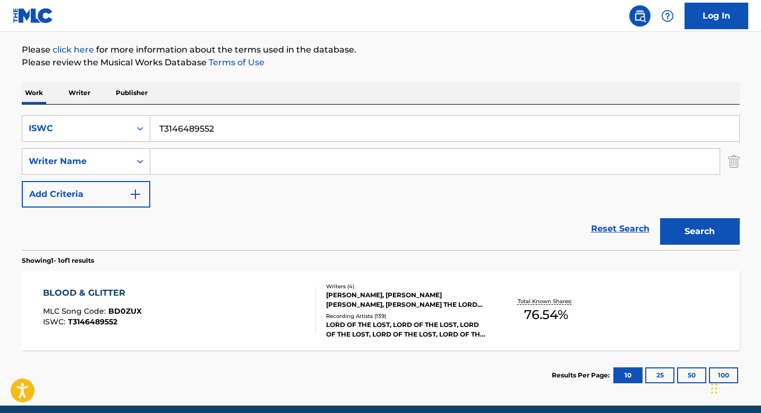
scroll to position [165, 0]
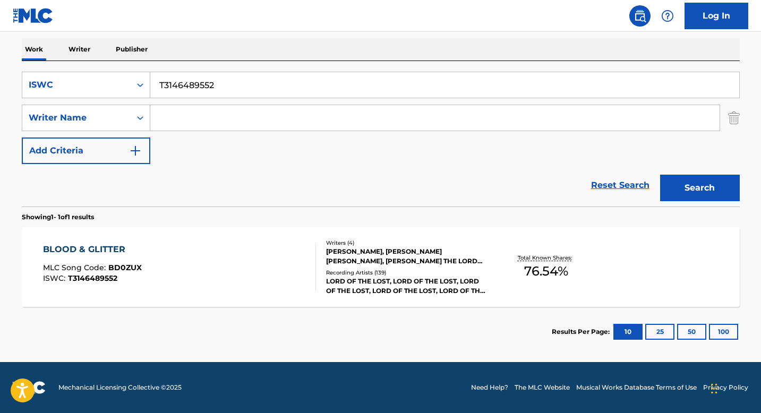
click at [332, 261] on div "[PERSON_NAME], [PERSON_NAME] [PERSON_NAME], [PERSON_NAME] THE LORD [PERSON_NAME]" at bounding box center [406, 256] width 160 height 19
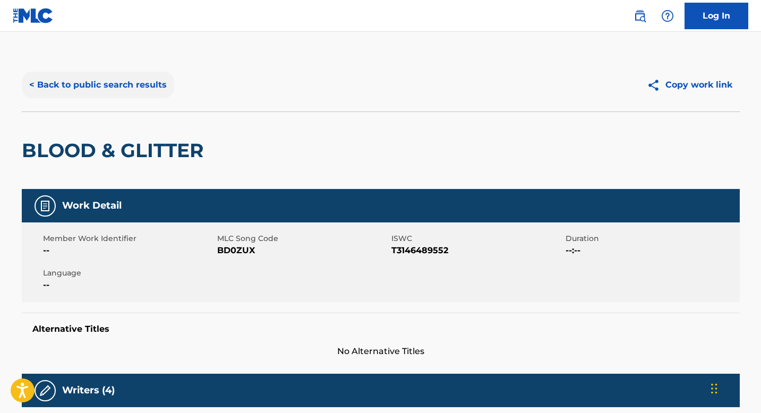
click at [103, 93] on button "< Back to public search results" at bounding box center [98, 85] width 152 height 27
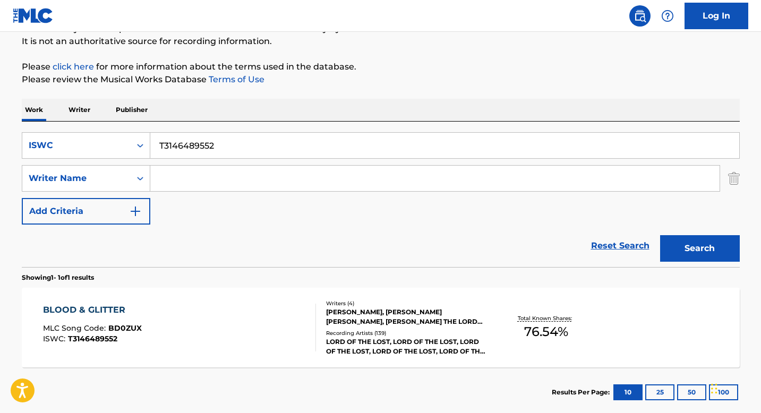
click at [195, 147] on input "T3146489552" at bounding box center [444, 145] width 589 height 25
paste input "9307500987"
type input "T9307500987"
click at [690, 244] on button "Search" at bounding box center [700, 248] width 80 height 27
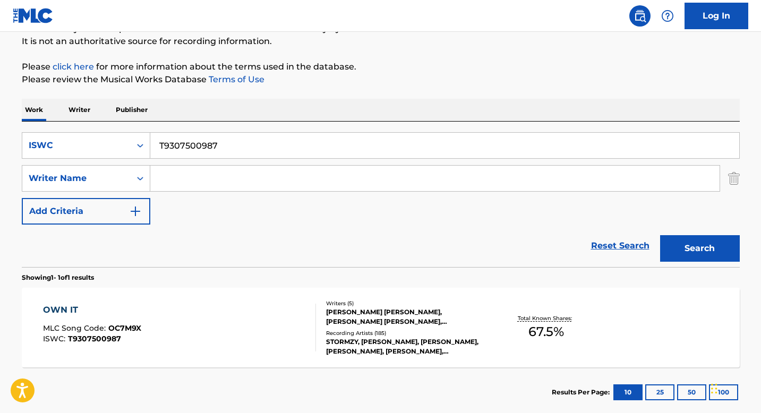
click at [346, 322] on div "[PERSON_NAME] [PERSON_NAME], [PERSON_NAME] [PERSON_NAME], [PERSON_NAME], [PERSO…" at bounding box center [406, 316] width 160 height 19
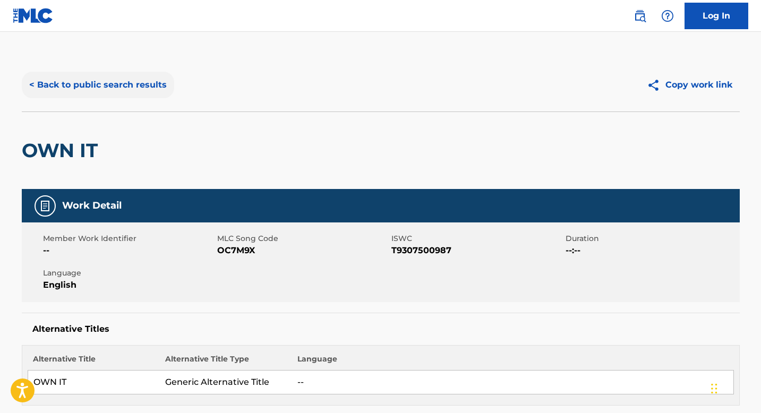
click at [119, 84] on button "< Back to public search results" at bounding box center [98, 85] width 152 height 27
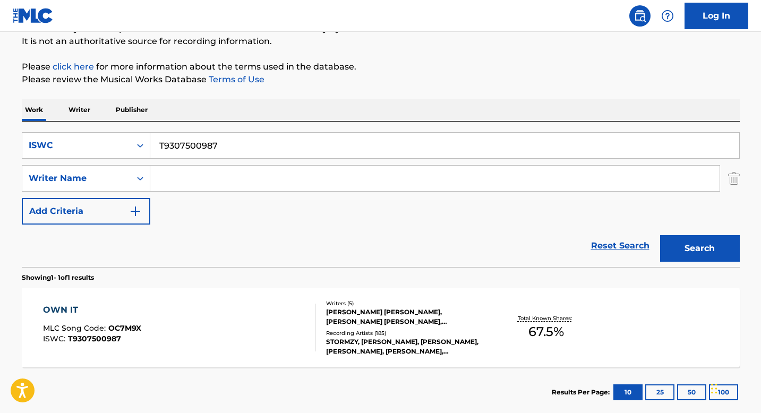
click at [200, 148] on input "T9307500987" at bounding box center [444, 145] width 589 height 25
paste input "0700855055"
type input "T0700855055"
click at [688, 251] on button "Search" at bounding box center [700, 248] width 80 height 27
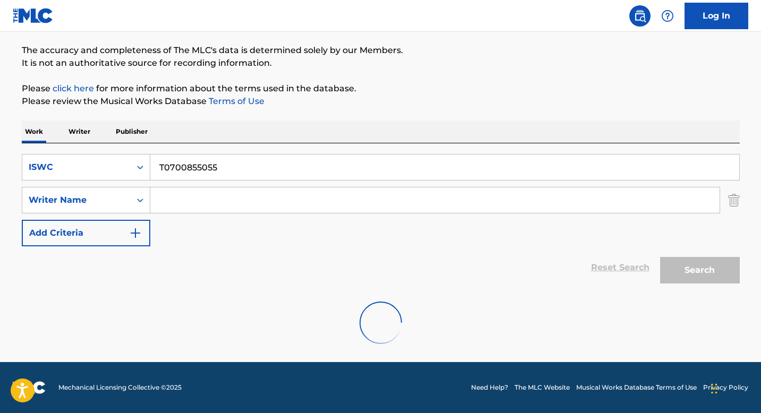
scroll to position [48, 0]
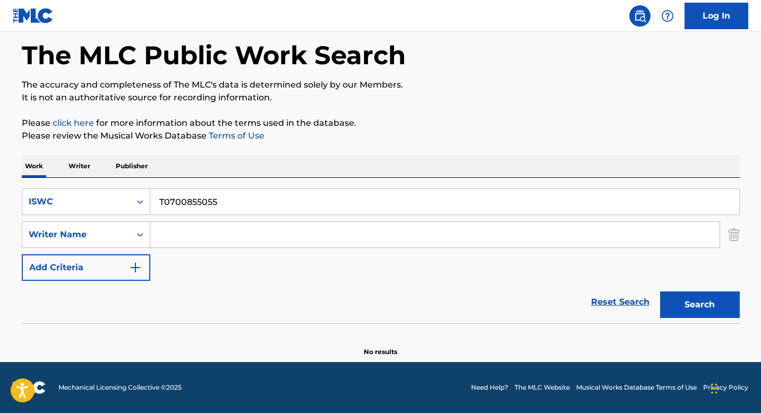
click at [227, 199] on input "T0700855055" at bounding box center [444, 201] width 589 height 25
click at [716, 314] on button "Search" at bounding box center [700, 304] width 80 height 27
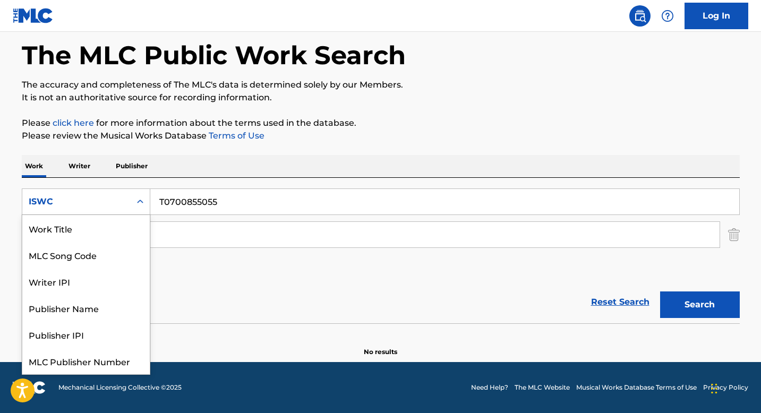
click at [128, 199] on div "ISWC" at bounding box center [76, 202] width 108 height 20
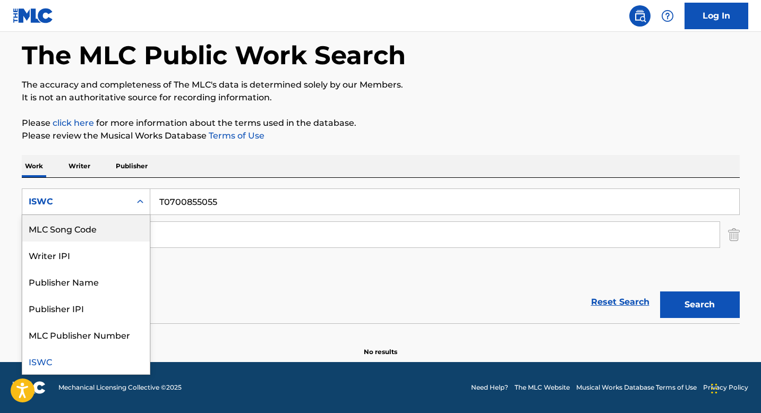
scroll to position [0, 0]
click at [88, 231] on div "Work Title" at bounding box center [85, 228] width 127 height 27
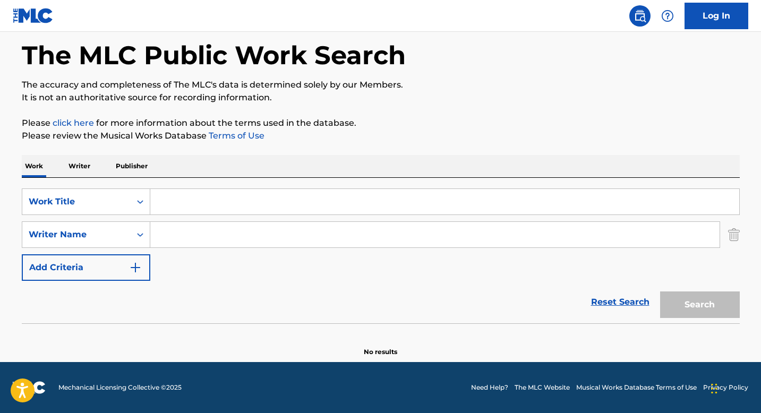
click at [168, 199] on input "Search Form" at bounding box center [444, 201] width 589 height 25
paste input "'I LOVE THE WAY YOU LOVE ME"
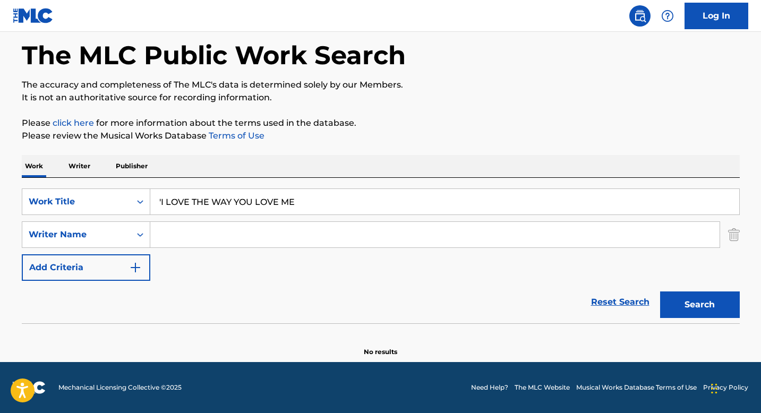
type input "'I LOVE THE WAY YOU LOVE ME"
click at [181, 233] on input "Search Form" at bounding box center [434, 234] width 569 height 25
paste input "[PERSON_NAME]"
type input "[PERSON_NAME]"
click at [160, 201] on input "'I LOVE THE WAY YOU LOVE ME" at bounding box center [444, 201] width 589 height 25
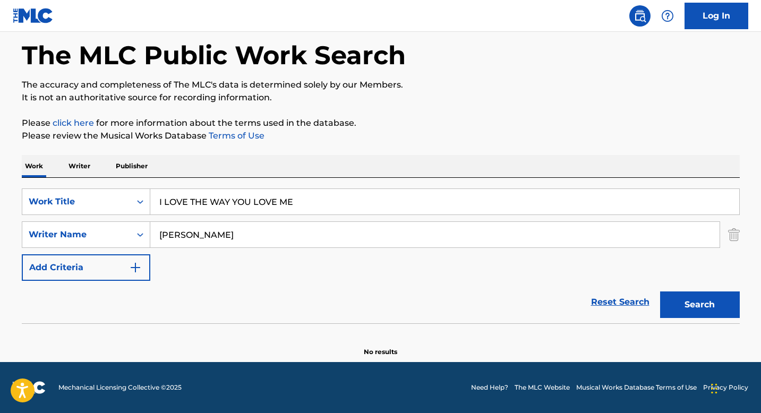
type input "I LOVE THE WAY YOU LOVE ME"
click at [695, 286] on div "Search" at bounding box center [696, 302] width 85 height 42
click at [690, 299] on button "Search" at bounding box center [700, 304] width 80 height 27
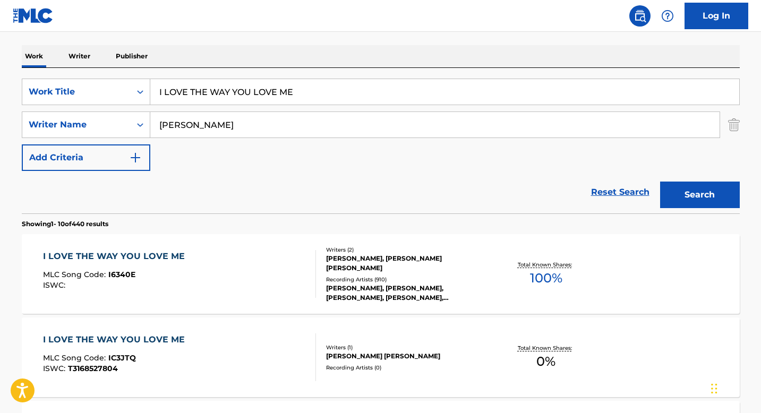
scroll to position [220, 0]
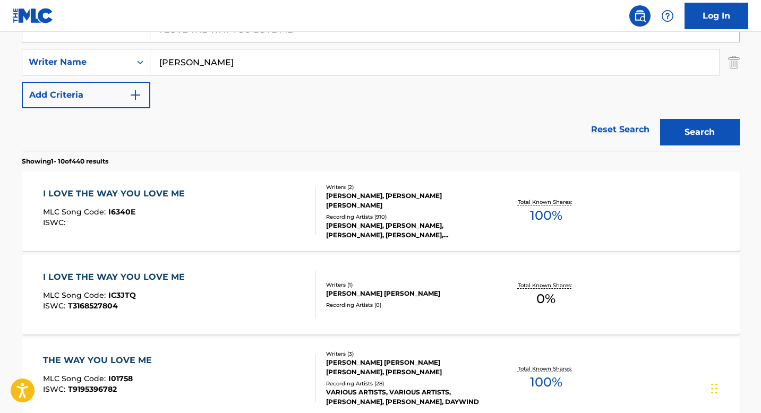
click at [347, 213] on div "Recording Artists ( 910 )" at bounding box center [406, 217] width 160 height 8
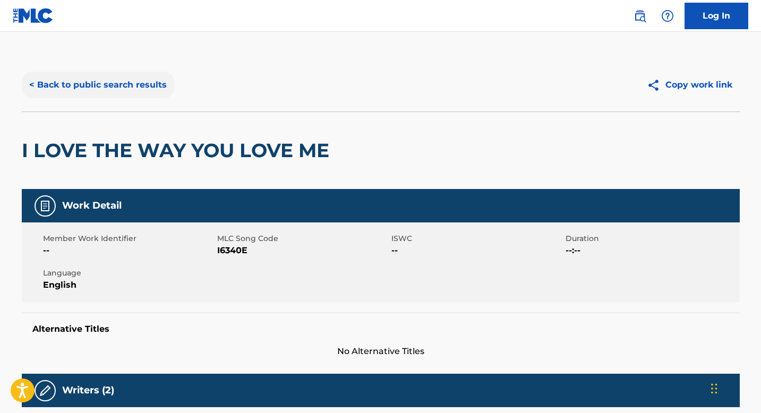
click at [136, 94] on button "< Back to public search results" at bounding box center [98, 85] width 152 height 27
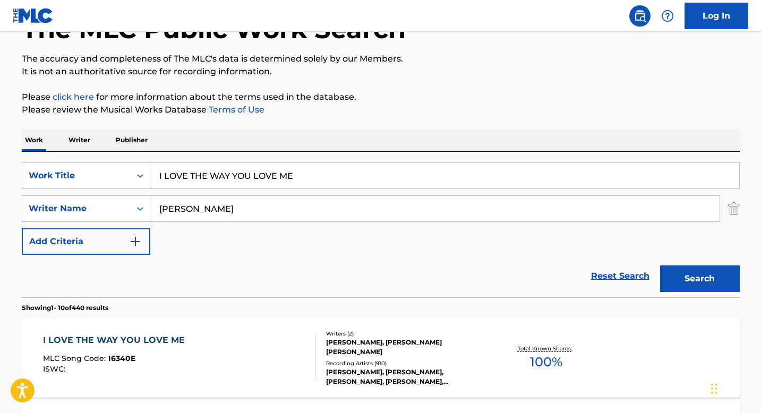
scroll to position [16, 0]
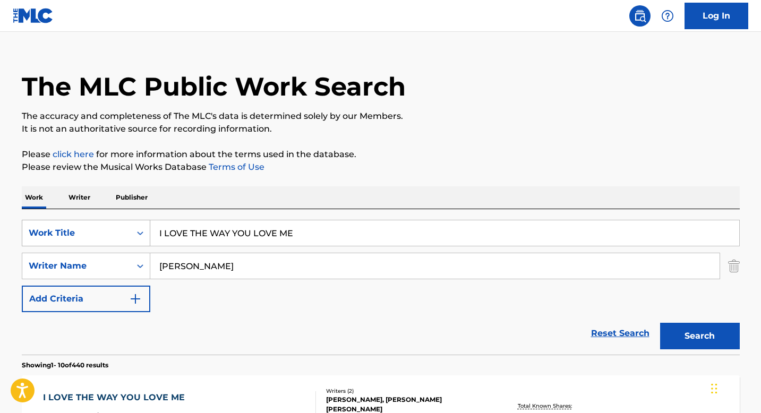
click at [135, 229] on div "Search Form" at bounding box center [140, 232] width 19 height 19
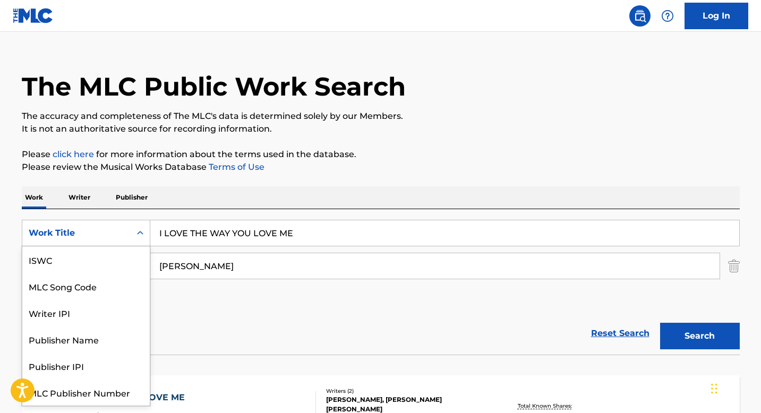
scroll to position [0, 0]
drag, startPoint x: 101, startPoint y: 270, endPoint x: 107, endPoint y: 268, distance: 6.4
click at [101, 270] on div "ISWC" at bounding box center [85, 259] width 127 height 27
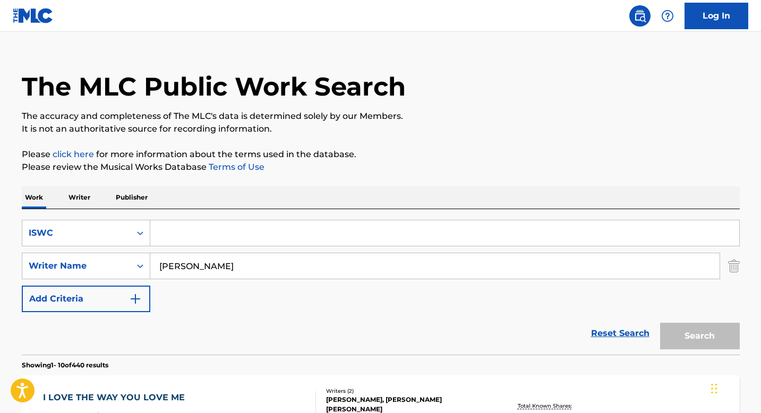
click at [195, 270] on input "[PERSON_NAME]" at bounding box center [434, 265] width 569 height 25
click at [182, 235] on input "Search Form" at bounding box center [444, 232] width 589 height 25
paste input "T3178957245"
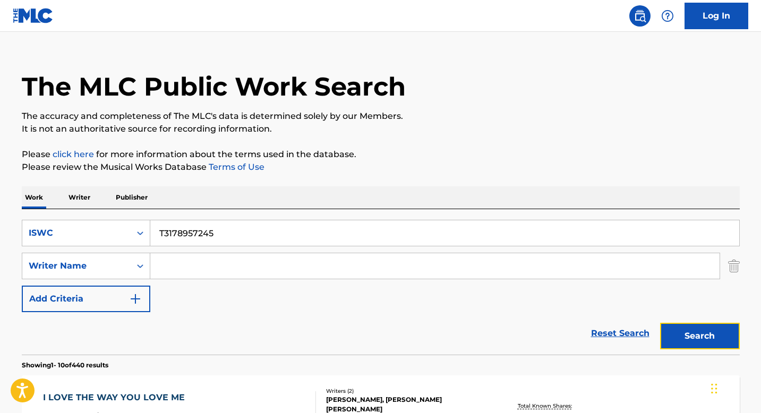
click at [686, 330] on button "Search" at bounding box center [700, 336] width 80 height 27
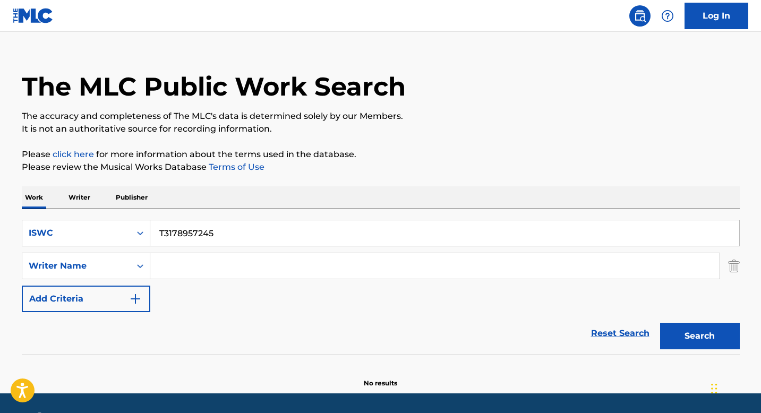
click at [196, 230] on input "T3178957245" at bounding box center [444, 232] width 589 height 25
paste input "241445654"
type input "T3241445654"
click at [667, 333] on button "Search" at bounding box center [700, 336] width 80 height 27
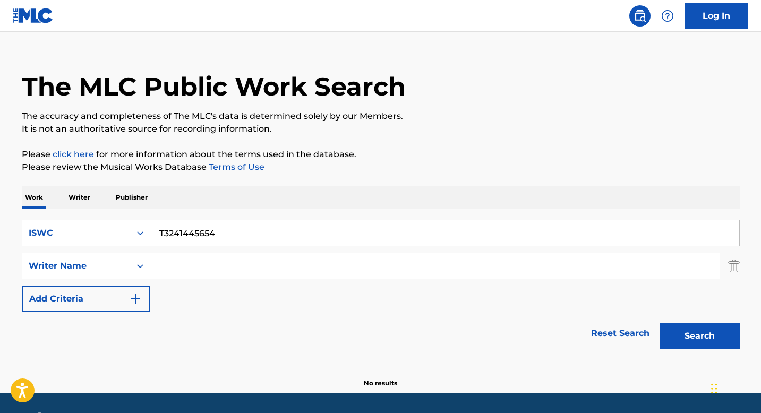
click at [141, 243] on div "Search Form" at bounding box center [140, 232] width 19 height 25
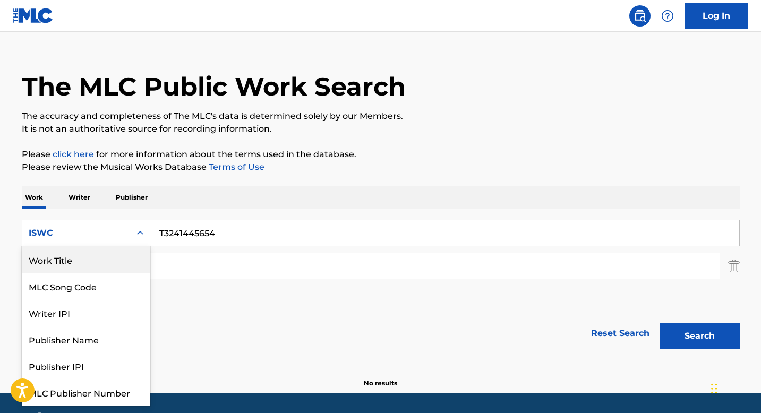
click at [75, 263] on div "Work Title" at bounding box center [85, 259] width 127 height 27
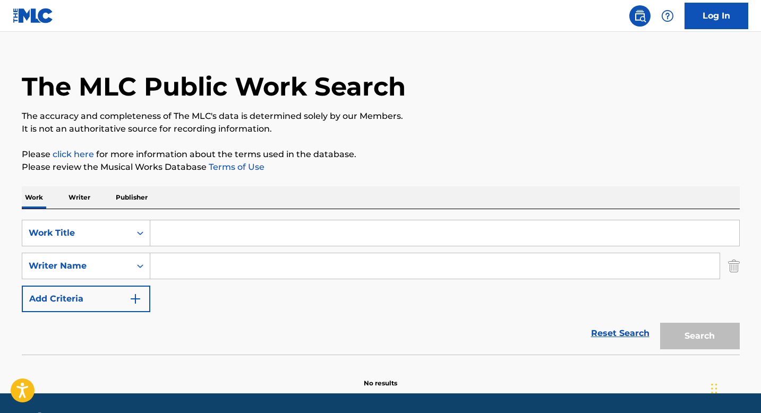
click at [169, 232] on input "Search Form" at bounding box center [444, 232] width 589 height 25
paste input "MADE FOR MORE"
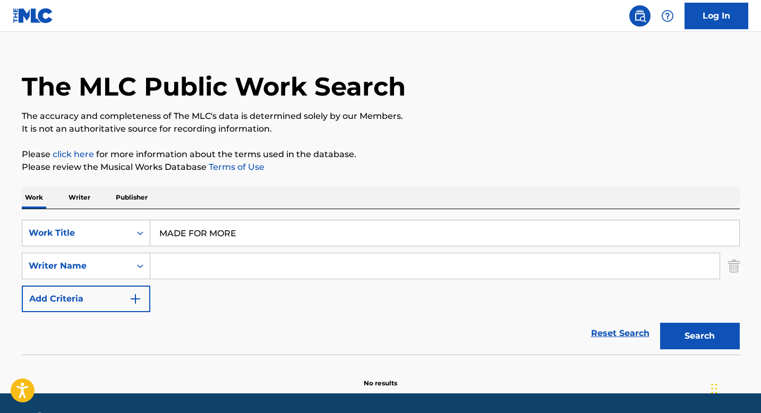
type input "MADE FOR MORE"
click at [183, 268] on input "Search Form" at bounding box center [434, 265] width 569 height 25
paste input "[PERSON_NAME]"
type input "[PERSON_NAME]"
click at [714, 337] on button "Search" at bounding box center [700, 336] width 80 height 27
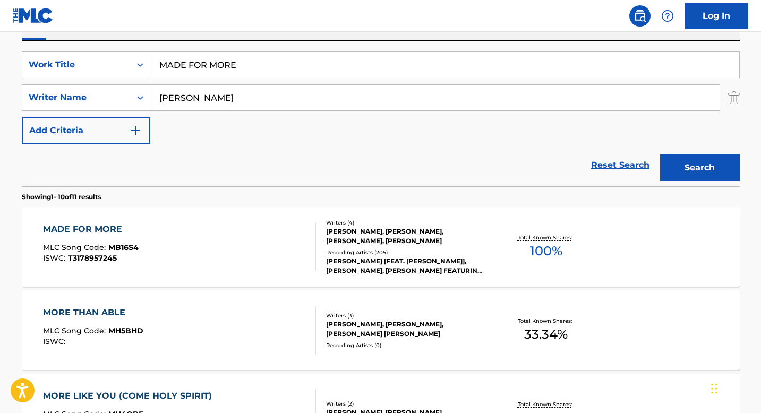
scroll to position [237, 0]
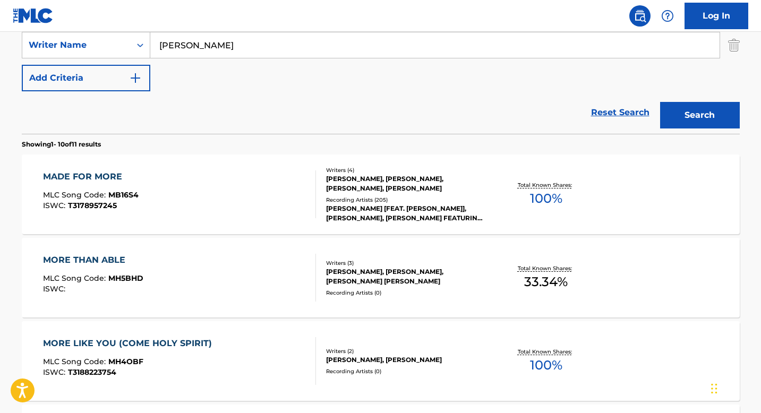
click at [344, 199] on div "Recording Artists ( 205 )" at bounding box center [406, 200] width 160 height 8
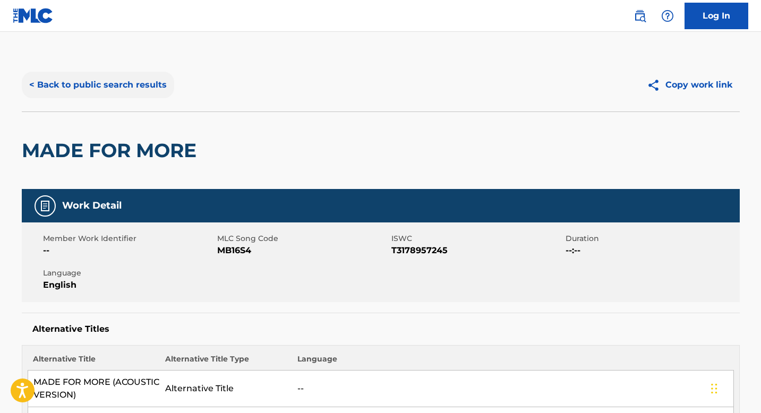
click at [101, 89] on button "< Back to public search results" at bounding box center [98, 85] width 152 height 27
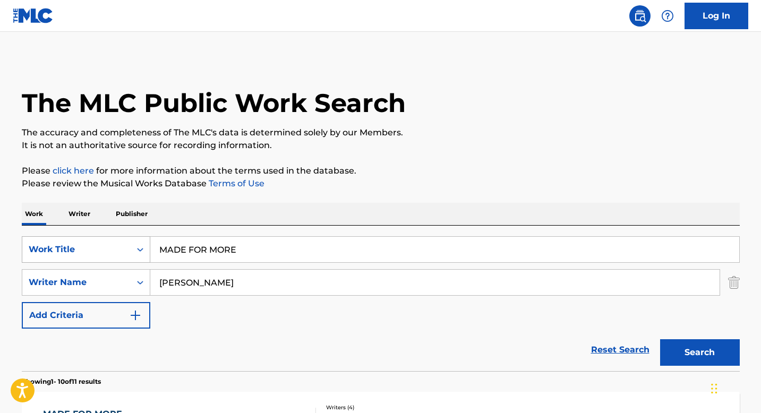
click at [139, 248] on icon "Search Form" at bounding box center [140, 249] width 11 height 11
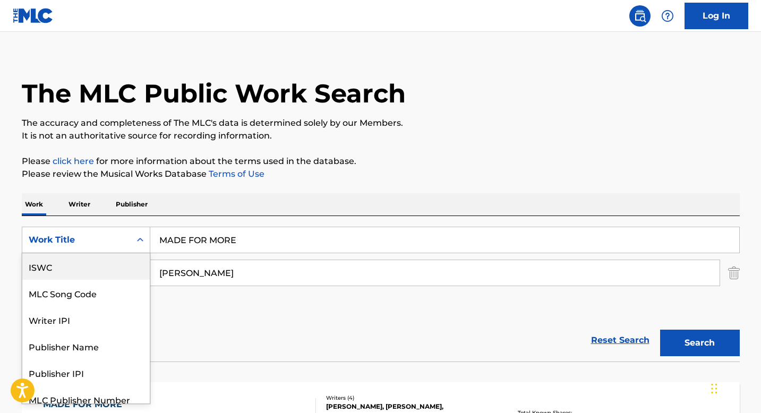
click at [93, 268] on div "ISWC" at bounding box center [85, 266] width 127 height 27
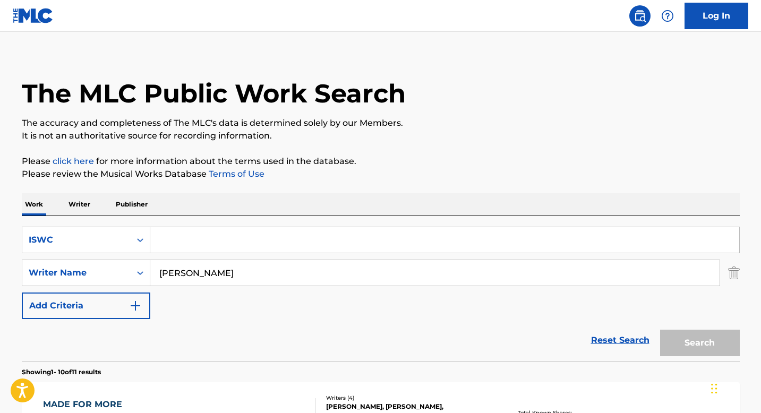
click at [177, 267] on input "[PERSON_NAME]" at bounding box center [434, 272] width 569 height 25
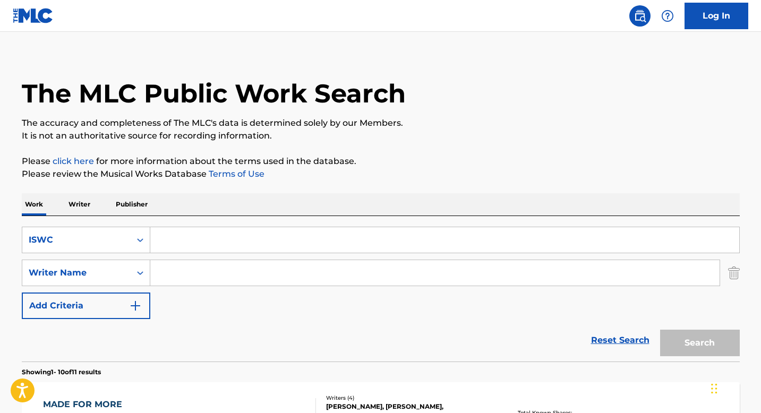
click at [177, 235] on input "Search Form" at bounding box center [444, 239] width 589 height 25
paste input "T0715578269"
type input "T0715578269"
click at [692, 333] on button "Search" at bounding box center [700, 343] width 80 height 27
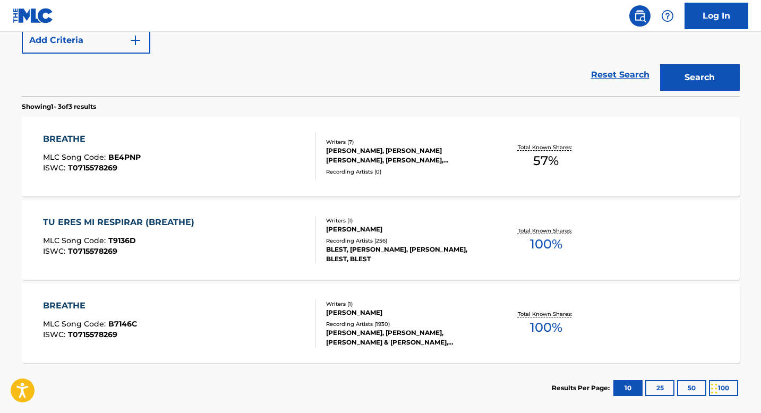
scroll to position [270, 0]
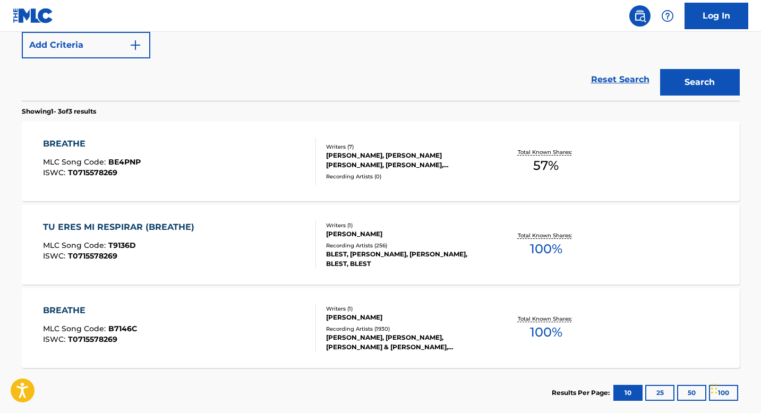
click at [338, 167] on div "[PERSON_NAME], [PERSON_NAME] [PERSON_NAME], [PERSON_NAME], [PERSON_NAME] [PERSO…" at bounding box center [406, 160] width 160 height 19
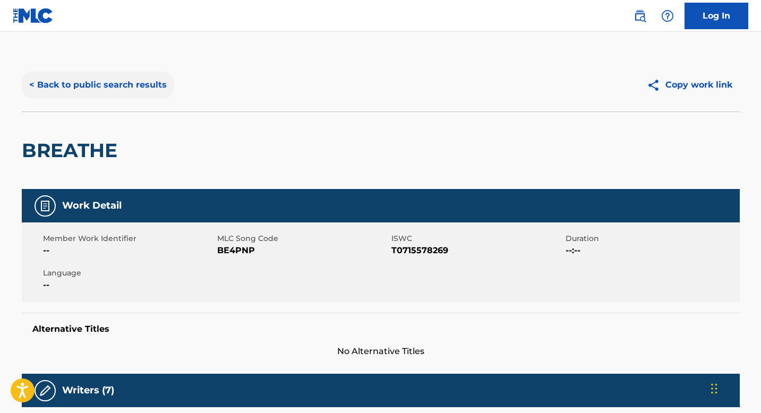
click at [126, 83] on button "< Back to public search results" at bounding box center [98, 85] width 152 height 27
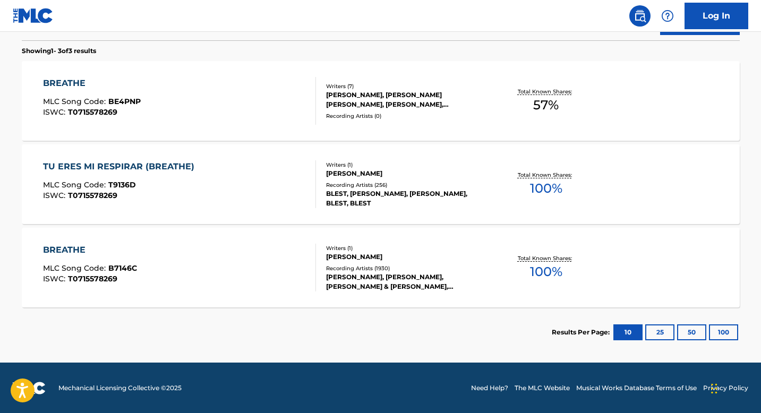
click at [340, 161] on div "Writers ( 1 )" at bounding box center [406, 165] width 160 height 8
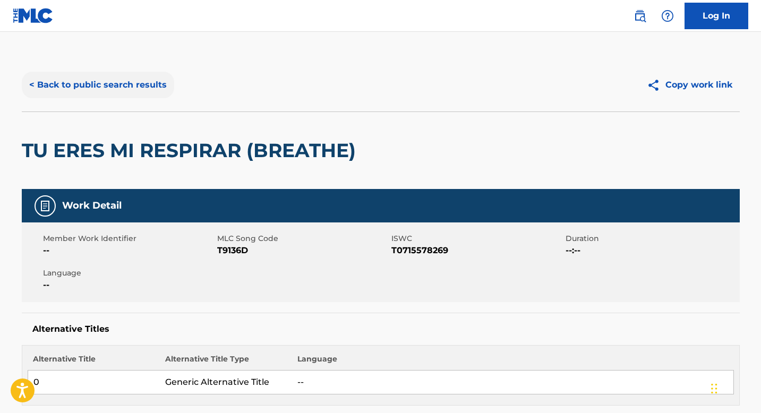
click at [96, 88] on button "< Back to public search results" at bounding box center [98, 85] width 152 height 27
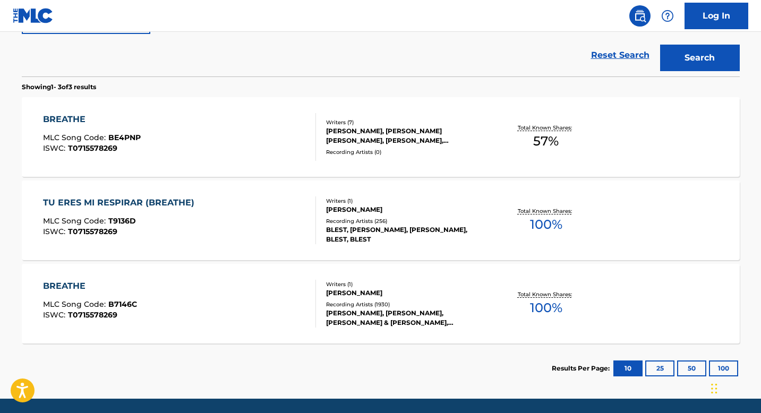
scroll to position [294, 0]
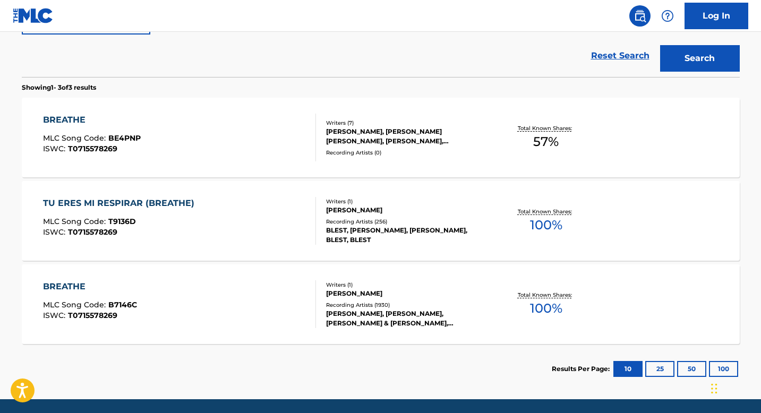
click at [360, 139] on div "[PERSON_NAME], [PERSON_NAME] [PERSON_NAME], [PERSON_NAME], [PERSON_NAME] [PERSO…" at bounding box center [406, 136] width 160 height 19
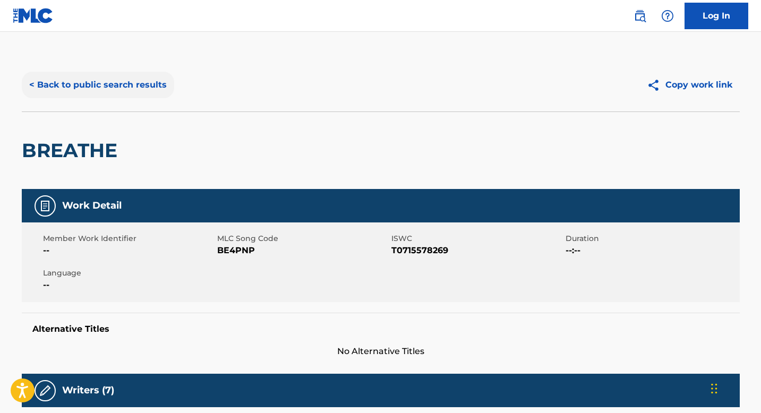
click at [99, 92] on button "< Back to public search results" at bounding box center [98, 85] width 152 height 27
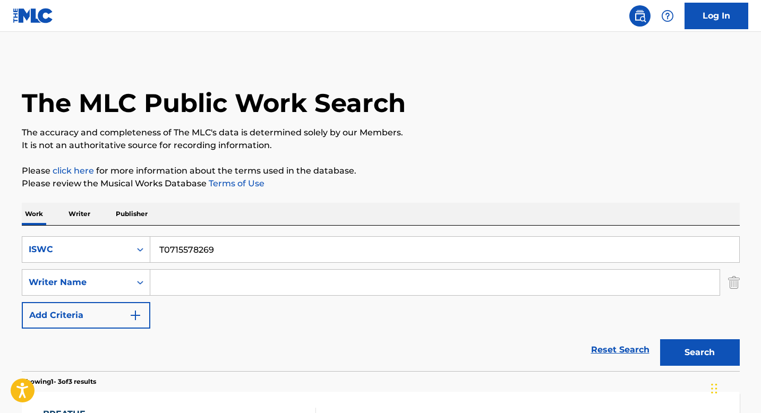
scroll to position [331, 0]
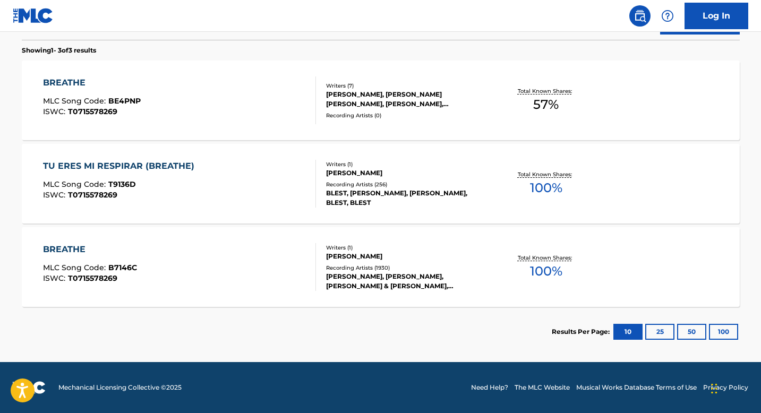
click at [352, 183] on div "Recording Artists ( 256 )" at bounding box center [406, 184] width 160 height 8
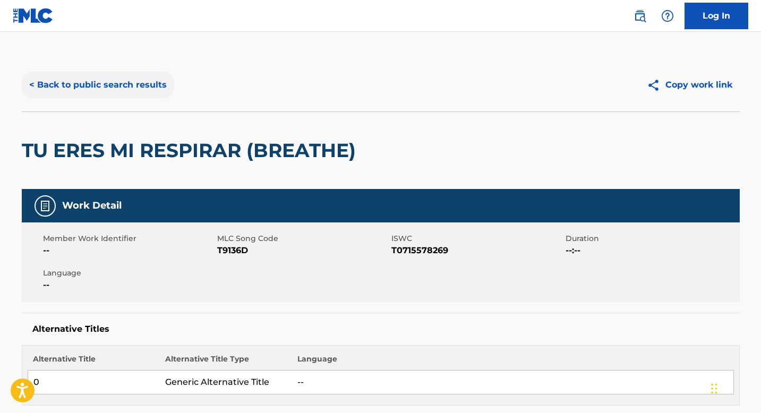
click at [104, 78] on button "< Back to public search results" at bounding box center [98, 85] width 152 height 27
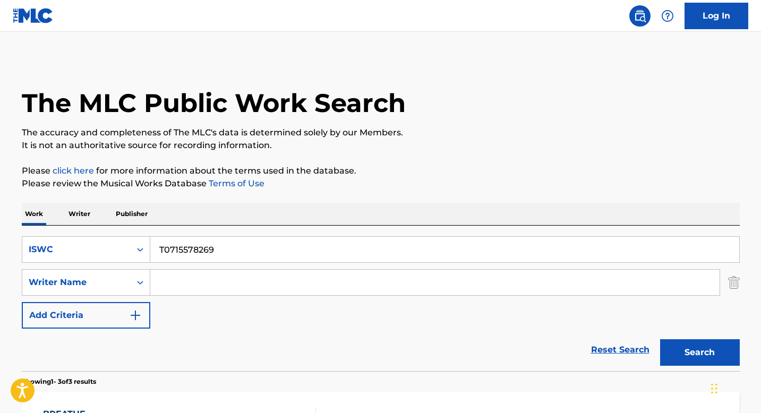
scroll to position [331, 0]
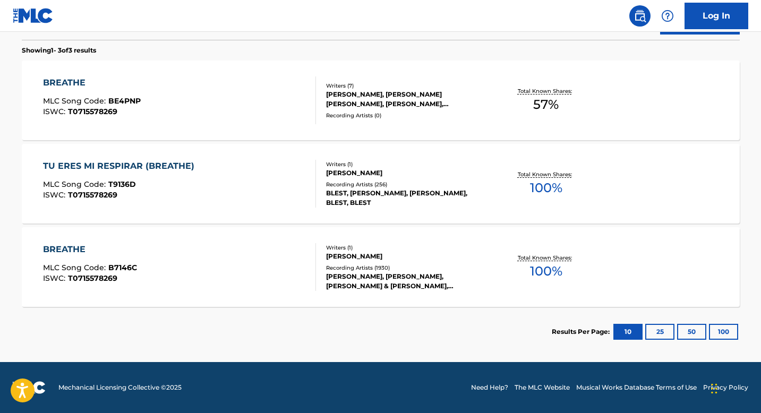
click at [365, 263] on div "Writers ( 1 ) [PERSON_NAME] Recording Artists ( 1930 ) [PERSON_NAME], [PERSON_N…" at bounding box center [401, 267] width 170 height 47
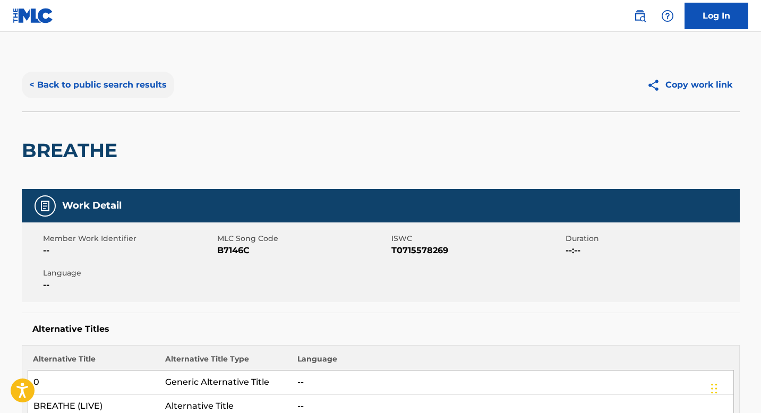
click at [131, 87] on button "< Back to public search results" at bounding box center [98, 85] width 152 height 27
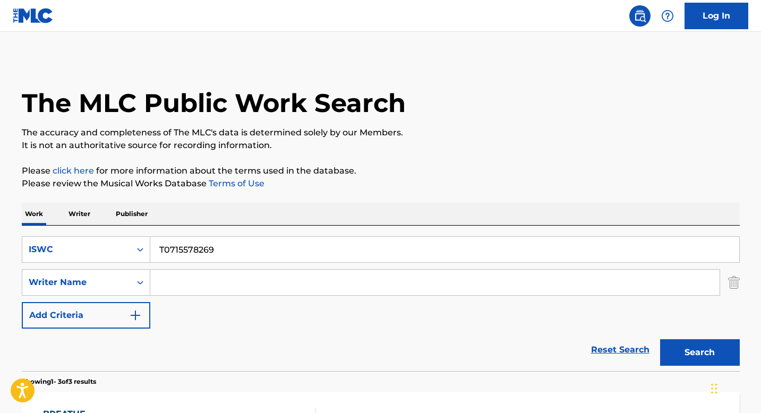
click at [205, 251] on input "T0715578269" at bounding box center [444, 249] width 589 height 25
paste input "9259766024"
type input "T9259766024"
drag, startPoint x: 683, startPoint y: 351, endPoint x: 660, endPoint y: 338, distance: 26.7
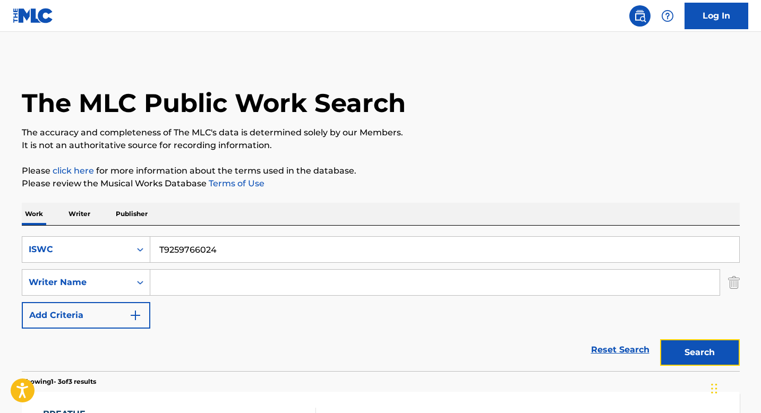
click at [684, 351] on button "Search" at bounding box center [700, 352] width 80 height 27
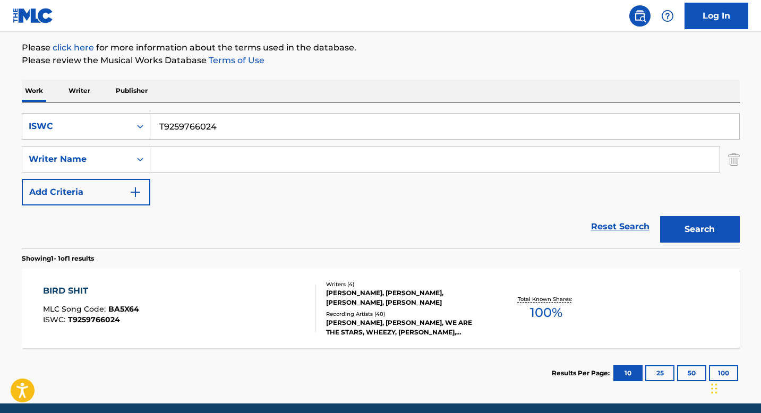
scroll to position [165, 0]
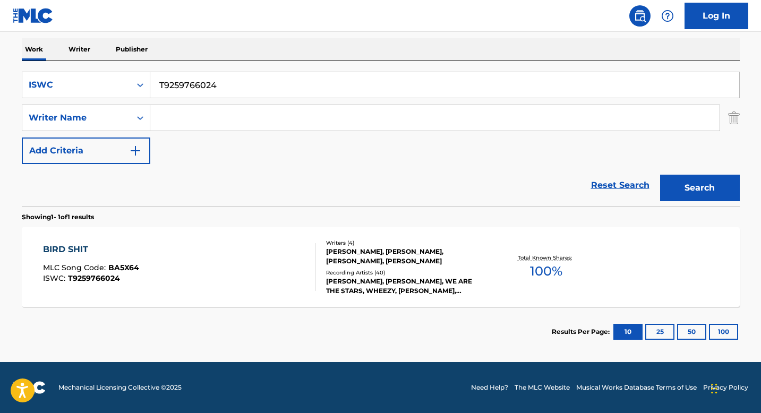
click at [343, 256] on div "[PERSON_NAME], [PERSON_NAME], [PERSON_NAME], [PERSON_NAME]" at bounding box center [406, 256] width 160 height 19
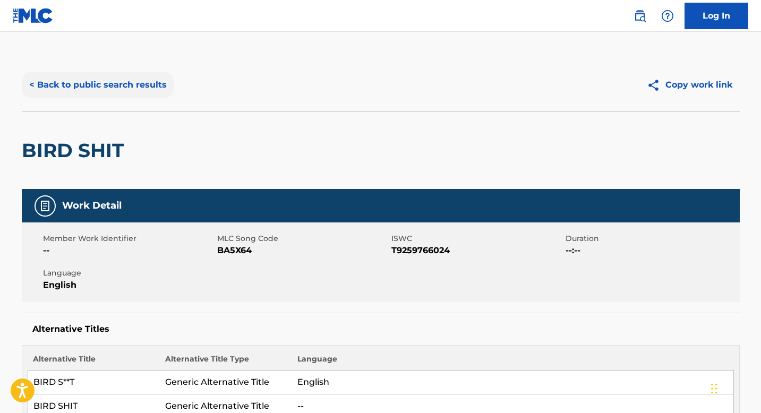
click at [97, 83] on button "< Back to public search results" at bounding box center [98, 85] width 152 height 27
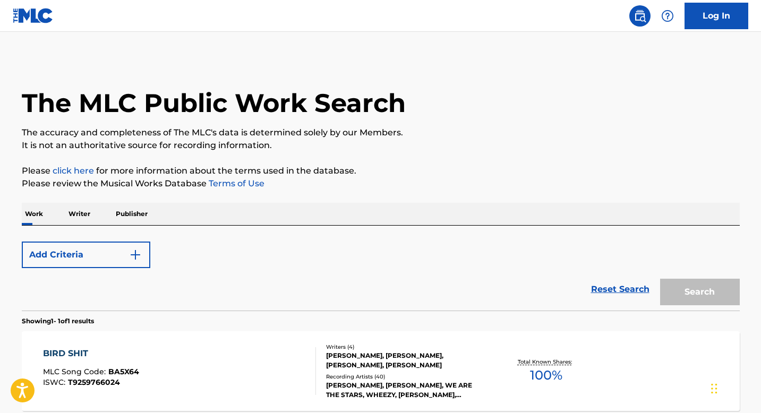
scroll to position [104, 0]
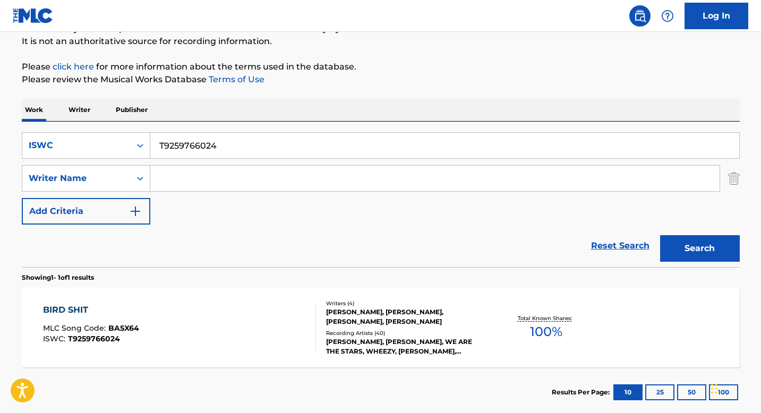
click at [175, 145] on input "T9259766024" at bounding box center [444, 145] width 589 height 25
click at [675, 242] on button "Search" at bounding box center [700, 248] width 80 height 27
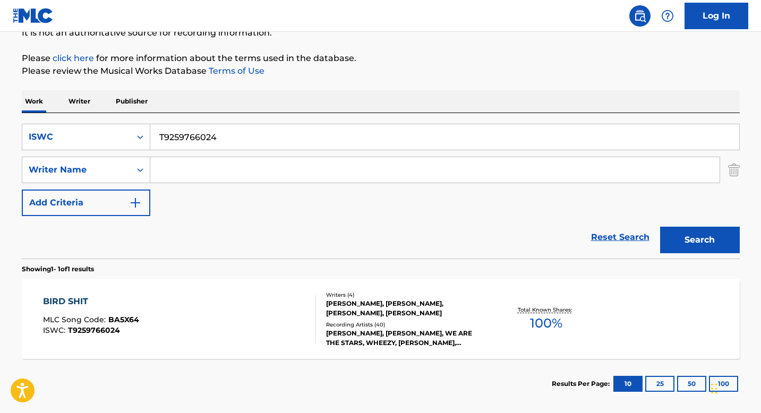
scroll to position [124, 0]
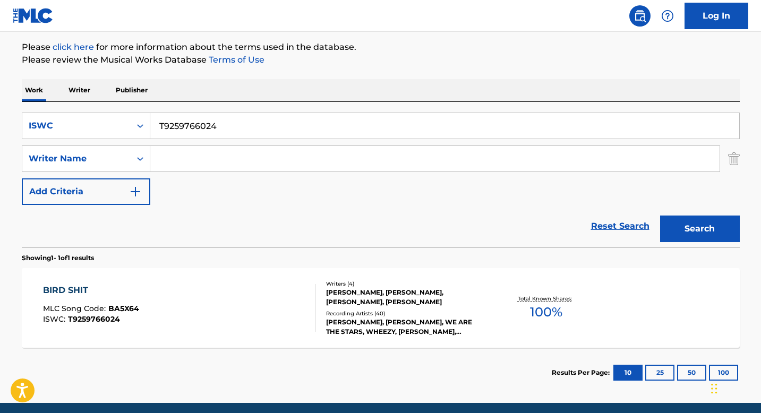
click at [345, 300] on div "[PERSON_NAME], [PERSON_NAME], [PERSON_NAME], [PERSON_NAME]" at bounding box center [406, 297] width 160 height 19
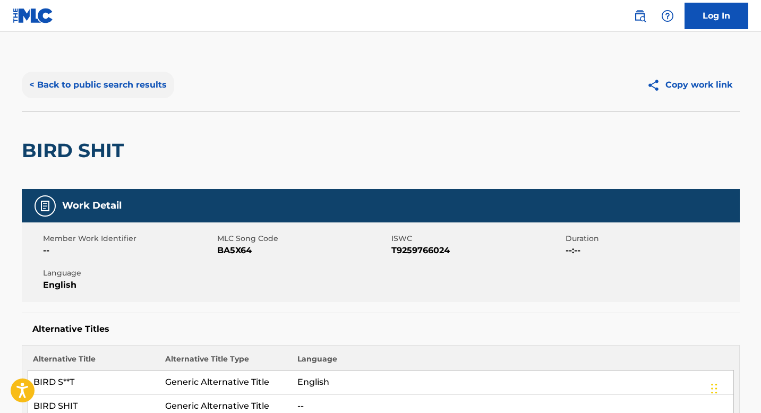
click at [104, 82] on button "< Back to public search results" at bounding box center [98, 85] width 152 height 27
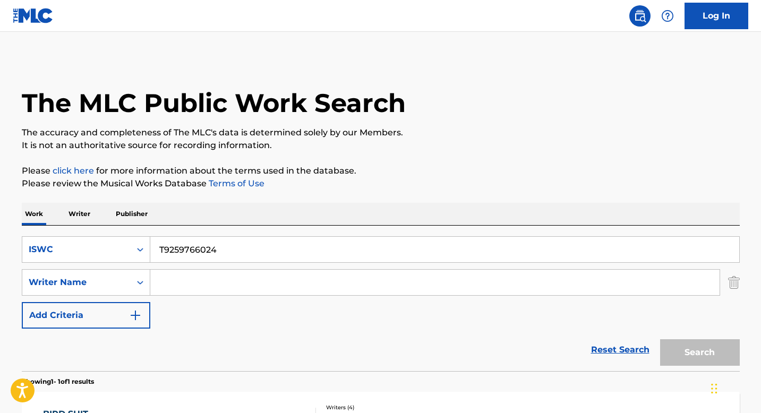
scroll to position [104, 0]
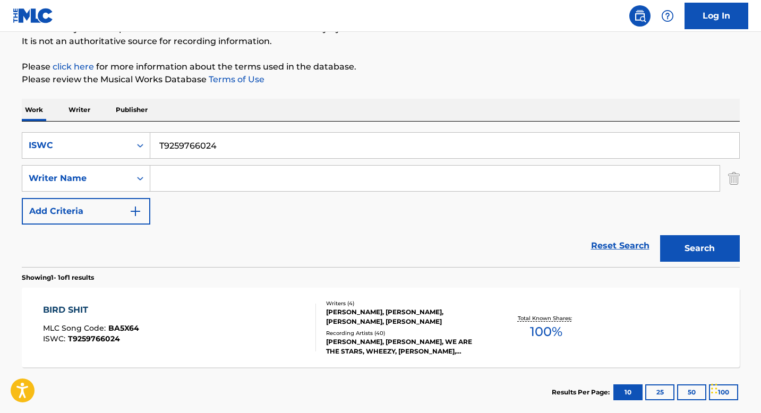
click at [183, 144] on input "T9259766024" at bounding box center [444, 145] width 589 height 25
paste input "198886703"
type input "T9198886703"
click at [695, 251] on button "Search" at bounding box center [700, 248] width 80 height 27
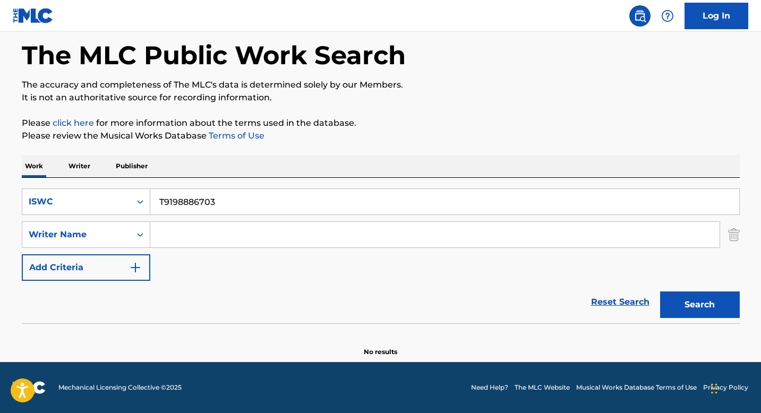
scroll to position [48, 0]
click at [118, 203] on div "ISWC" at bounding box center [77, 201] width 96 height 13
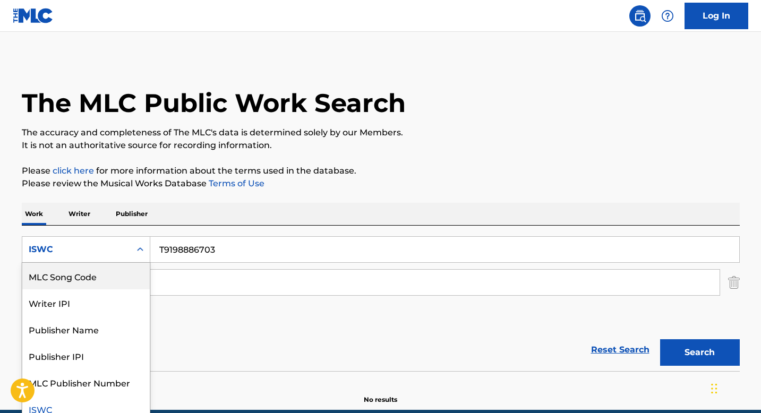
scroll to position [0, 0]
click at [101, 281] on div "Work Title" at bounding box center [85, 276] width 127 height 27
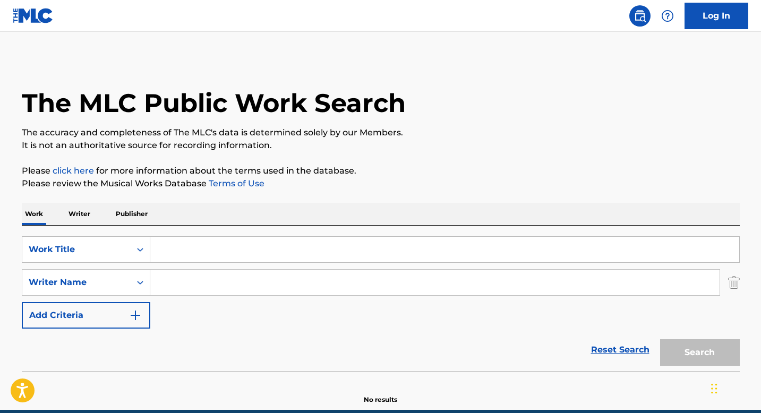
click at [183, 253] on input "Search Form" at bounding box center [444, 249] width 589 height 25
paste input "ENVIDIA"
type input "ENVIDIA"
click at [187, 292] on input "Search Form" at bounding box center [434, 282] width 569 height 25
paste input "[PERSON_NAME]"
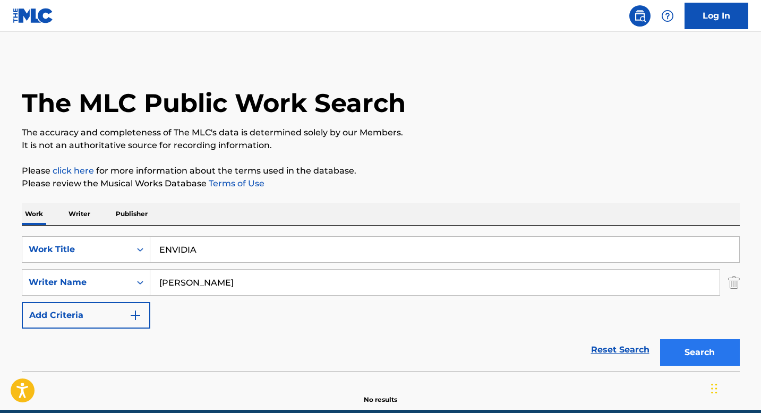
type input "[PERSON_NAME]"
click at [682, 356] on button "Search" at bounding box center [700, 352] width 80 height 27
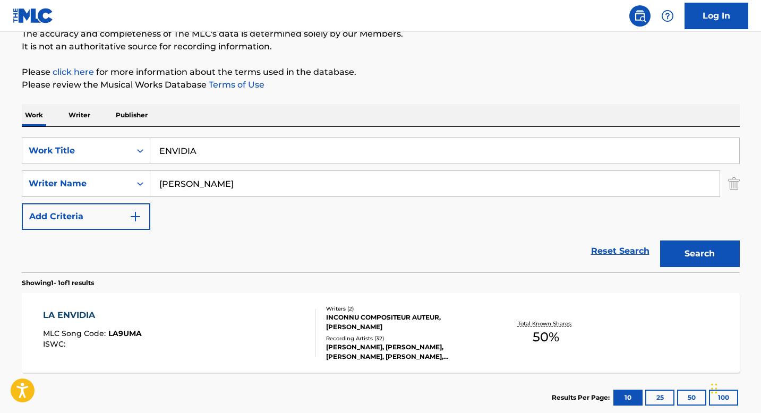
scroll to position [149, 0]
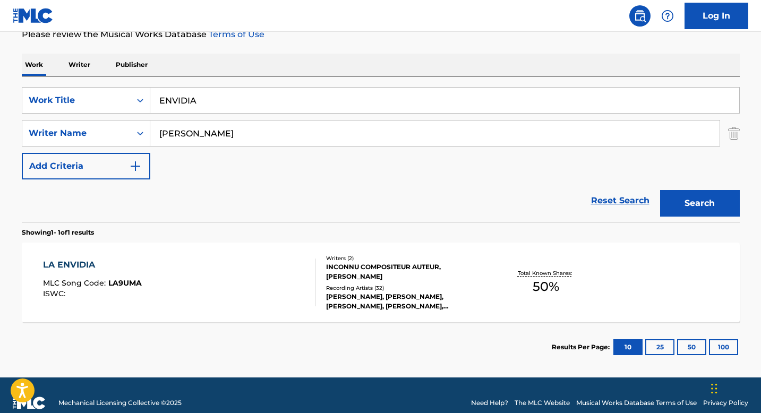
click at [347, 276] on div "INCONNU COMPOSITEUR AUTEUR, [PERSON_NAME]" at bounding box center [406, 271] width 160 height 19
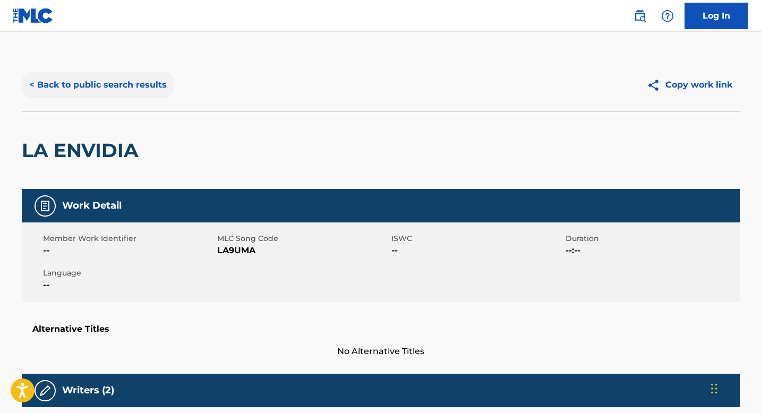
click at [105, 91] on button "< Back to public search results" at bounding box center [98, 85] width 152 height 27
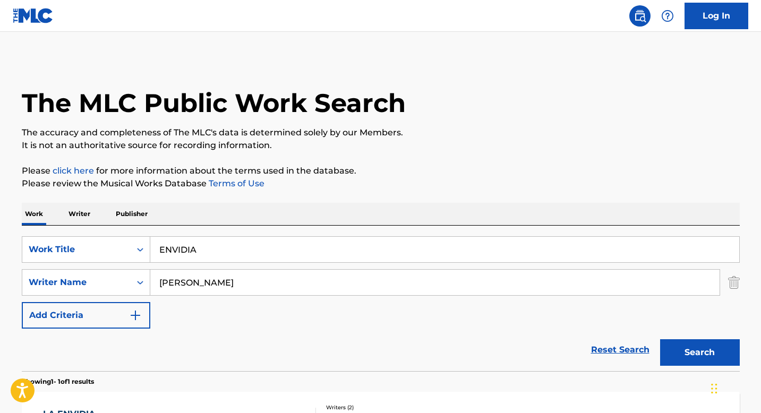
scroll to position [104, 0]
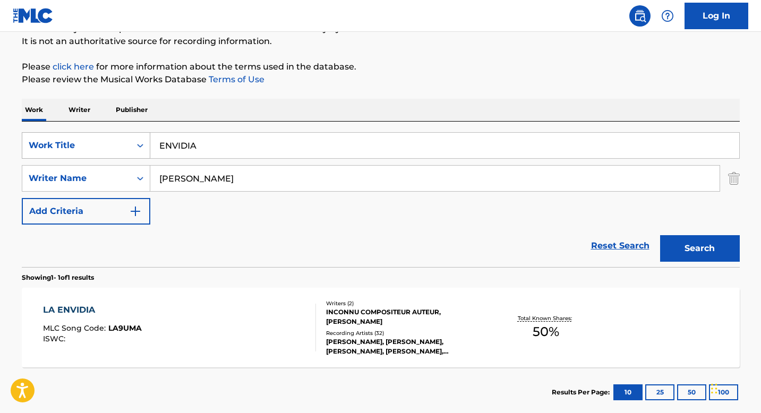
click at [135, 144] on icon "Search Form" at bounding box center [140, 145] width 11 height 11
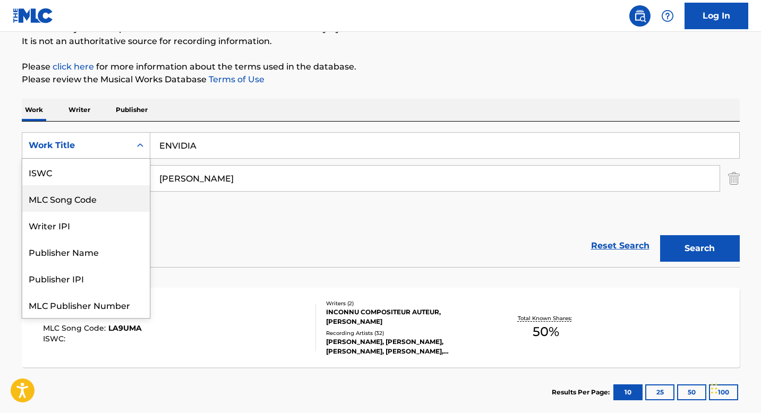
scroll to position [0, 0]
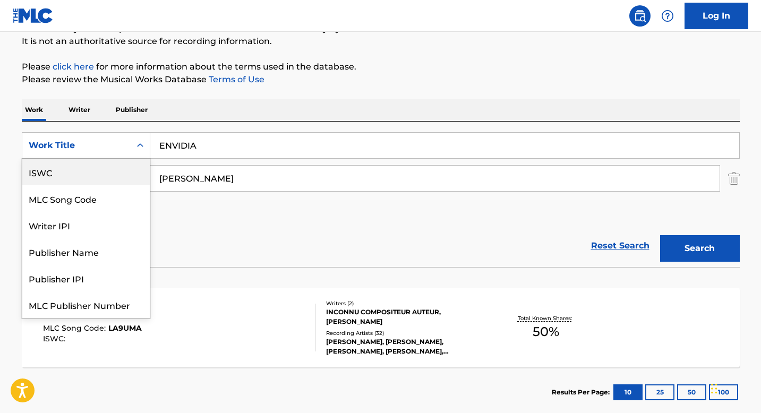
click at [96, 175] on div "ISWC" at bounding box center [85, 172] width 127 height 27
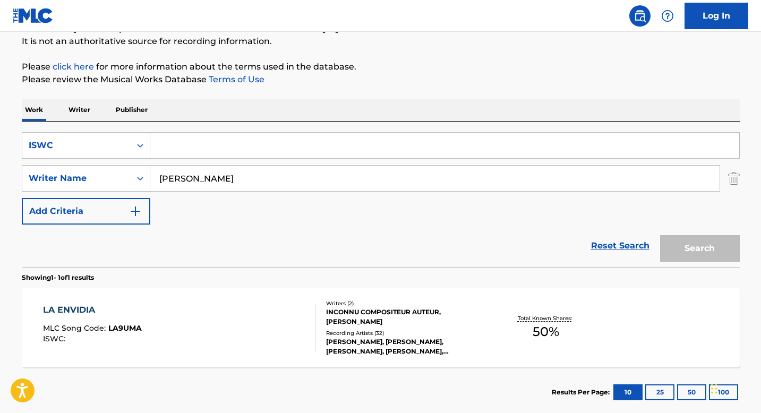
click at [179, 171] on input "[PERSON_NAME]" at bounding box center [434, 178] width 569 height 25
click at [176, 149] on input "Search Form" at bounding box center [444, 145] width 589 height 25
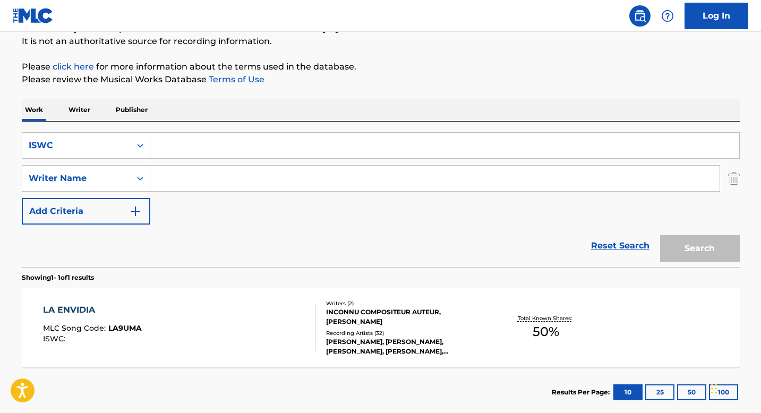
paste input "T3087294660"
type input "T3087294660"
click at [696, 252] on button "Search" at bounding box center [700, 248] width 80 height 27
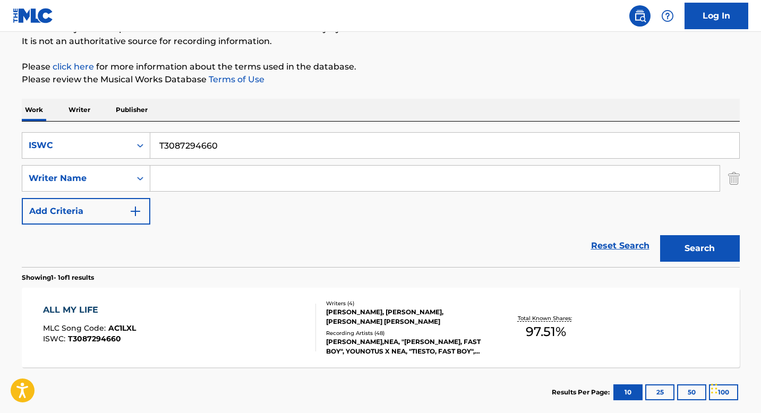
scroll to position [165, 0]
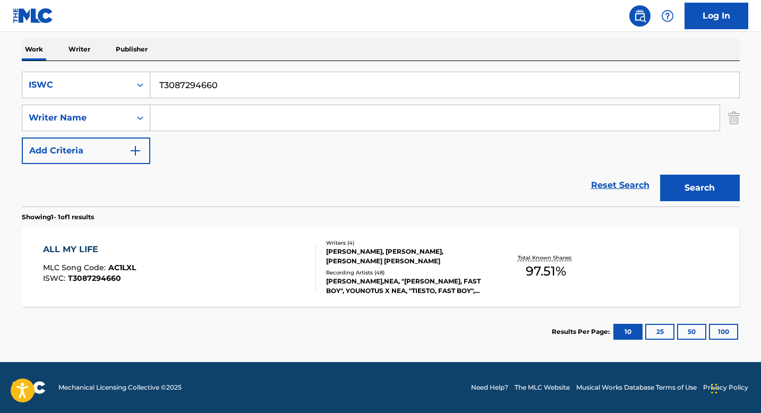
click at [346, 258] on div "[PERSON_NAME], [PERSON_NAME], [PERSON_NAME] [PERSON_NAME]" at bounding box center [406, 256] width 160 height 19
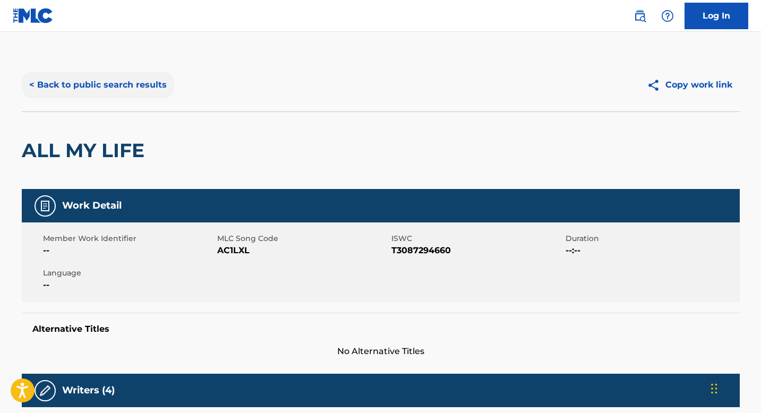
click at [137, 84] on button "< Back to public search results" at bounding box center [98, 85] width 152 height 27
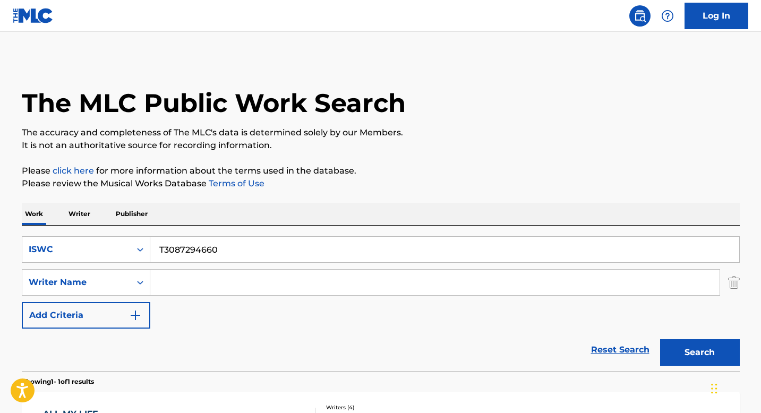
scroll to position [104, 0]
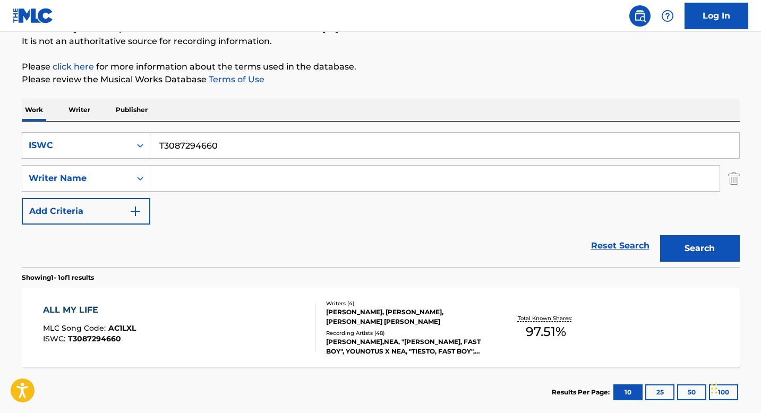
click at [199, 142] on input "T3087294660" at bounding box center [444, 145] width 589 height 25
paste input "245891065"
type input "T3245891065"
click at [673, 255] on button "Search" at bounding box center [700, 248] width 80 height 27
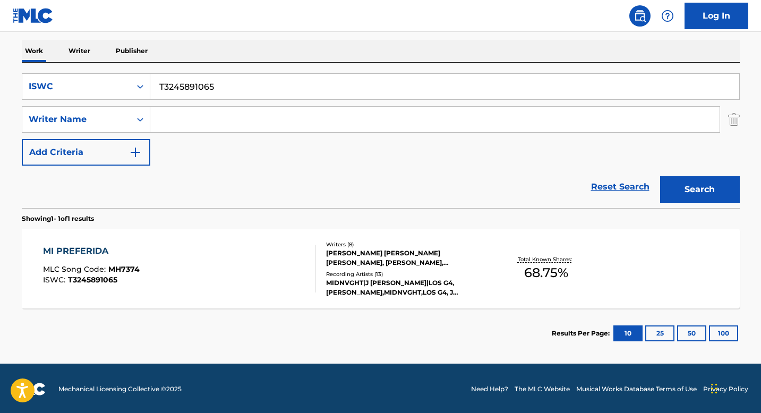
scroll to position [165, 0]
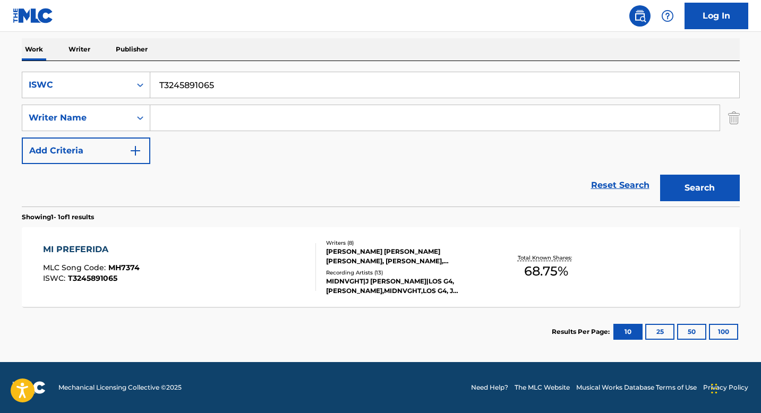
click at [343, 248] on div "[PERSON_NAME] [PERSON_NAME] [PERSON_NAME], [PERSON_NAME], [PERSON_NAME], [PERSO…" at bounding box center [406, 256] width 160 height 19
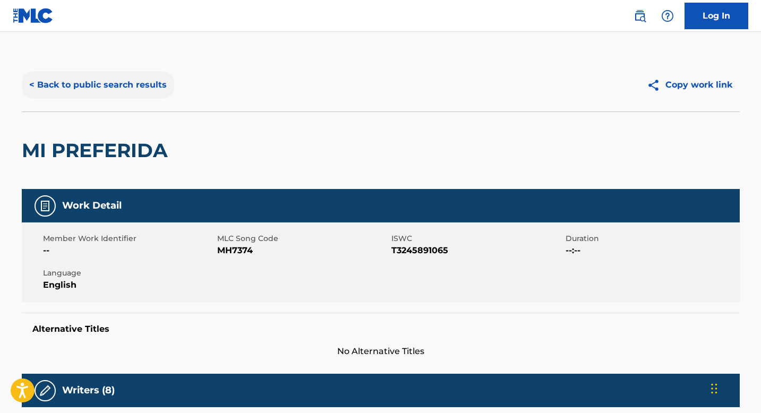
click at [117, 85] on button "< Back to public search results" at bounding box center [98, 85] width 152 height 27
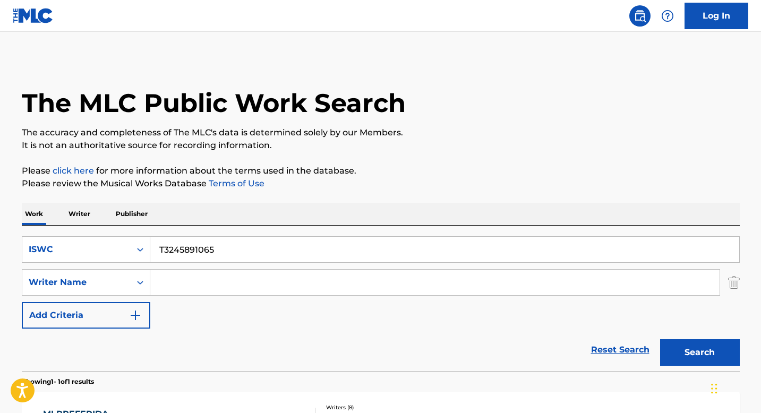
scroll to position [104, 0]
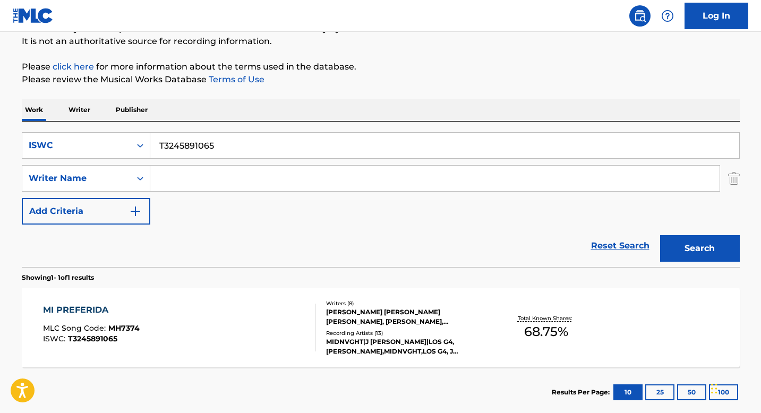
click at [190, 147] on input "T3245891065" at bounding box center [444, 145] width 589 height 25
paste input "9010710459"
type input "T9010710459"
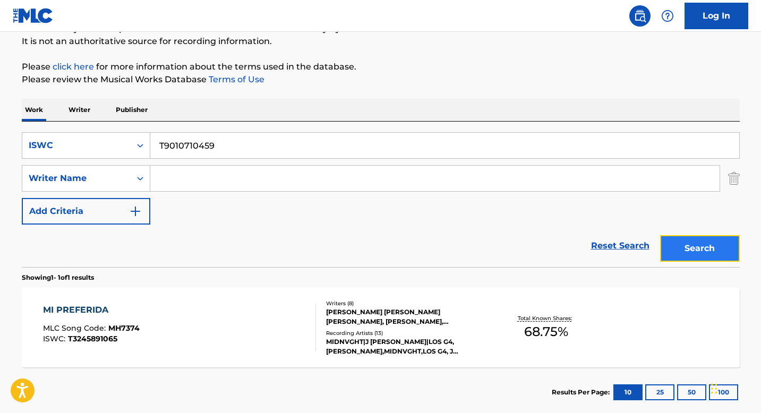
click at [689, 248] on button "Search" at bounding box center [700, 248] width 80 height 27
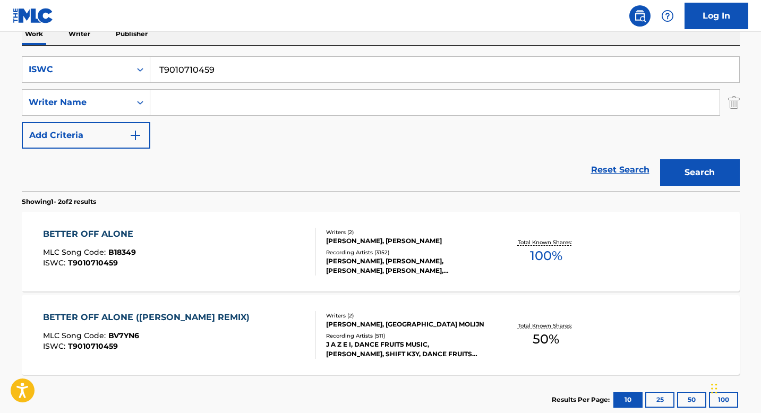
scroll to position [180, 0]
click at [339, 246] on div "Writers ( 2 ) [PERSON_NAME], [PERSON_NAME] Recording Artists ( 3152 ) [PERSON_N…" at bounding box center [401, 251] width 170 height 47
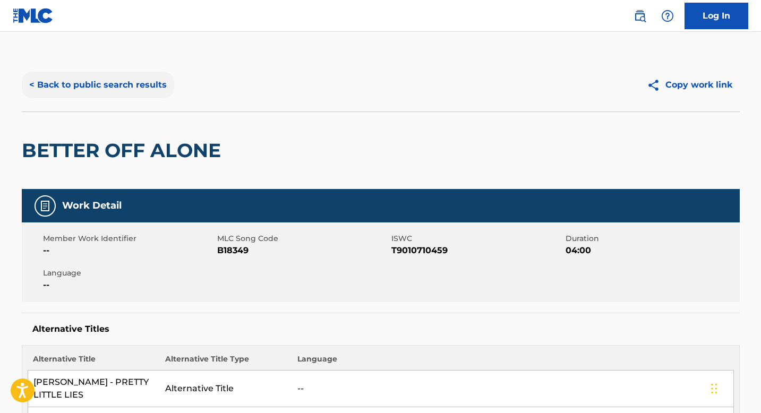
click at [114, 80] on button "< Back to public search results" at bounding box center [98, 85] width 152 height 27
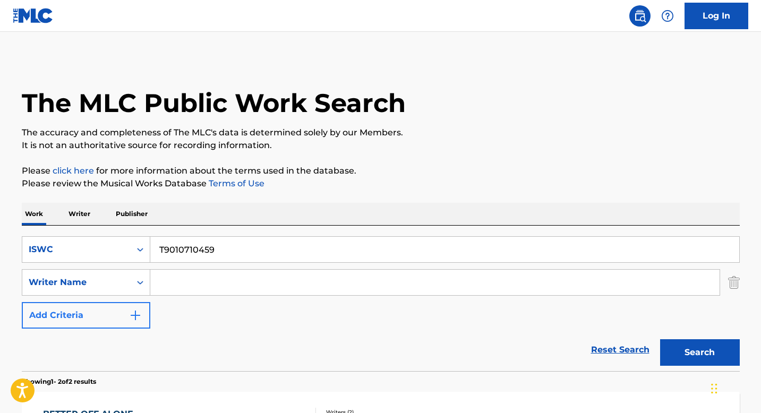
scroll to position [180, 0]
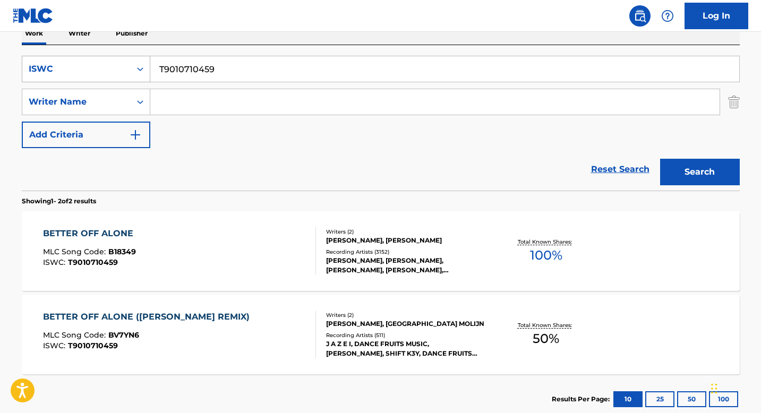
click at [137, 71] on icon "Search Form" at bounding box center [140, 69] width 11 height 11
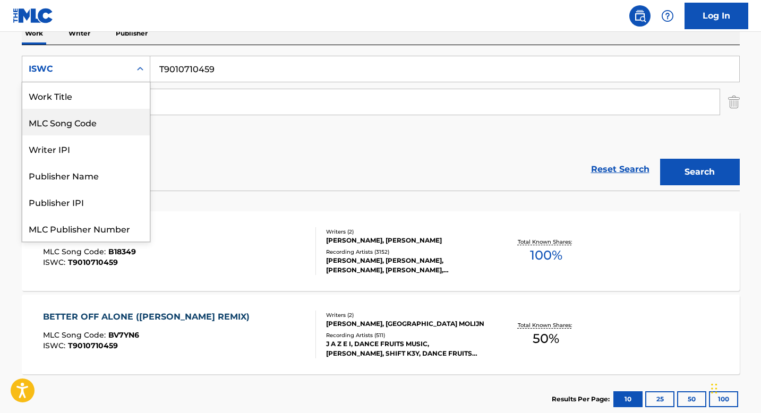
scroll to position [0, 0]
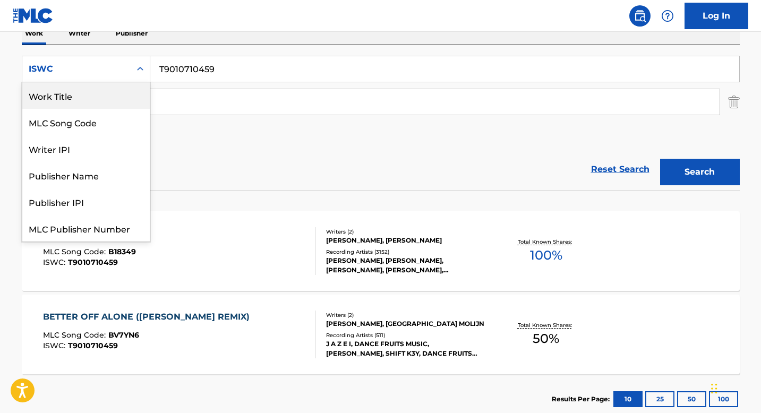
click at [99, 92] on div "Work Title" at bounding box center [85, 95] width 127 height 27
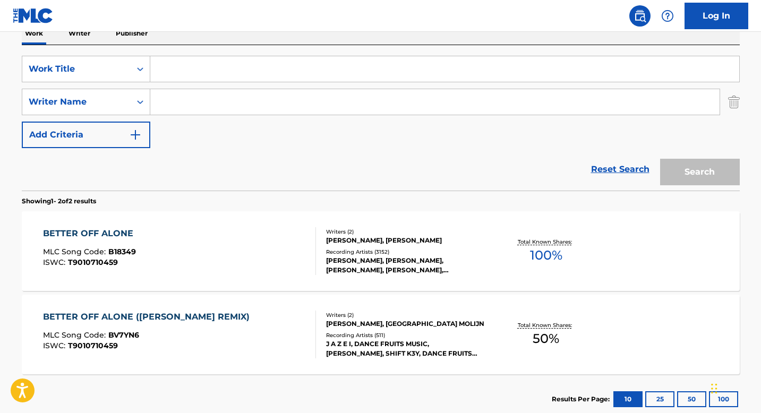
click at [169, 70] on input "Search Form" at bounding box center [444, 68] width 589 height 25
paste input "TU ESTAS EN MI"
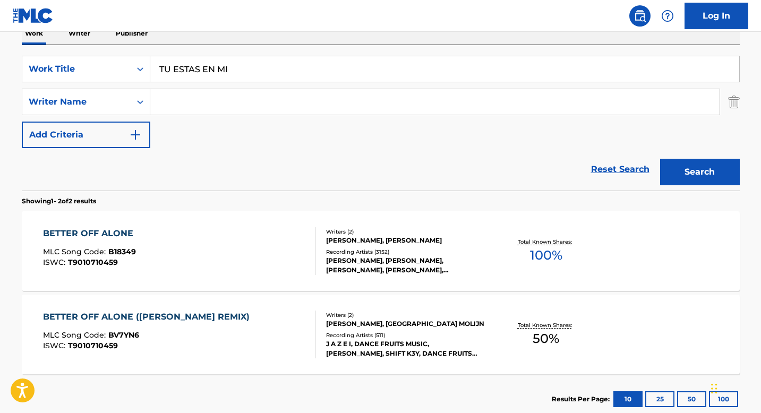
type input "TU ESTAS EN MI"
click at [214, 106] on input "Search Form" at bounding box center [434, 101] width 569 height 25
paste input "[PERSON_NAME]"
type input "[PERSON_NAME]"
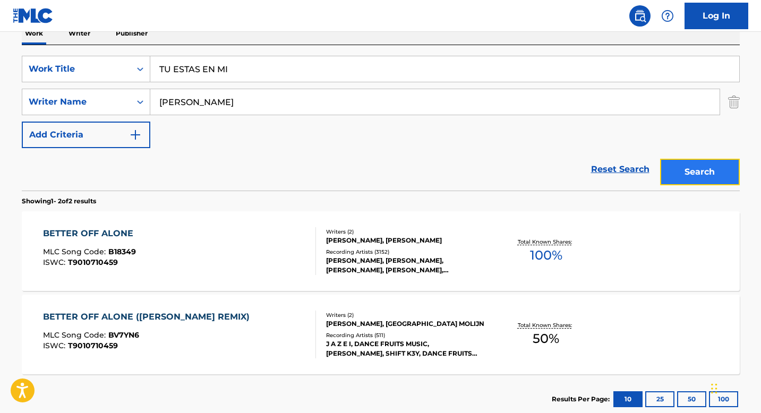
click at [686, 183] on button "Search" at bounding box center [700, 172] width 80 height 27
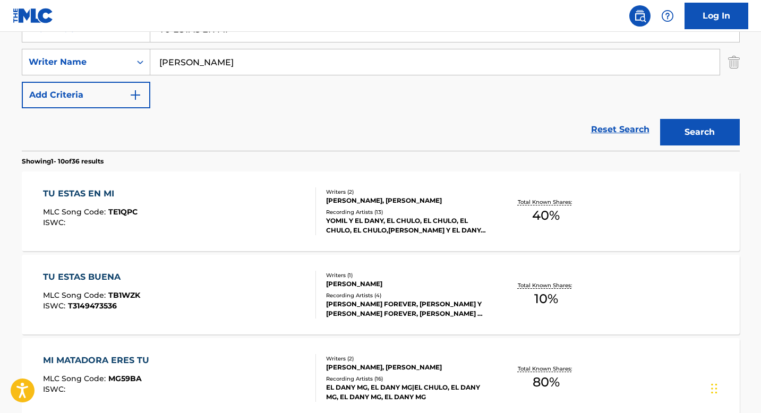
scroll to position [237, 0]
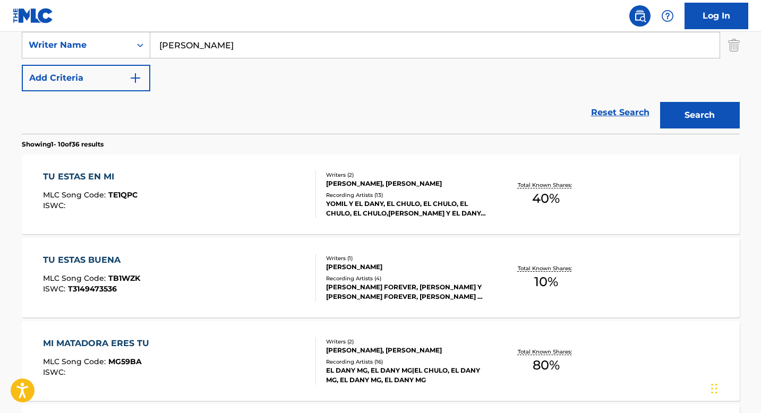
click at [338, 194] on div "Recording Artists ( 13 )" at bounding box center [406, 195] width 160 height 8
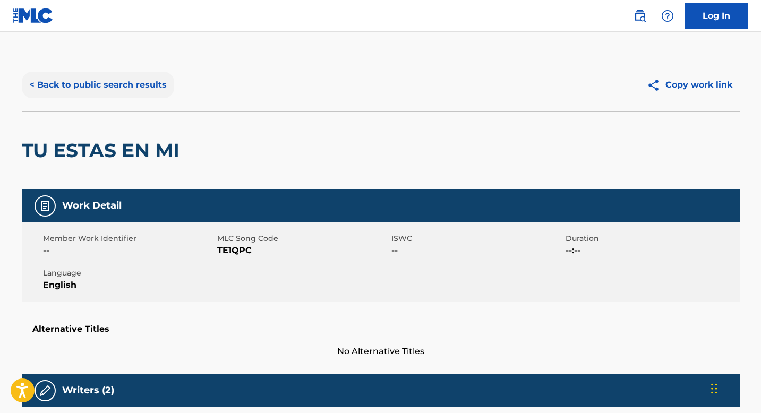
click at [112, 78] on button "< Back to public search results" at bounding box center [98, 85] width 152 height 27
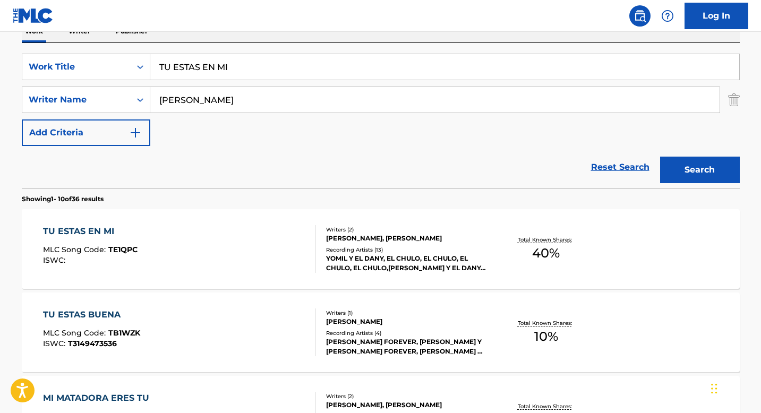
scroll to position [35, 0]
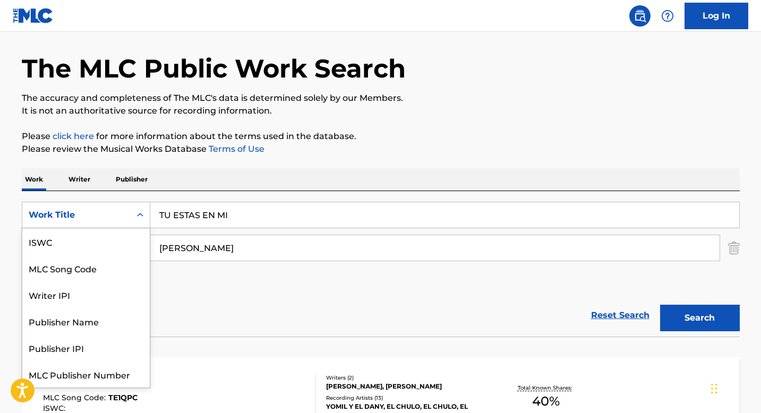
drag, startPoint x: 145, startPoint y: 216, endPoint x: 132, endPoint y: 220, distance: 13.9
click at [145, 216] on icon "Search Form" at bounding box center [140, 215] width 11 height 11
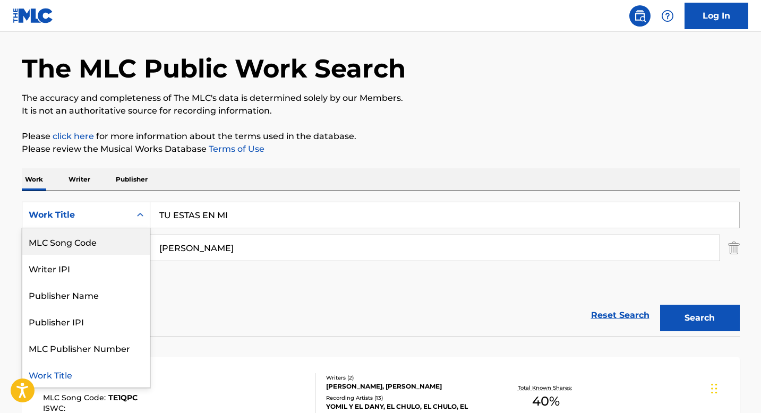
scroll to position [0, 0]
click at [91, 250] on div "ISWC" at bounding box center [85, 241] width 127 height 27
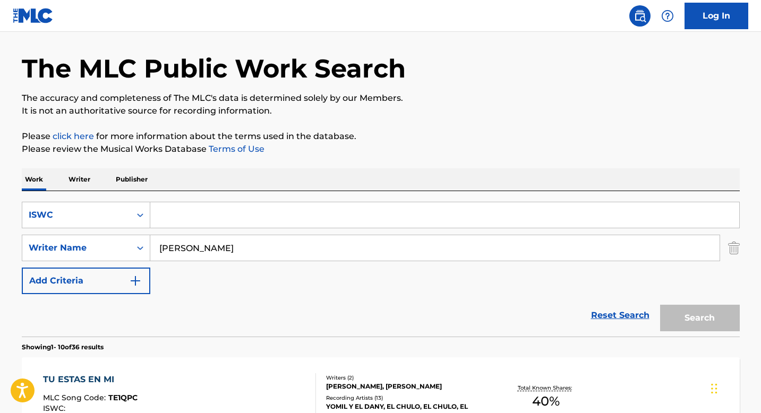
click at [205, 249] on input "[PERSON_NAME]" at bounding box center [434, 247] width 569 height 25
click at [193, 217] on input "Search Form" at bounding box center [444, 214] width 589 height 25
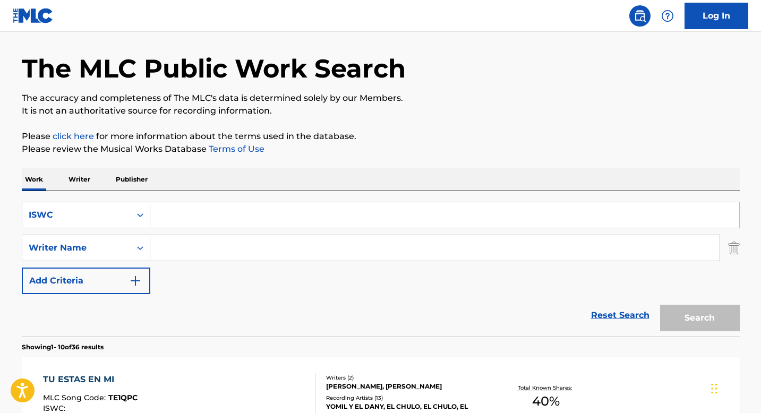
paste input "T9124986476"
type input "T9124986476"
click at [687, 315] on button "Search" at bounding box center [700, 318] width 80 height 27
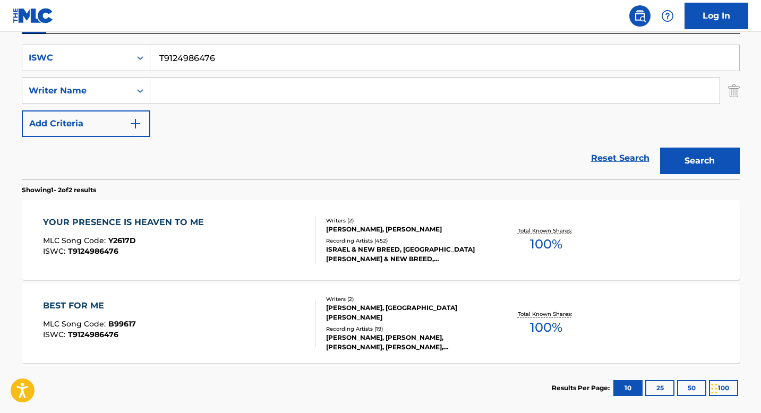
scroll to position [203, 0]
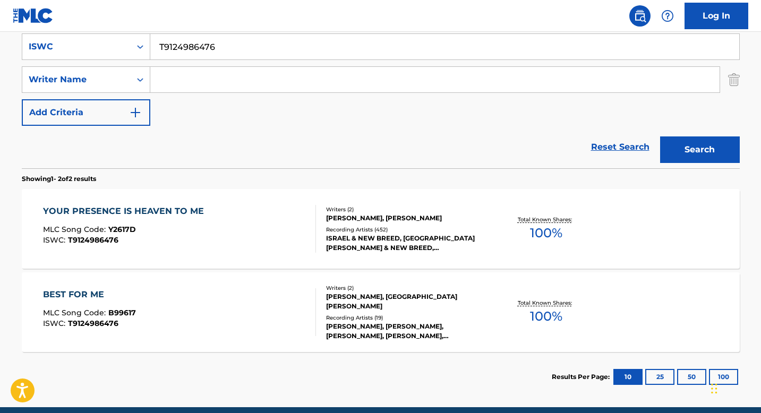
click at [341, 221] on div "[PERSON_NAME], [PERSON_NAME]" at bounding box center [406, 218] width 160 height 10
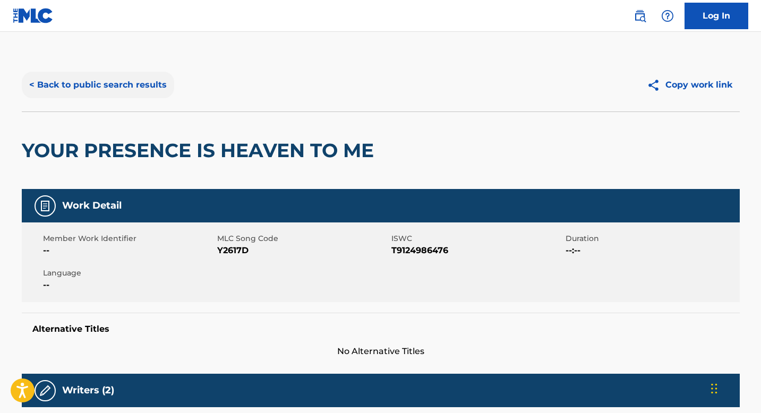
click at [107, 91] on button "< Back to public search results" at bounding box center [98, 85] width 152 height 27
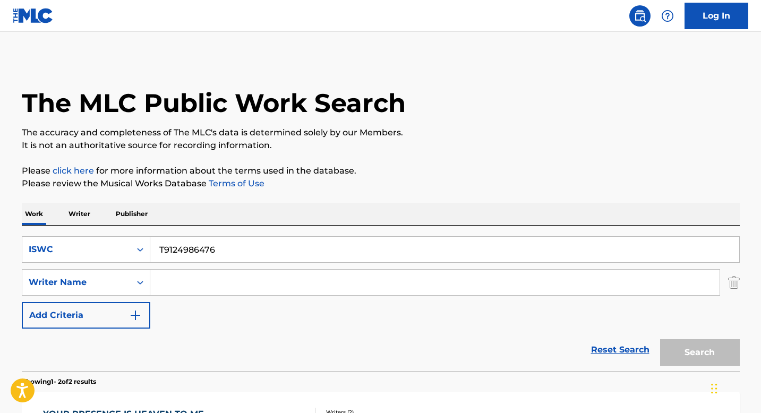
scroll to position [187, 0]
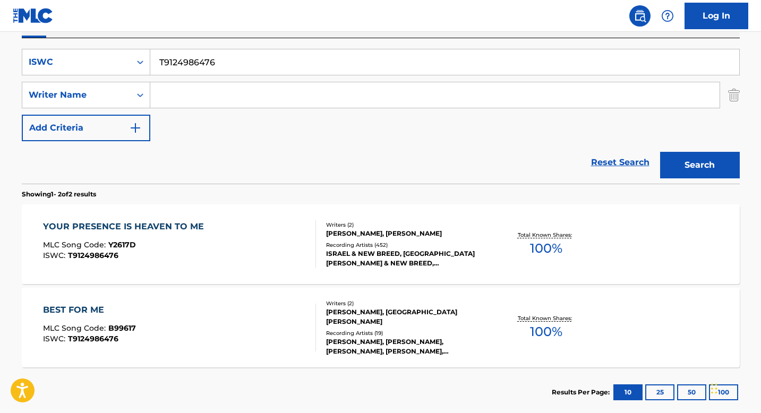
click at [206, 69] on input "T9124986476" at bounding box center [444, 61] width 589 height 25
paste input "0057709600"
type input "T0057709600"
click at [693, 173] on button "Search" at bounding box center [700, 165] width 80 height 27
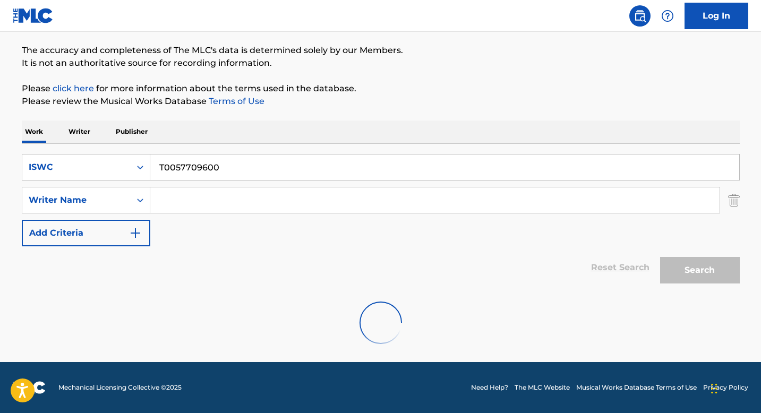
scroll to position [165, 0]
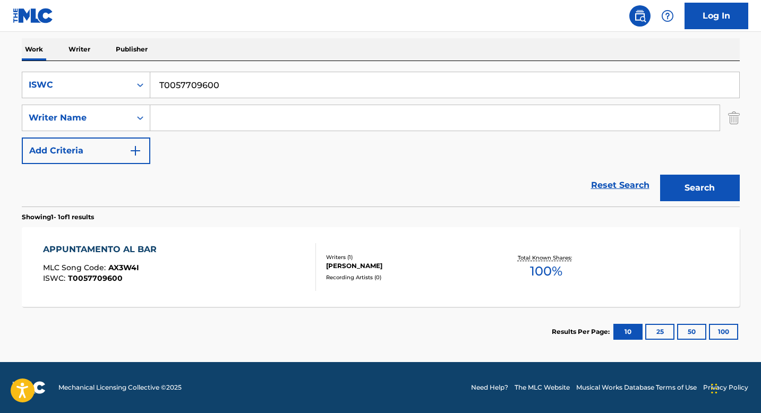
click at [127, 282] on div "APPUNTAMENTO AL BAR MLC Song Code : AX3W4I ISWC : T0057709600" at bounding box center [102, 267] width 119 height 48
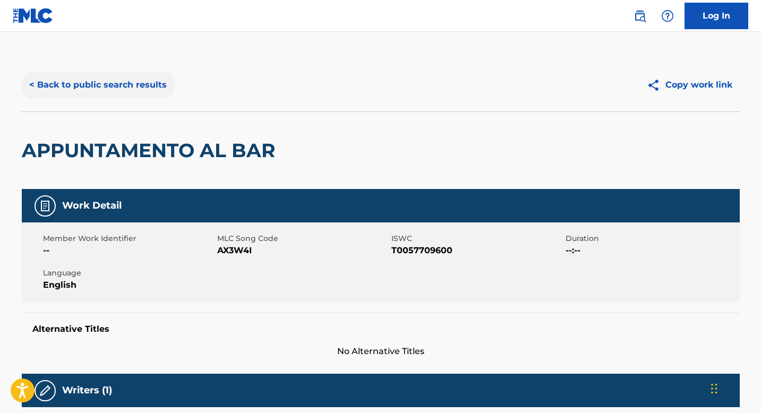
click at [106, 90] on button "< Back to public search results" at bounding box center [98, 85] width 152 height 27
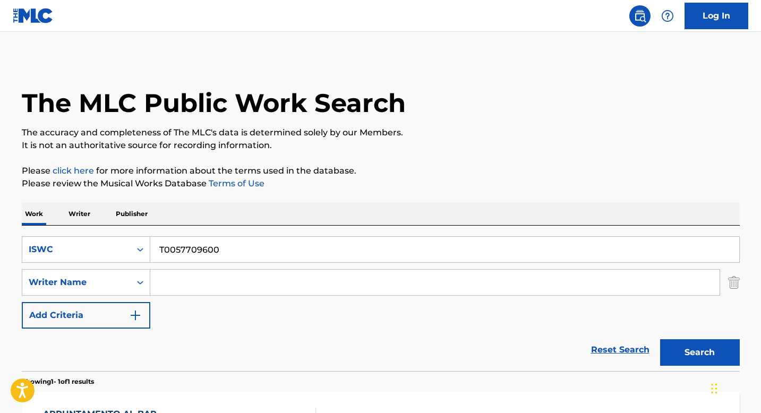
scroll to position [104, 0]
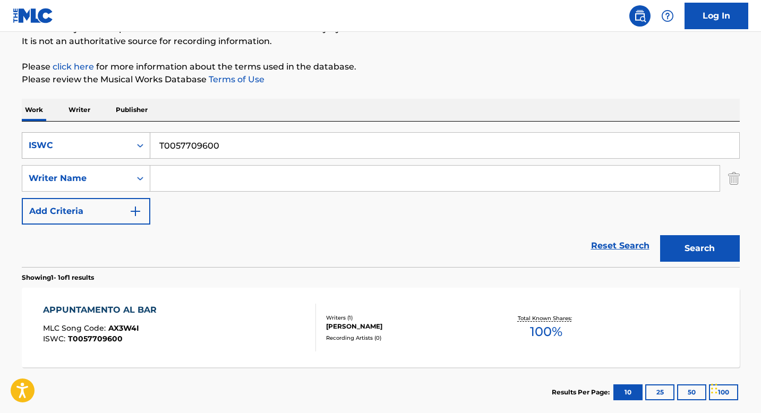
click at [140, 148] on icon "Search Form" at bounding box center [140, 145] width 11 height 11
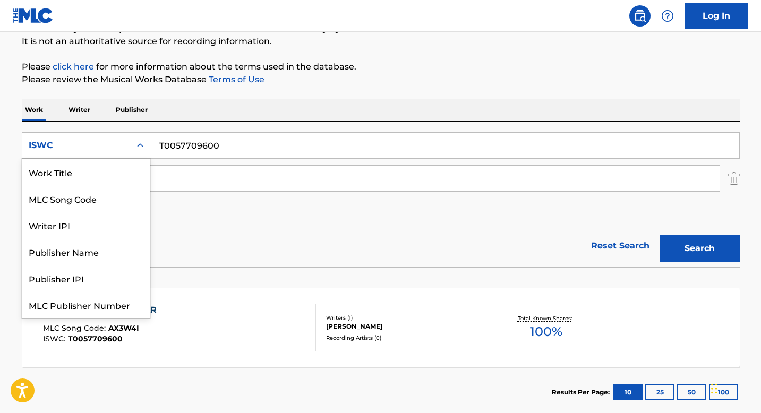
scroll to position [27, 0]
click at [204, 148] on input "T0057709600" at bounding box center [444, 145] width 589 height 25
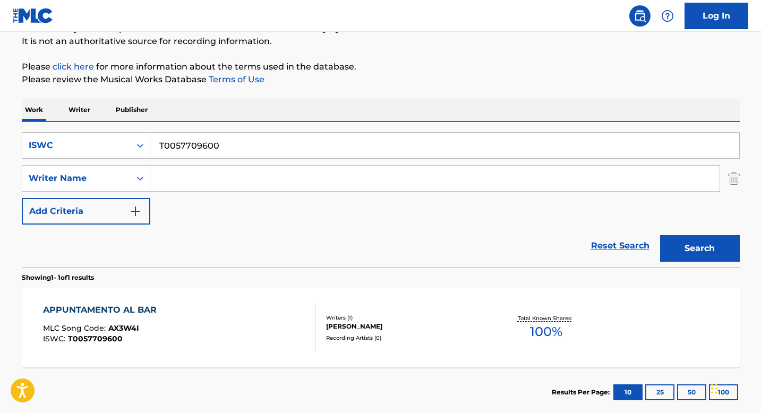
click at [204, 148] on input "T0057709600" at bounding box center [444, 145] width 589 height 25
paste input "3206931542"
type input "T3206931542"
click at [682, 243] on button "Search" at bounding box center [700, 248] width 80 height 27
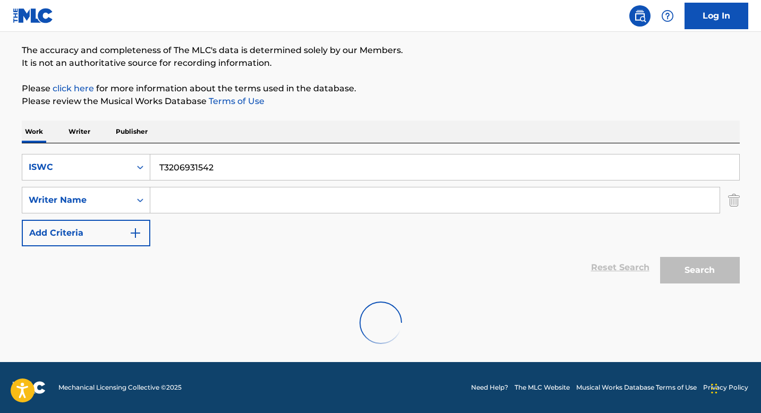
scroll to position [48, 0]
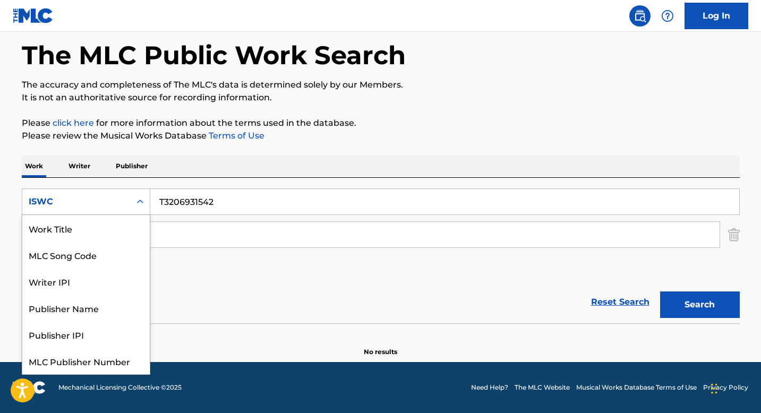
click at [128, 207] on div "ISWC" at bounding box center [76, 202] width 108 height 20
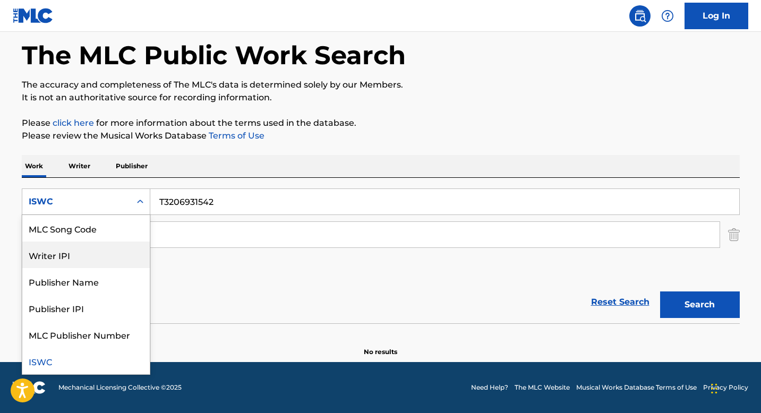
scroll to position [0, 0]
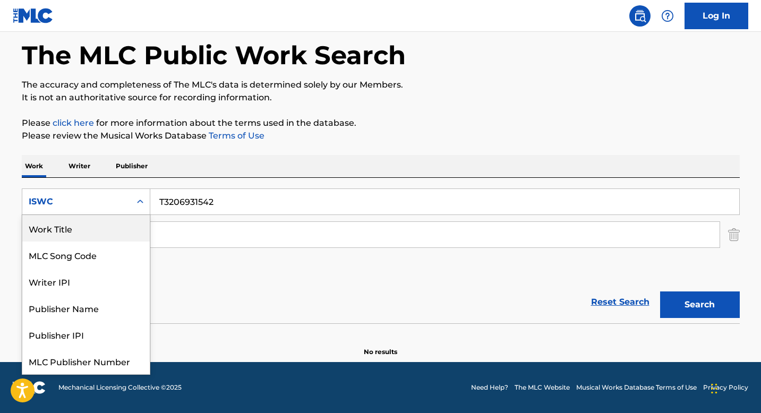
click at [98, 232] on div "Work Title" at bounding box center [85, 228] width 127 height 27
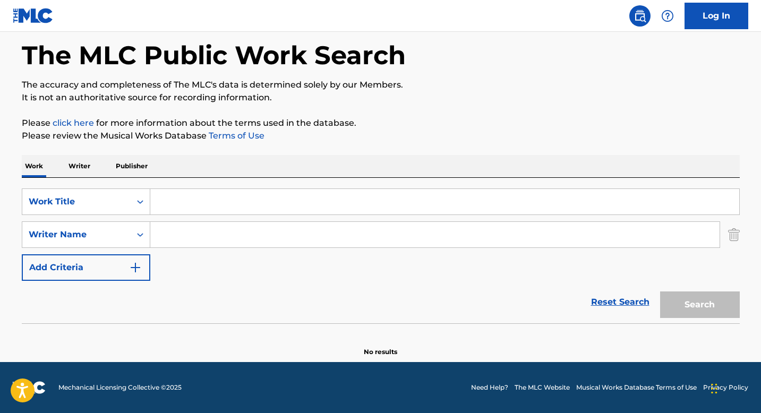
click at [178, 206] on input "Search Form" at bounding box center [444, 201] width 589 height 25
paste input "APPUNTAMENTO AL BAR"
type input "APPUNTAMENTO AL BAR"
click at [711, 305] on button "Search" at bounding box center [700, 304] width 80 height 27
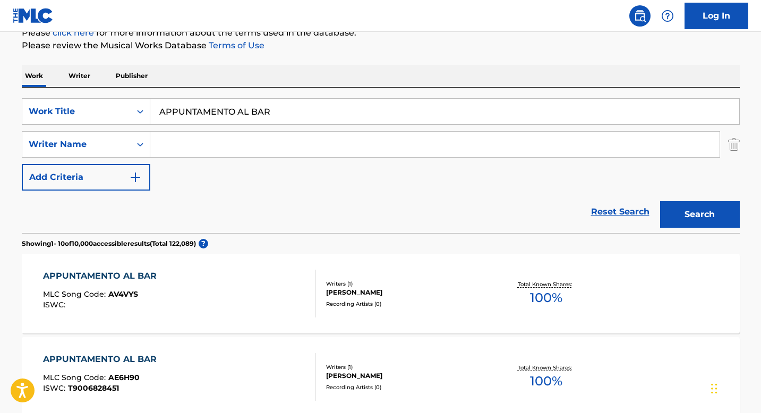
scroll to position [147, 0]
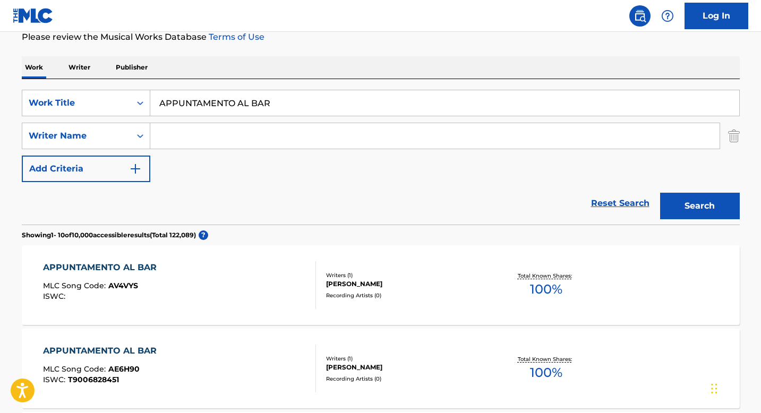
click at [217, 142] on input "Search Form" at bounding box center [434, 135] width 569 height 25
paste input "[PERSON_NAME]"
type input "[PERSON_NAME]"
click at [699, 208] on button "Search" at bounding box center [700, 206] width 80 height 27
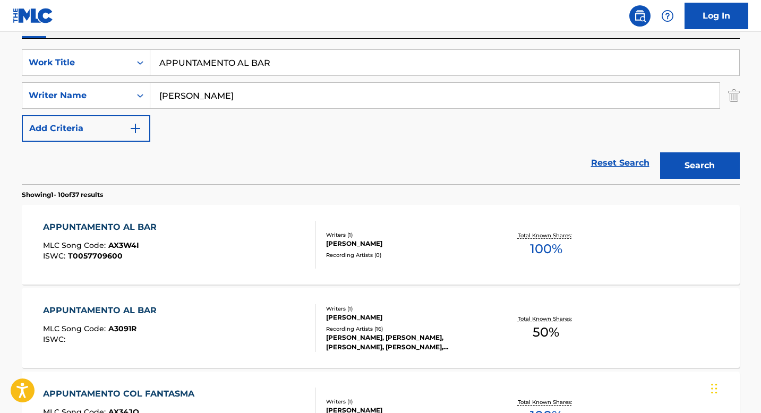
scroll to position [193, 0]
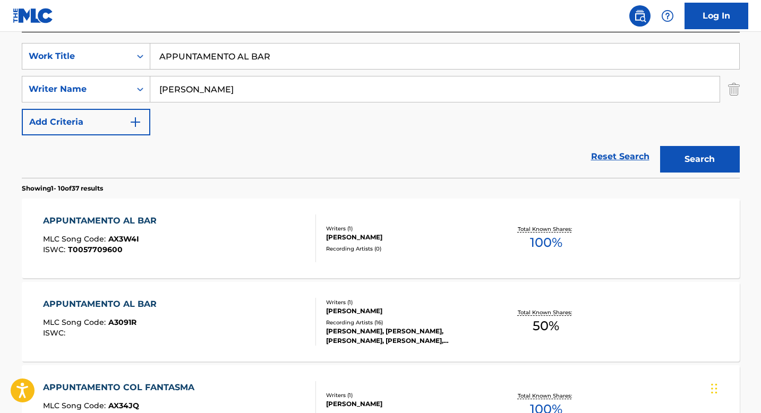
click at [164, 232] on div "APPUNTAMENTO AL BAR MLC Song Code : AX3W4I ISWC : T0057709600" at bounding box center [179, 238] width 273 height 48
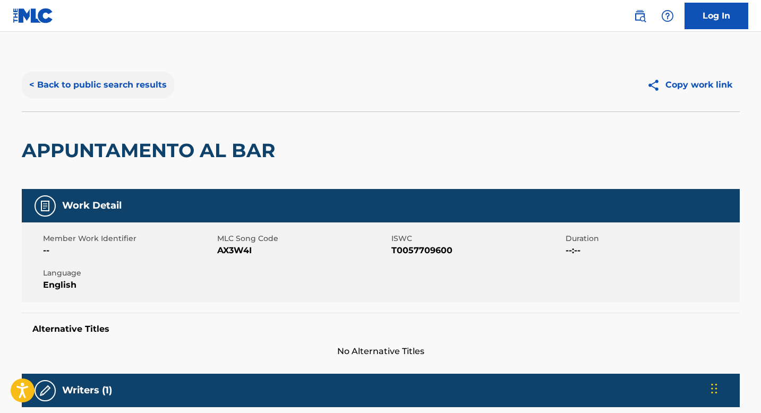
click at [120, 91] on button "< Back to public search results" at bounding box center [98, 85] width 152 height 27
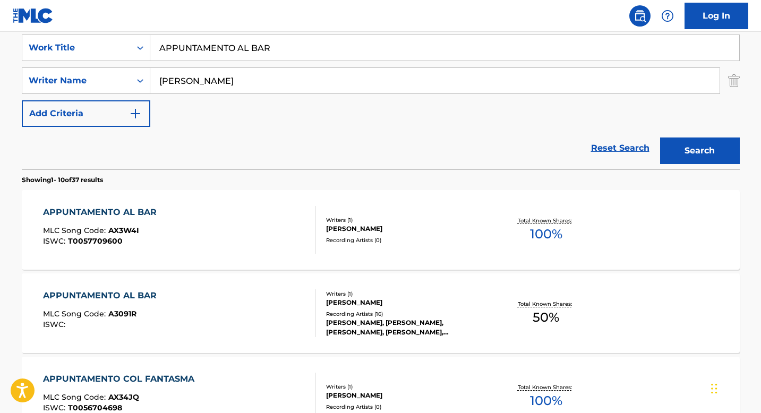
scroll to position [202, 0]
click at [348, 314] on div "Recording Artists ( 16 )" at bounding box center [406, 313] width 160 height 8
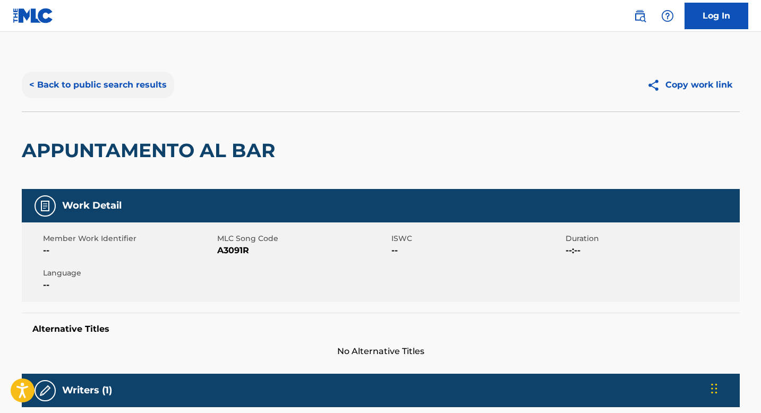
click at [126, 90] on button "< Back to public search results" at bounding box center [98, 85] width 152 height 27
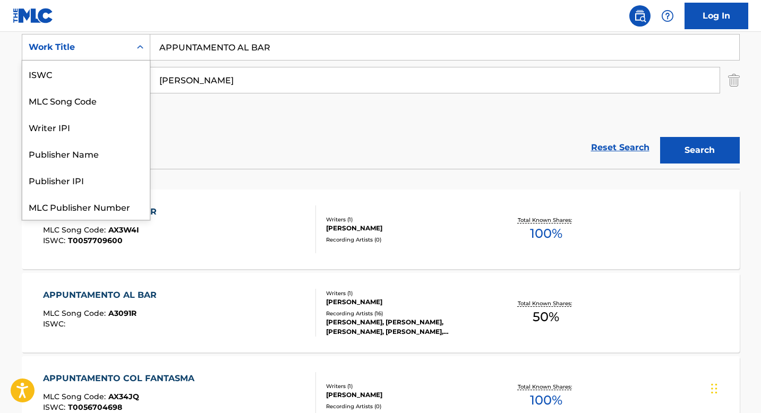
click at [137, 44] on icon "Search Form" at bounding box center [140, 47] width 11 height 11
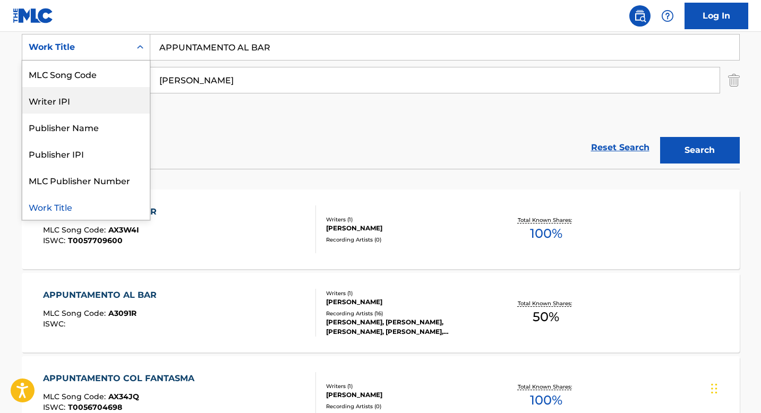
scroll to position [0, 0]
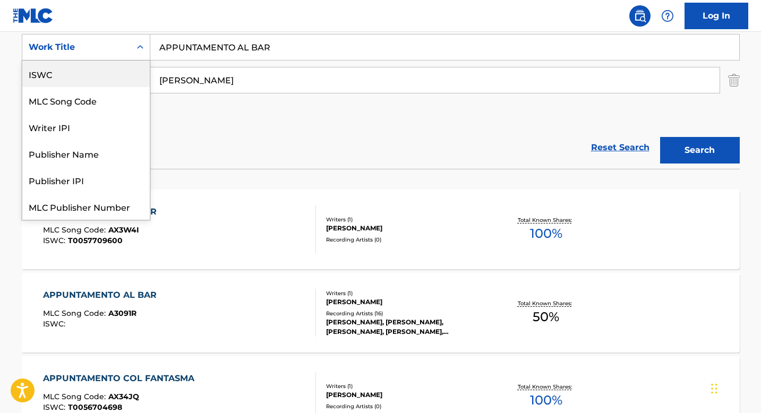
click at [82, 66] on div "ISWC" at bounding box center [85, 74] width 127 height 27
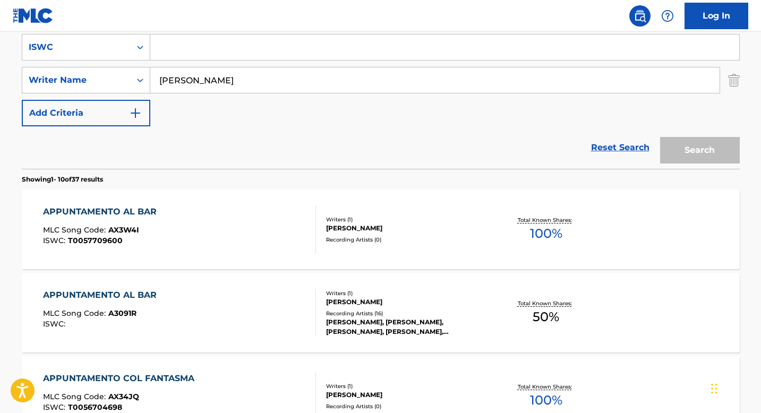
click at [192, 80] on input "[PERSON_NAME]" at bounding box center [434, 79] width 569 height 25
click at [170, 53] on input "Search Form" at bounding box center [444, 47] width 589 height 25
paste input "T3206931542"
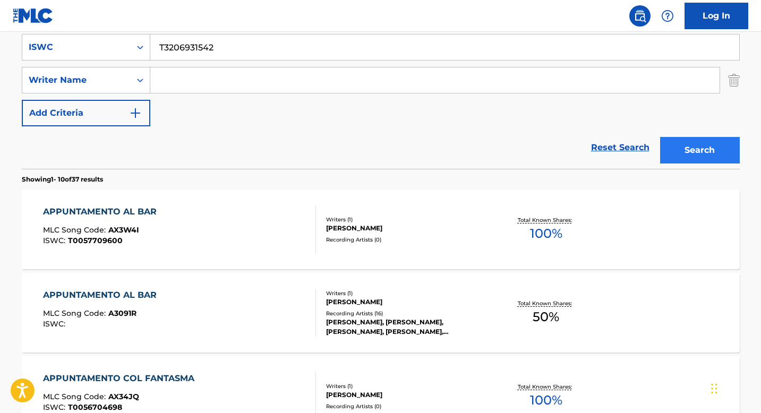
type input "T3206931542"
click at [692, 152] on button "Search" at bounding box center [700, 150] width 80 height 27
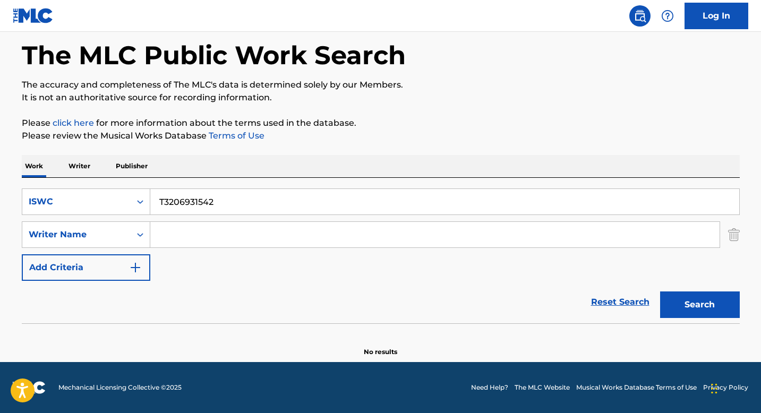
scroll to position [48, 0]
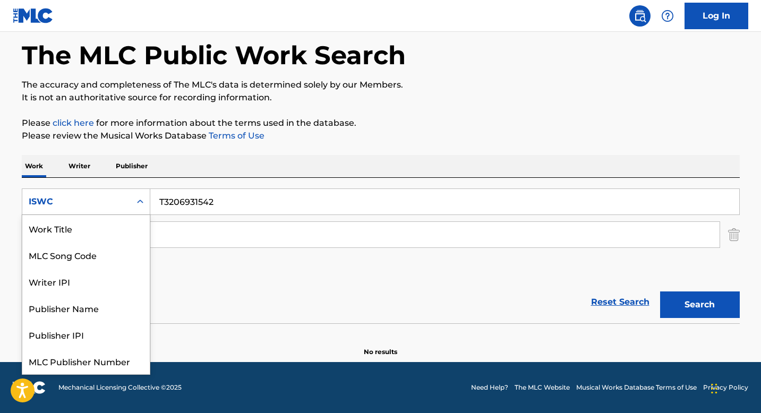
drag, startPoint x: 126, startPoint y: 209, endPoint x: 121, endPoint y: 223, distance: 14.8
click at [127, 209] on div "ISWC" at bounding box center [76, 202] width 108 height 20
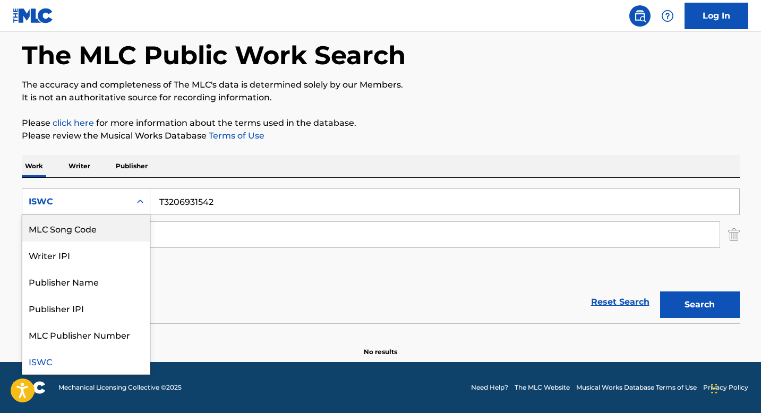
scroll to position [0, 0]
click at [90, 231] on div "Work Title" at bounding box center [85, 228] width 127 height 27
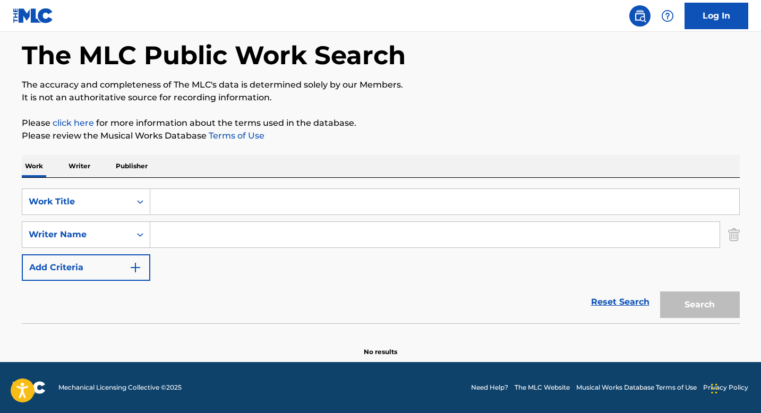
click at [187, 209] on input "Search Form" at bounding box center [444, 201] width 589 height 25
paste input "FLAMED UP"
type input "FLAMED UP"
click at [170, 234] on input "Search Form" at bounding box center [434, 234] width 569 height 25
paste input "[PERSON_NAME]"
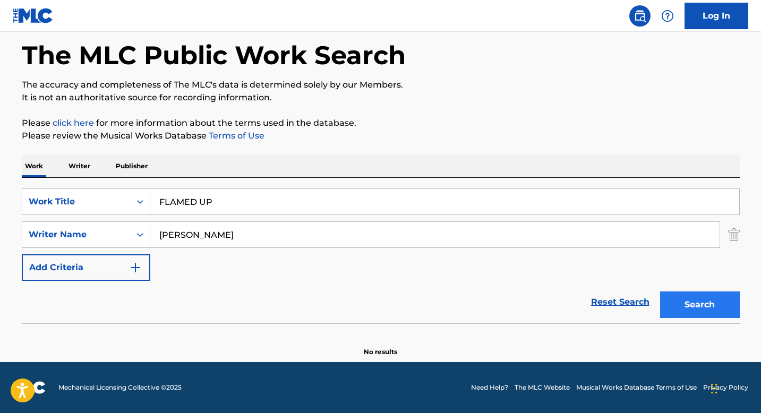
type input "[PERSON_NAME]"
click at [723, 308] on button "Search" at bounding box center [700, 304] width 80 height 27
click at [145, 204] on div "Search Form" at bounding box center [140, 201] width 19 height 19
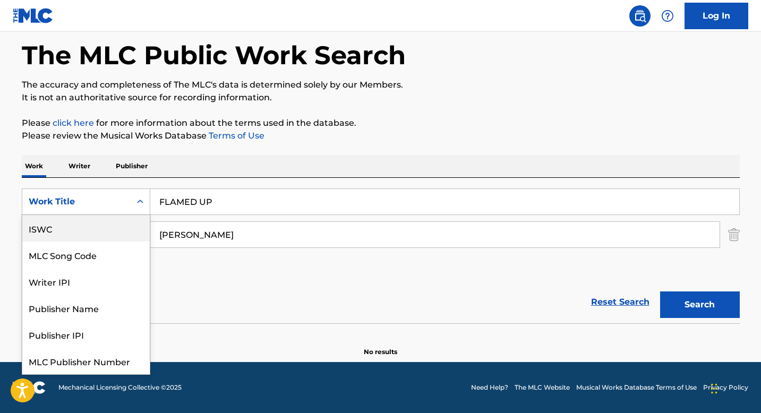
click at [87, 234] on div "ISWC" at bounding box center [85, 228] width 127 height 27
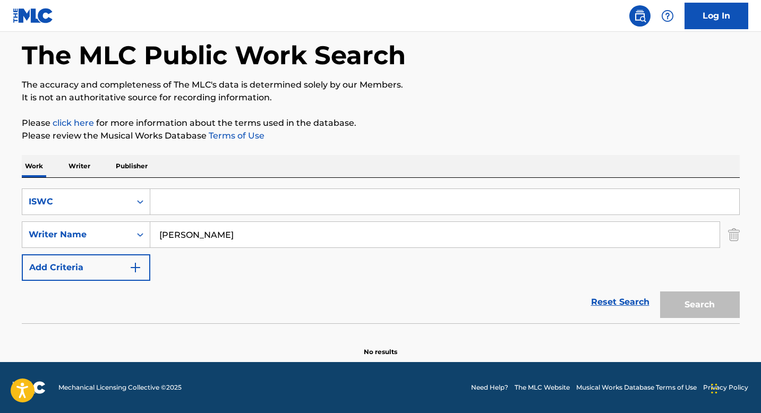
click at [174, 226] on input "[PERSON_NAME]" at bounding box center [434, 234] width 569 height 25
click at [173, 201] on input "Search Form" at bounding box center [444, 201] width 589 height 25
paste input "T9200912421"
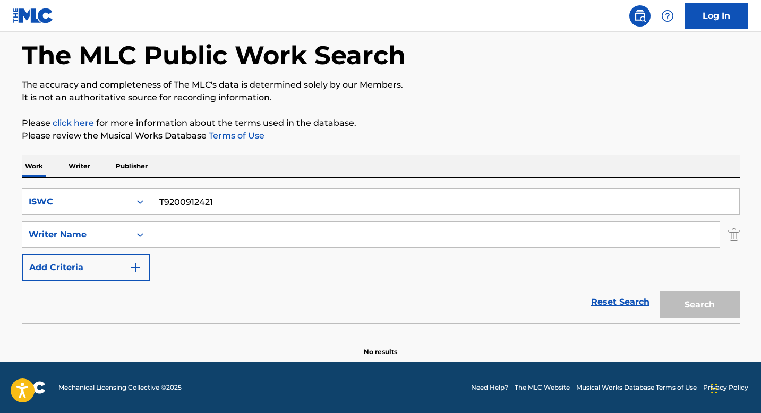
type input "T9200912421"
click at [701, 306] on button "Search" at bounding box center [700, 304] width 80 height 27
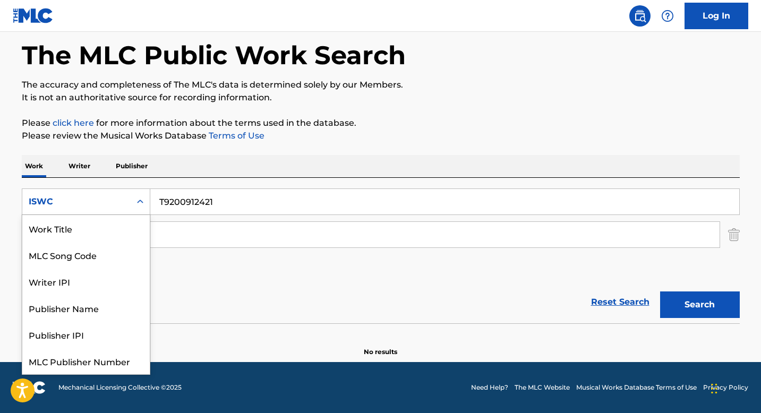
click at [125, 201] on div "ISWC" at bounding box center [76, 202] width 108 height 20
drag, startPoint x: 91, startPoint y: 230, endPoint x: 157, endPoint y: 217, distance: 66.6
click at [91, 230] on div "Work Title" at bounding box center [85, 228] width 127 height 27
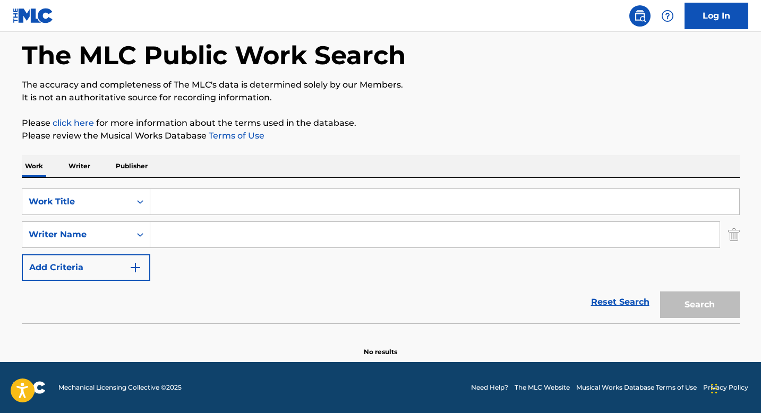
click at [197, 202] on input "Search Form" at bounding box center [444, 201] width 589 height 25
paste input "EL AGRICULTOR"
type input "EL AGRICULTOR"
click at [204, 230] on input "Search Form" at bounding box center [434, 234] width 569 height 25
paste input "[PERSON_NAME]"
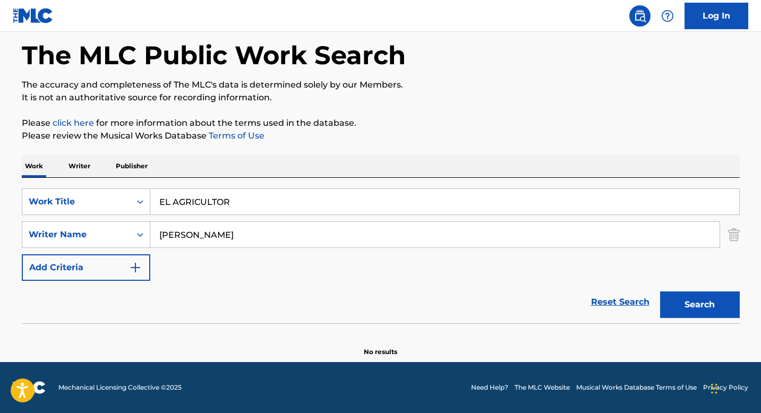
type input "[PERSON_NAME]"
click at [695, 311] on button "Search" at bounding box center [700, 304] width 80 height 27
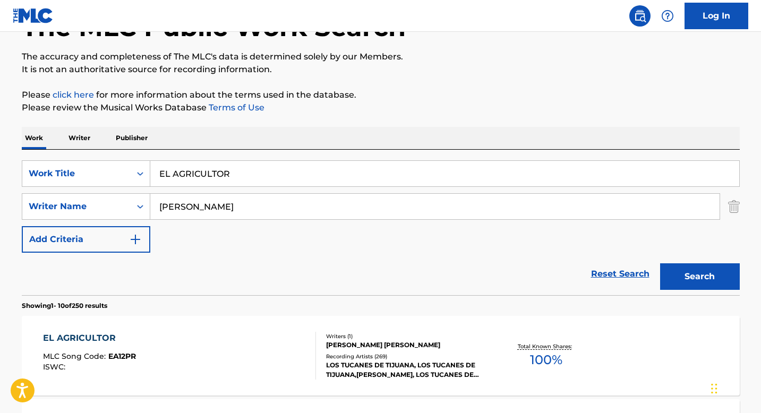
scroll to position [134, 0]
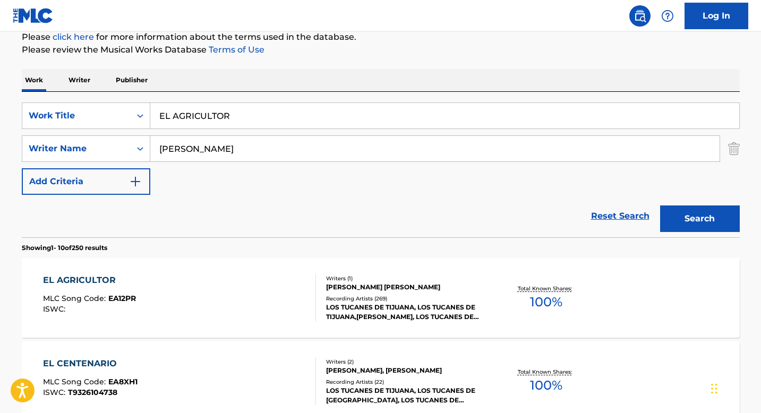
click at [328, 280] on div "Writers ( 1 )" at bounding box center [406, 278] width 160 height 8
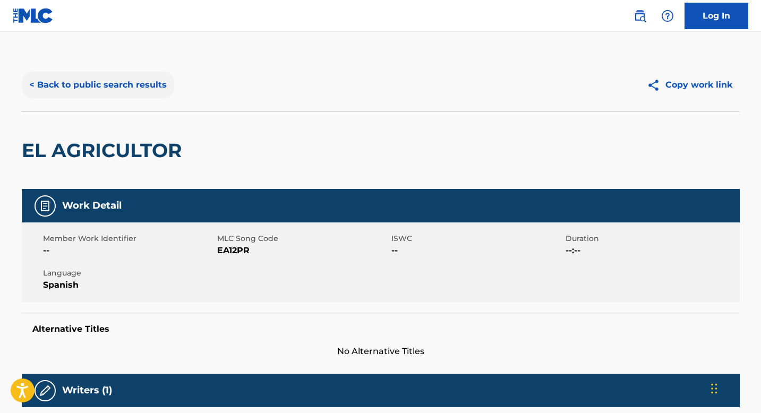
click at [94, 90] on button "< Back to public search results" at bounding box center [98, 85] width 152 height 27
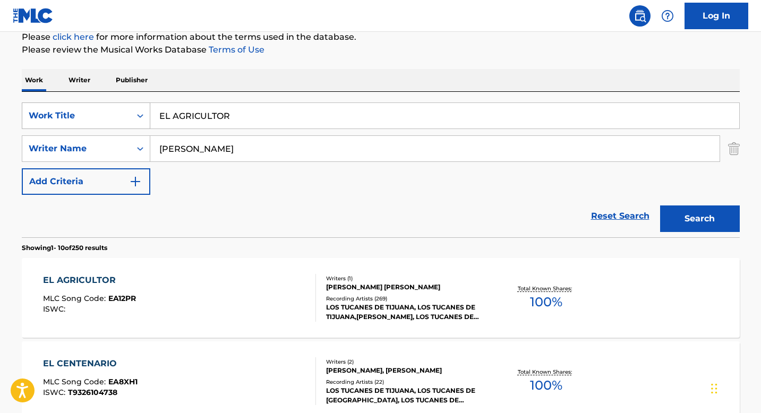
click at [140, 117] on icon "Search Form" at bounding box center [140, 115] width 11 height 11
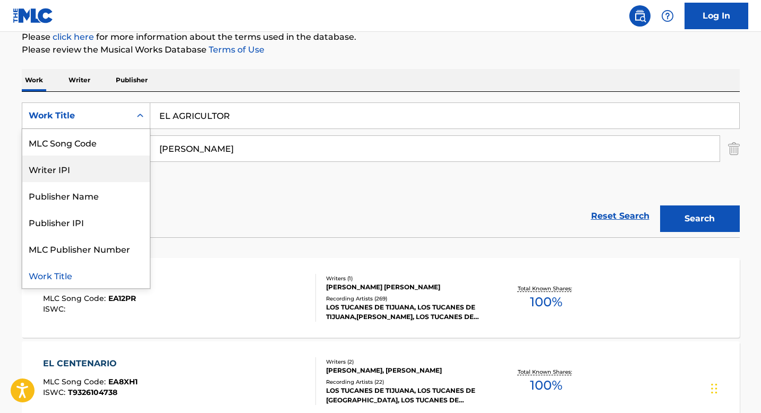
scroll to position [0, 0]
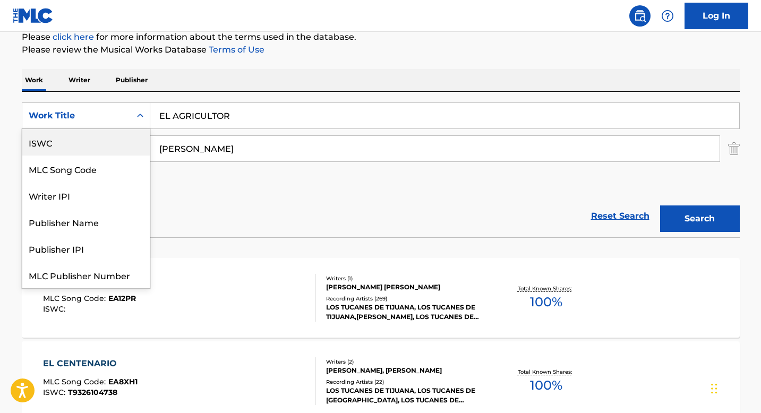
click at [78, 141] on div "ISWC" at bounding box center [85, 142] width 127 height 27
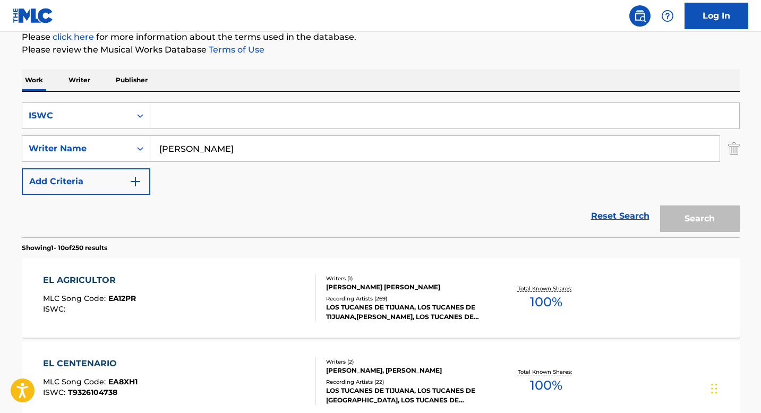
click at [178, 155] on input "[PERSON_NAME]" at bounding box center [434, 148] width 569 height 25
click at [179, 117] on input "Search Form" at bounding box center [444, 115] width 589 height 25
paste input "T3081894879"
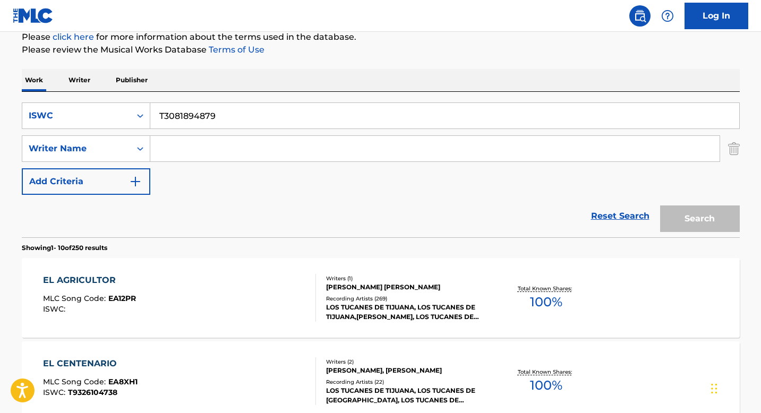
type input "T3081894879"
click at [690, 216] on button "Search" at bounding box center [700, 218] width 80 height 27
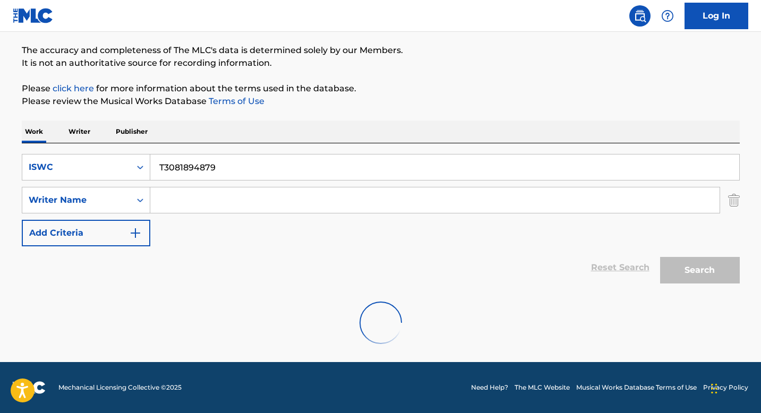
scroll to position [134, 0]
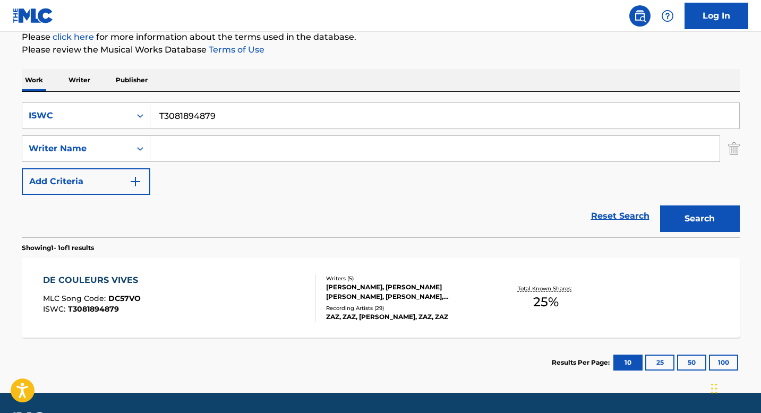
click at [334, 281] on div "Writers ( 5 )" at bounding box center [406, 278] width 160 height 8
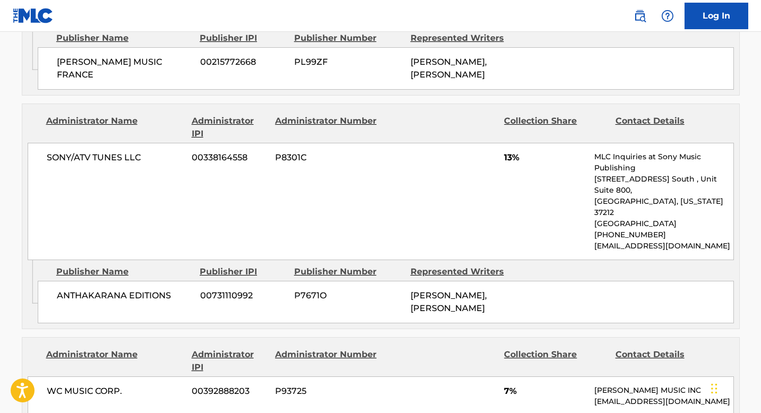
scroll to position [643, 0]
